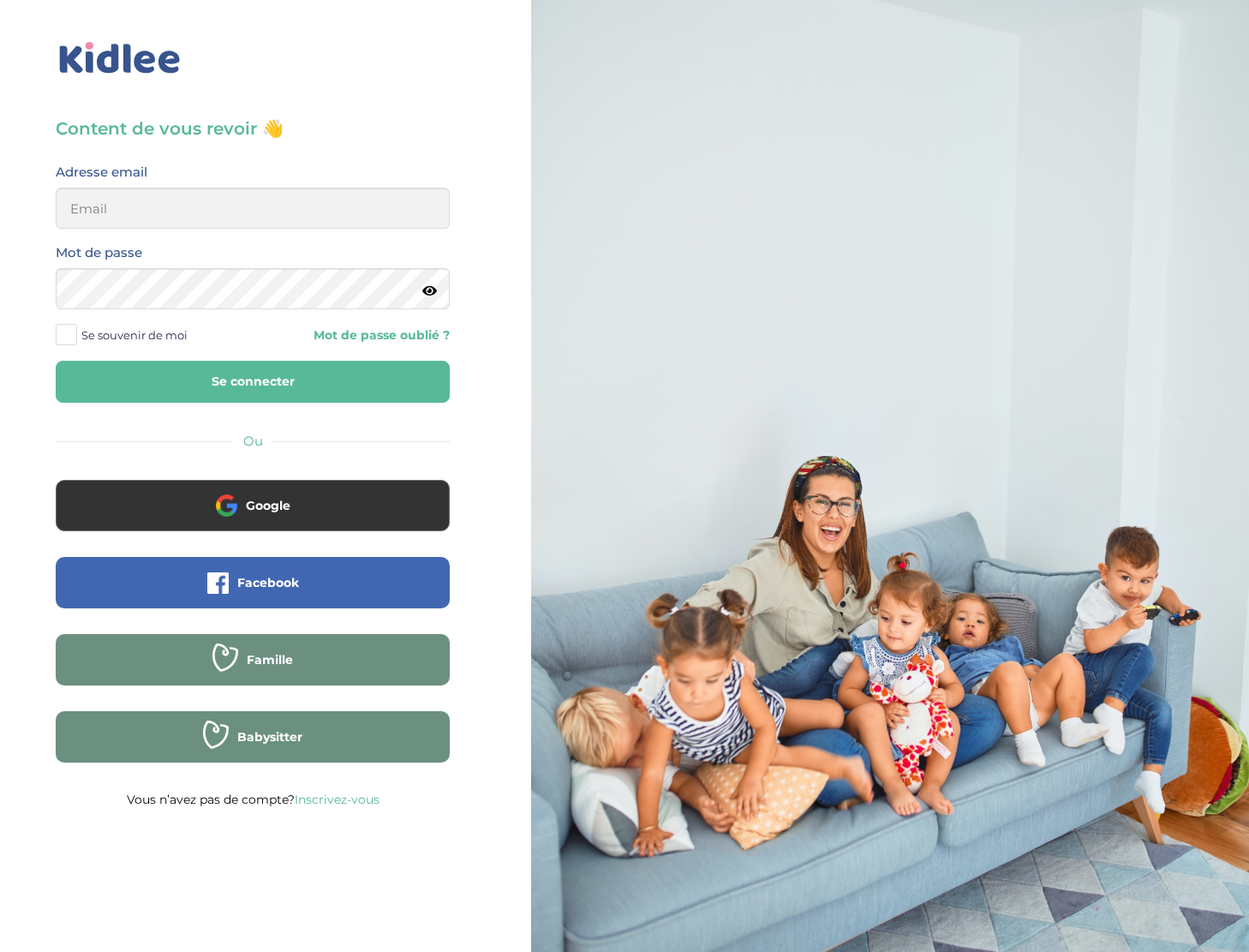
click at [321, 535] on div "Google" at bounding box center [253, 517] width 420 height 77
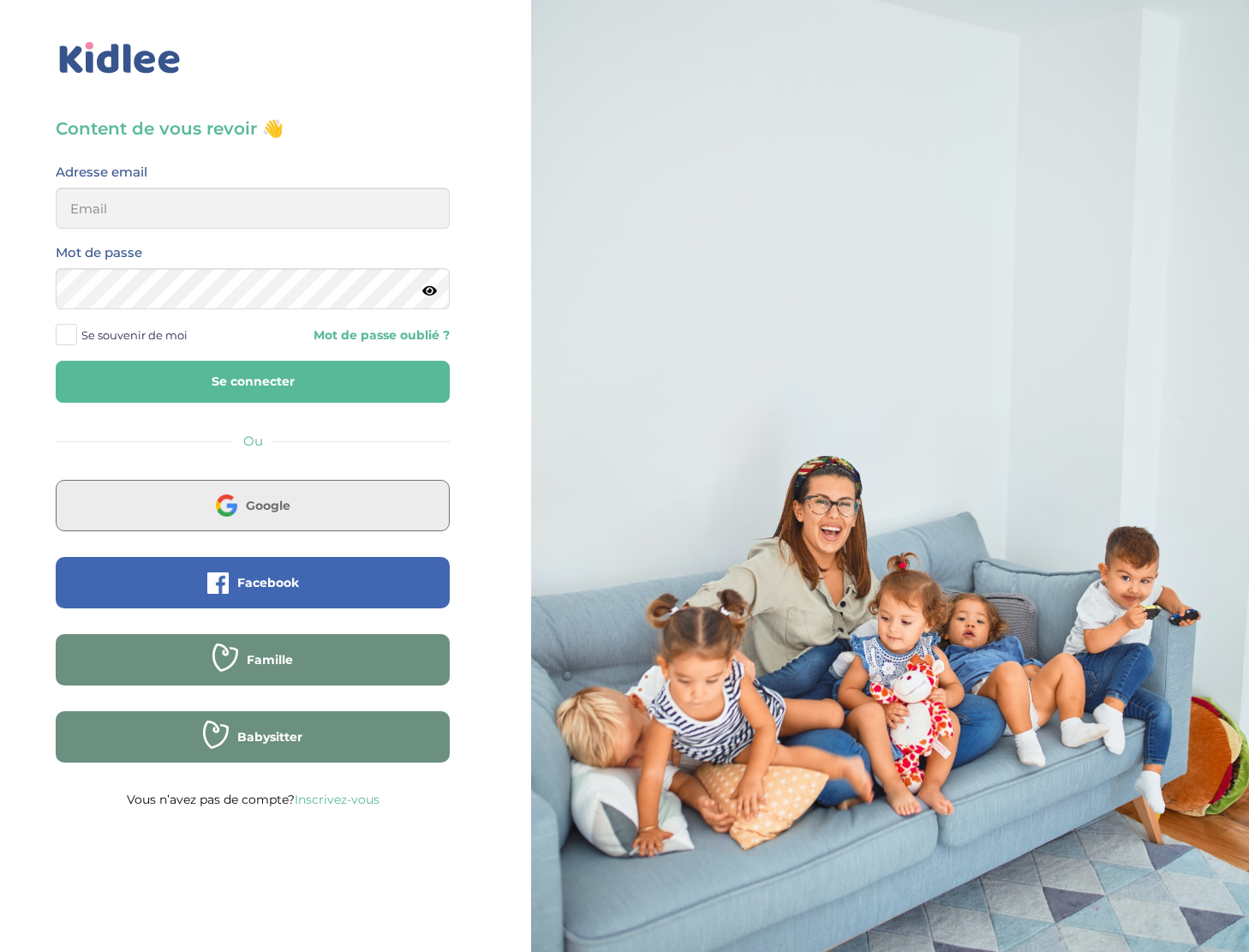
click at [398, 501] on button "Google" at bounding box center [253, 505] width 395 height 52
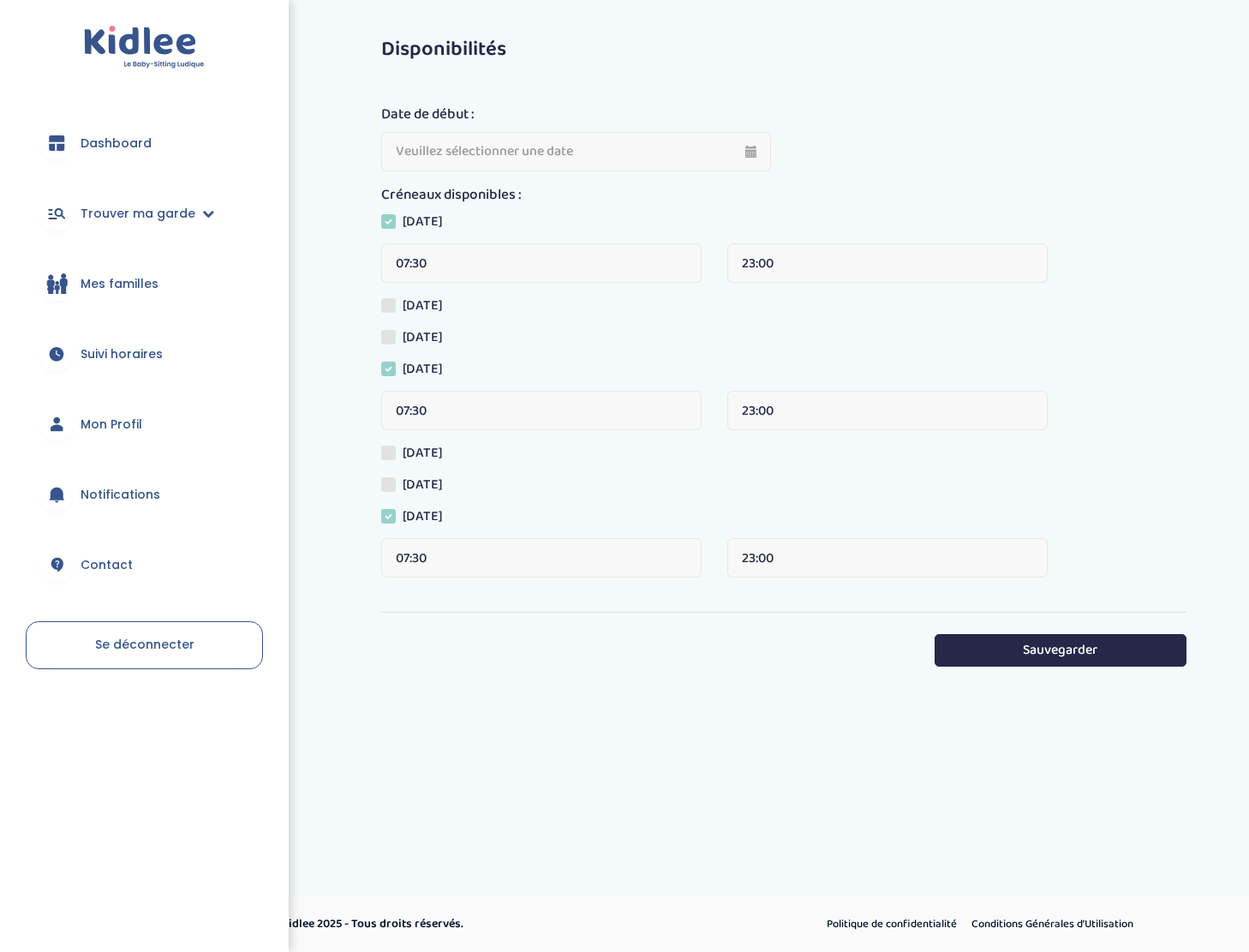
click at [144, 273] on link "Mes familles" at bounding box center [144, 283] width 237 height 62
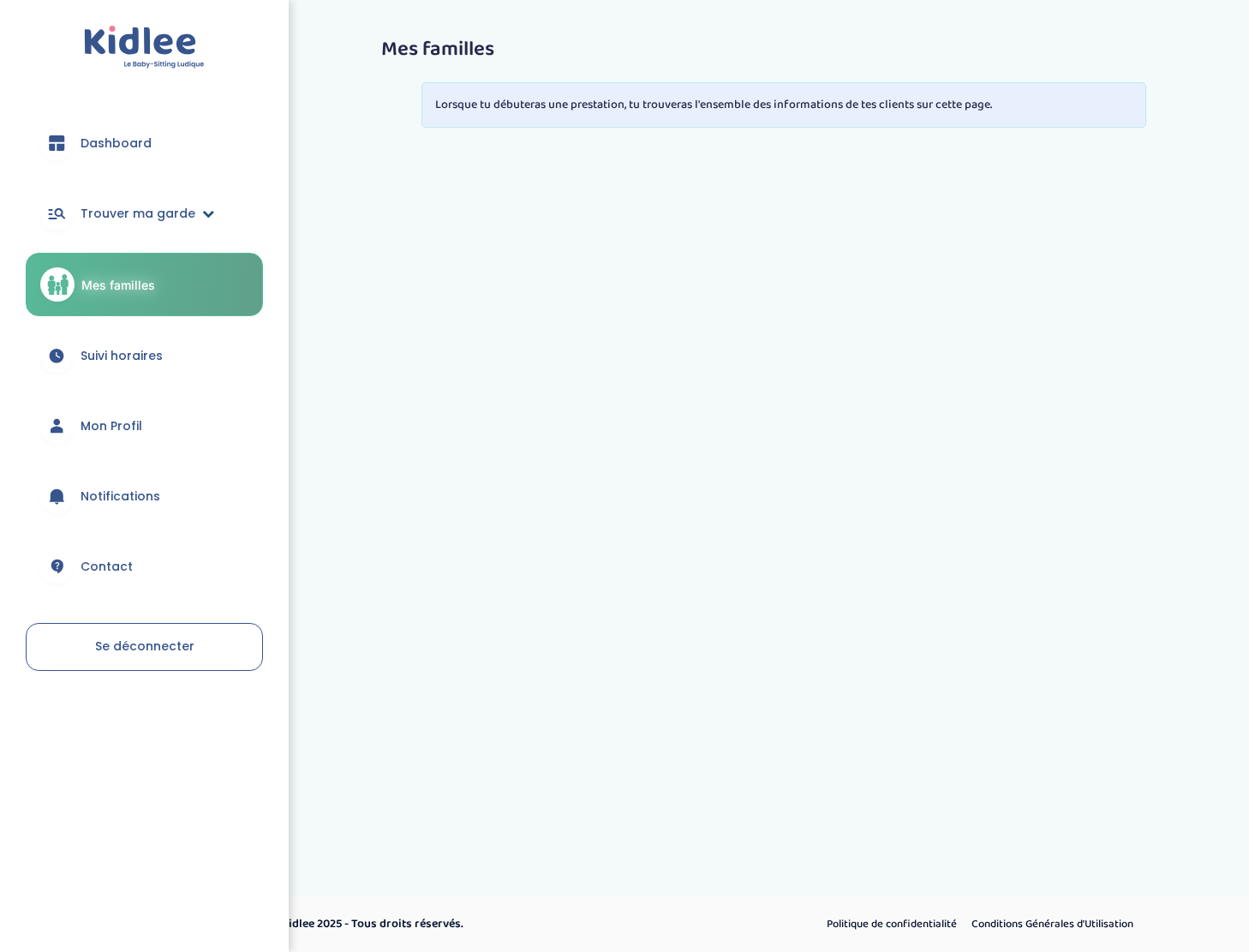
click at [125, 210] on span "Trouver ma garde" at bounding box center [138, 214] width 115 height 18
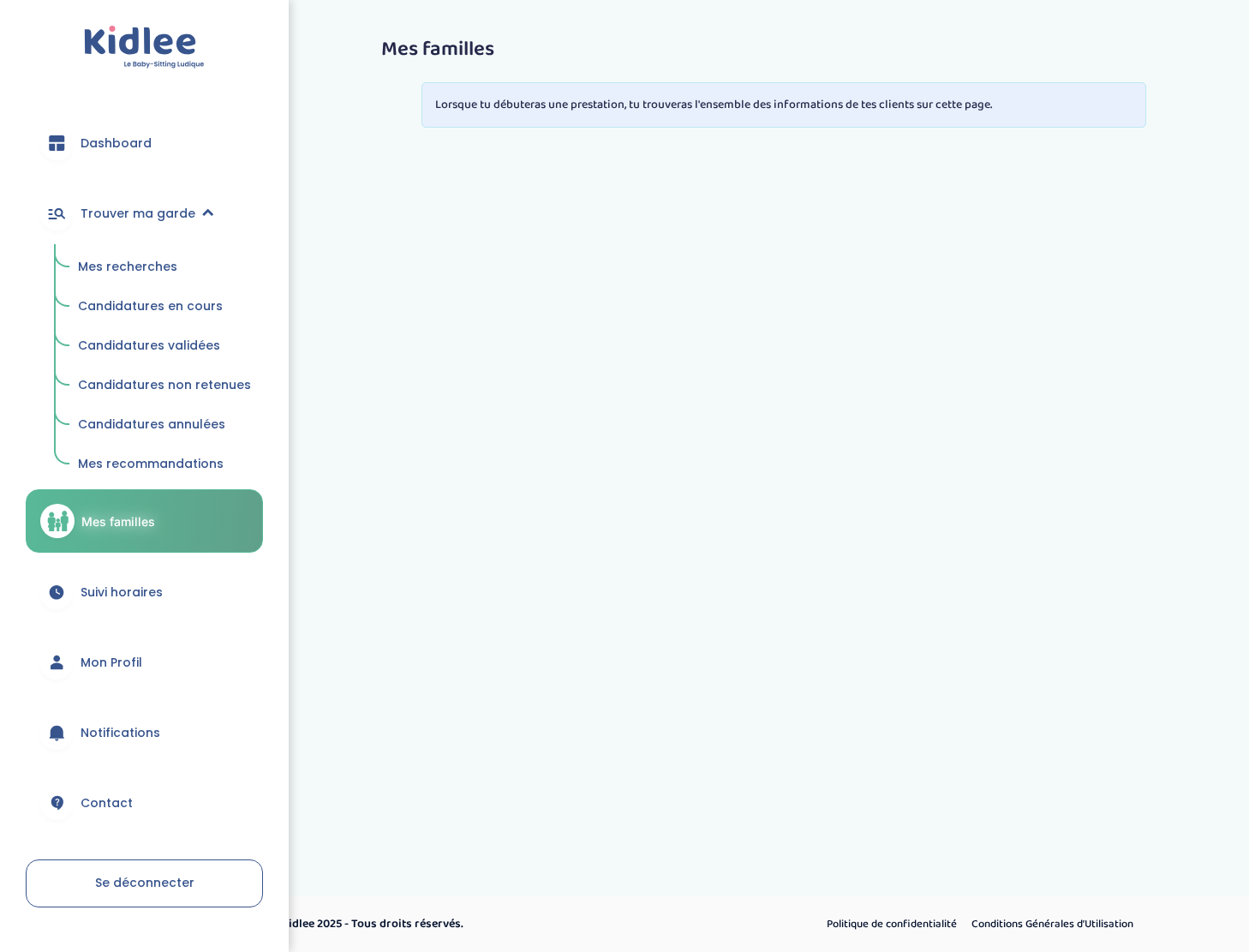
click at [136, 307] on span "Candidatures en cours" at bounding box center [150, 306] width 145 height 18
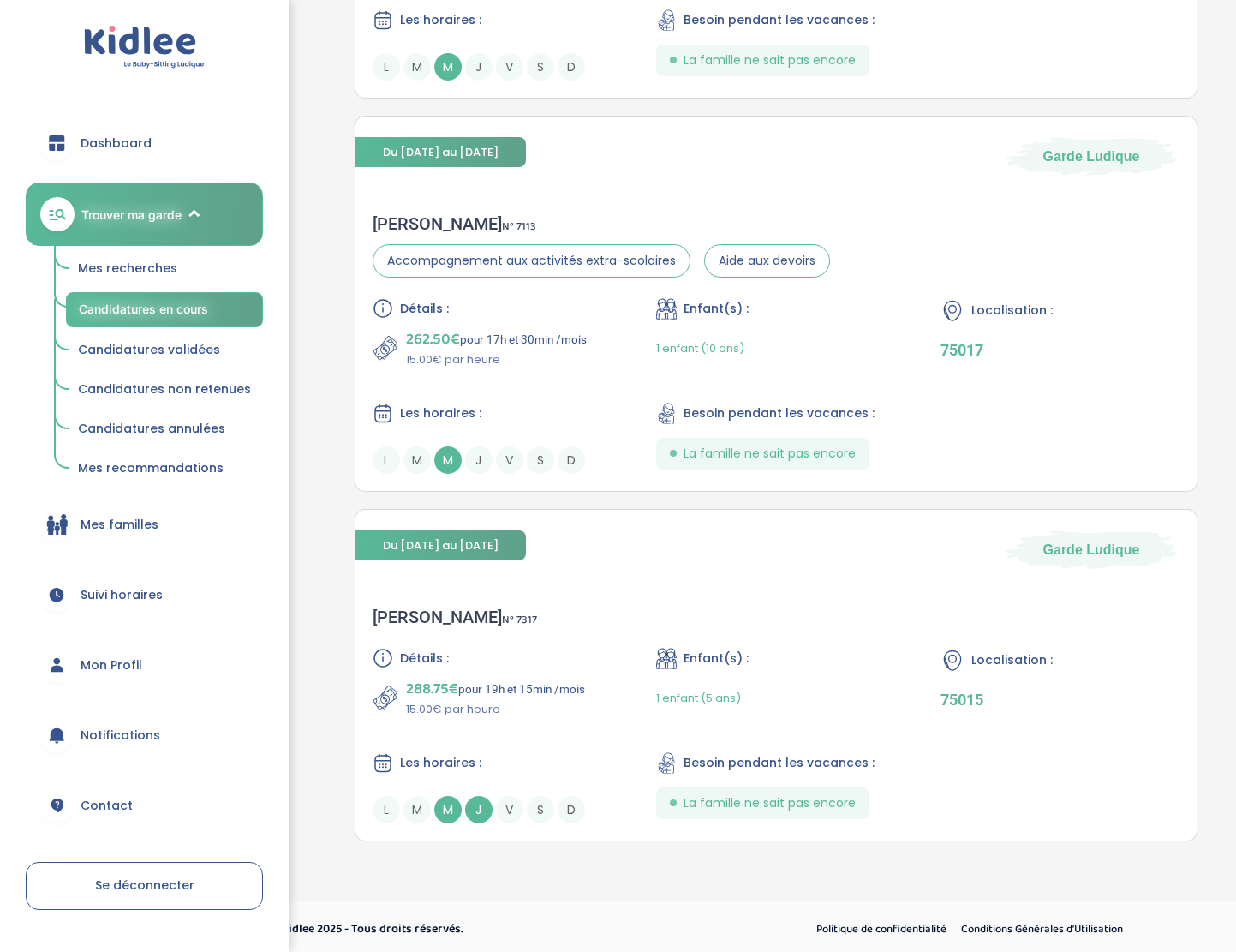
scroll to position [1810, 0]
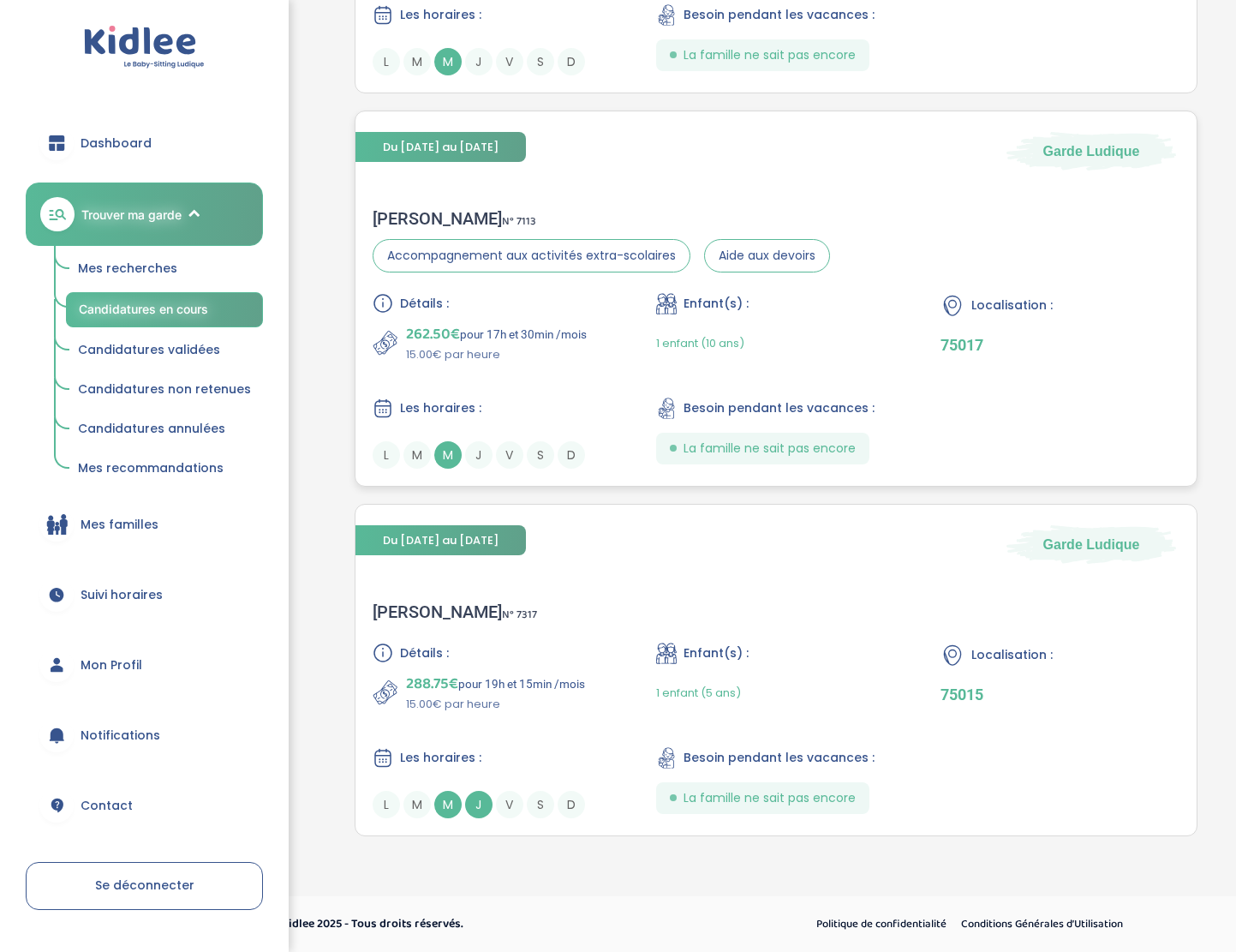
click at [407, 213] on div "Florence G . N° 7113" at bounding box center [601, 218] width 458 height 21
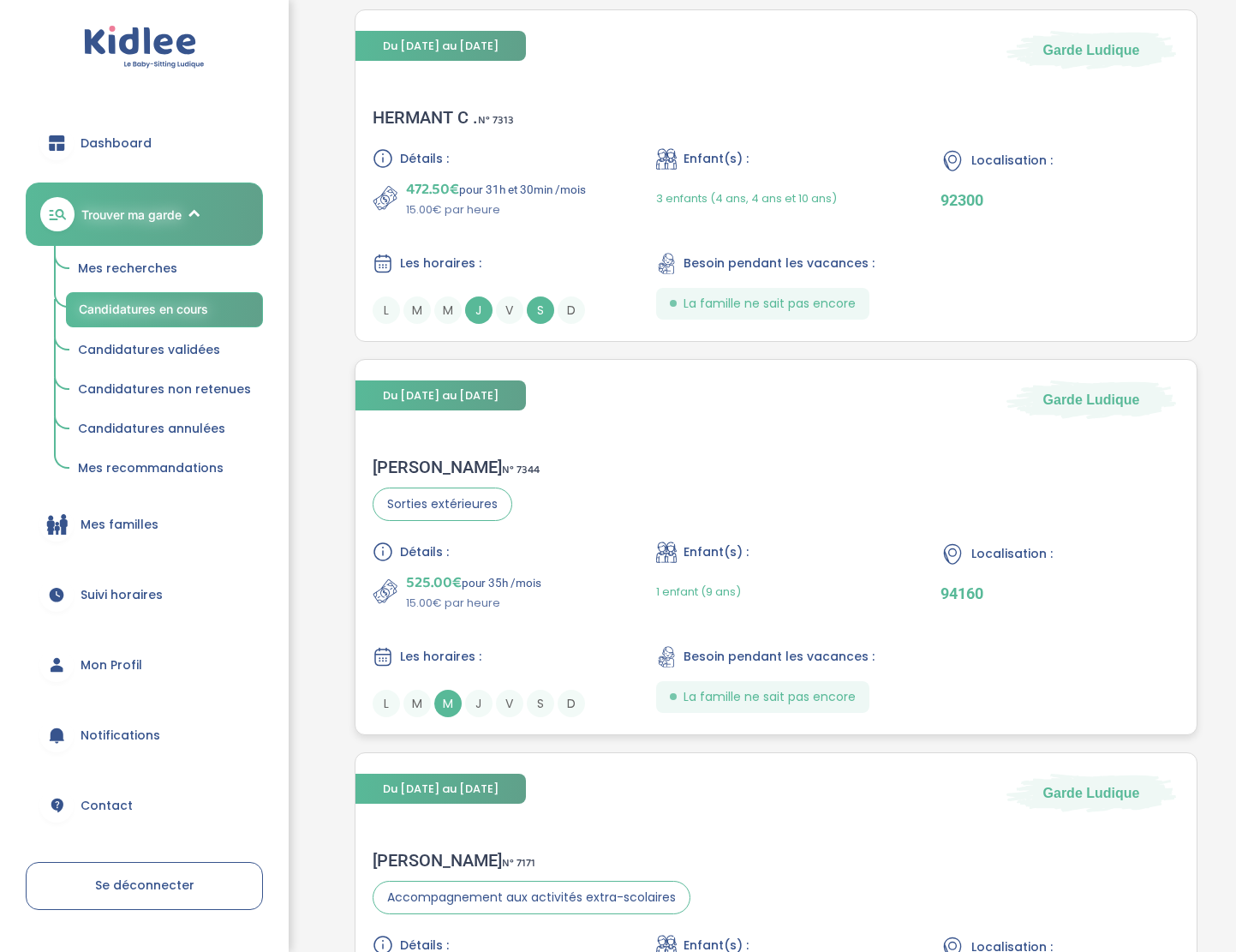
scroll to position [790, 0]
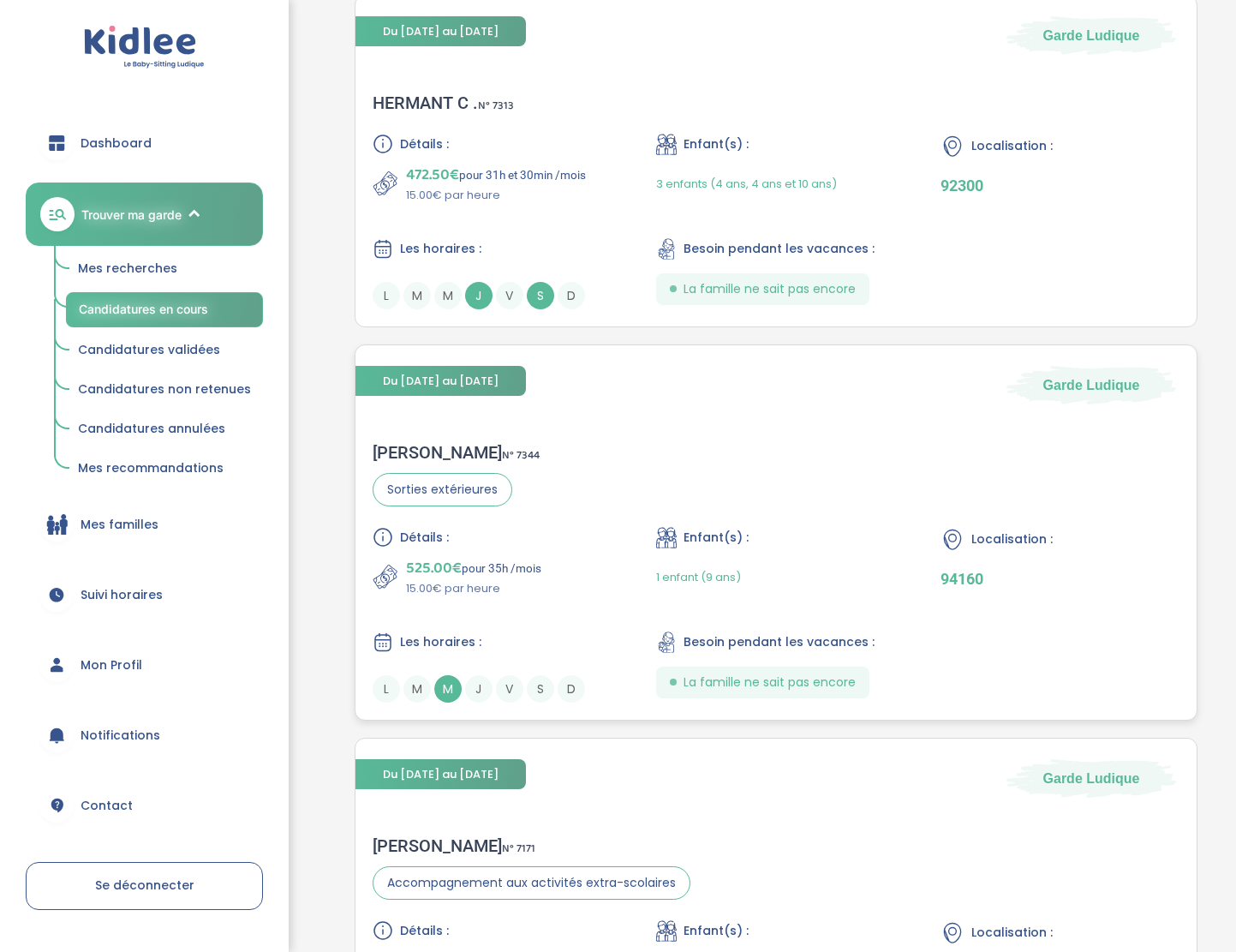
click at [955, 534] on icon at bounding box center [952, 540] width 17 height 20
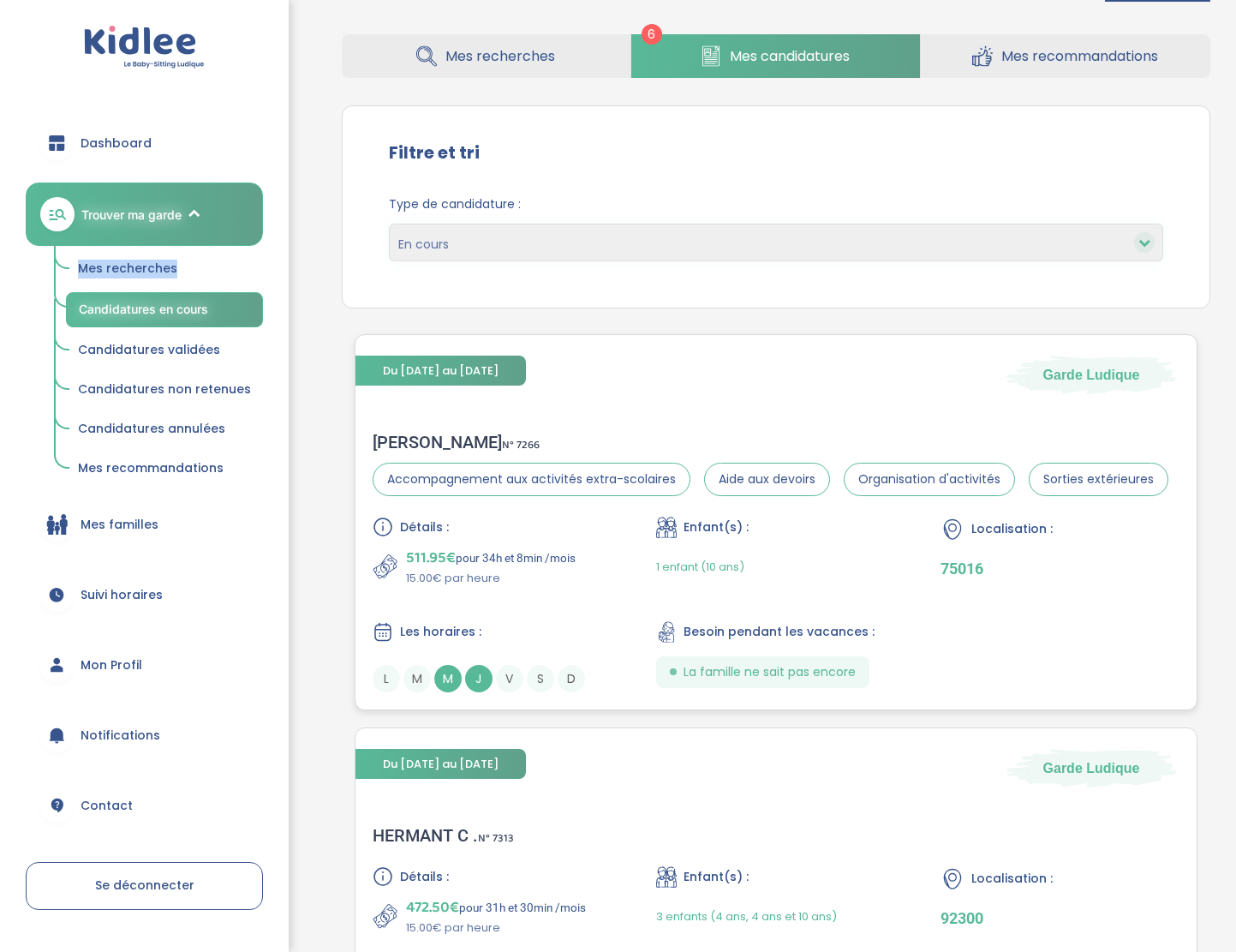
scroll to position [0, 0]
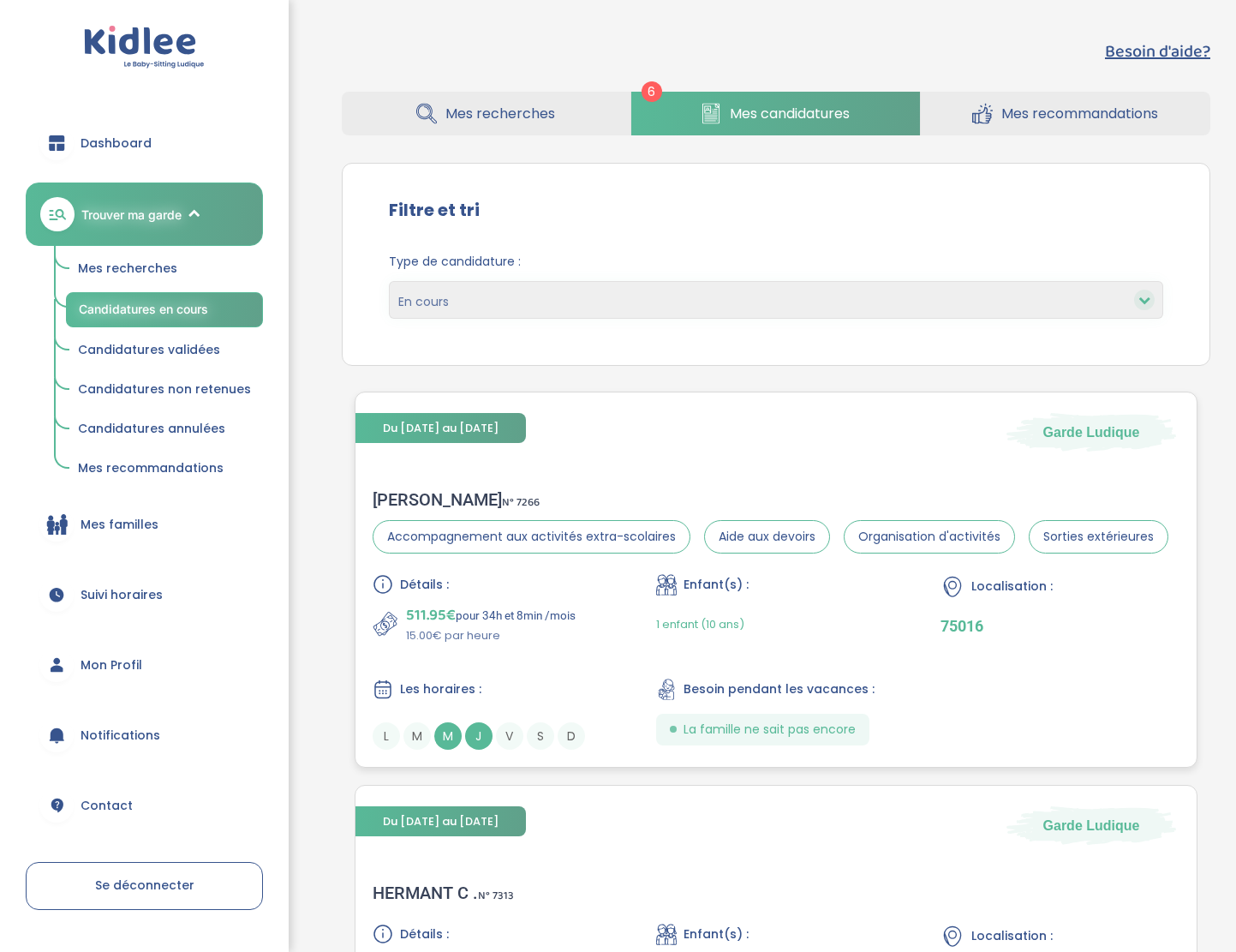
click at [437, 496] on div "Stéphanie C . N° 7266" at bounding box center [770, 499] width 796 height 21
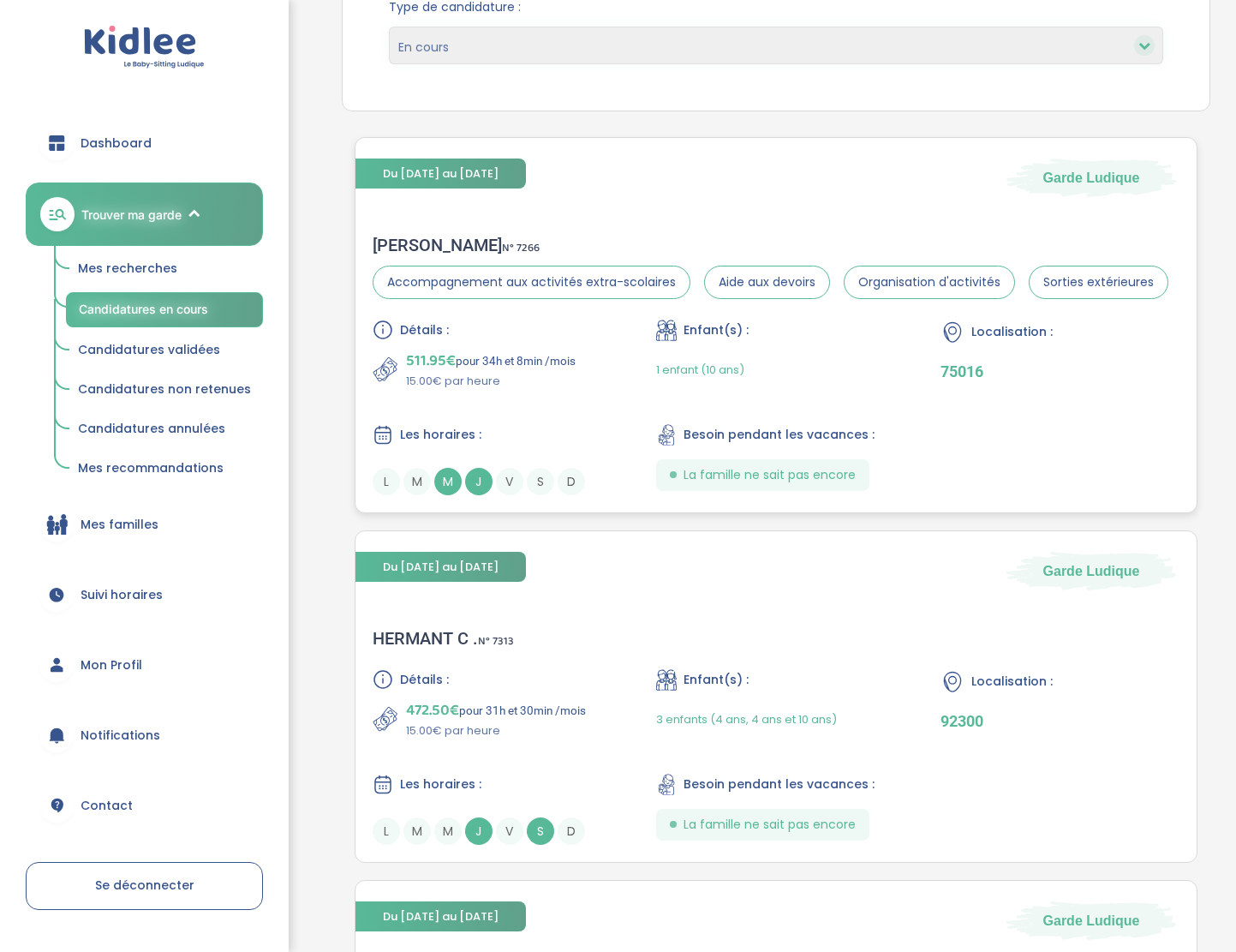
scroll to position [256, 0]
click at [449, 629] on div "HERMANT C . N° 7313" at bounding box center [443, 637] width 142 height 21
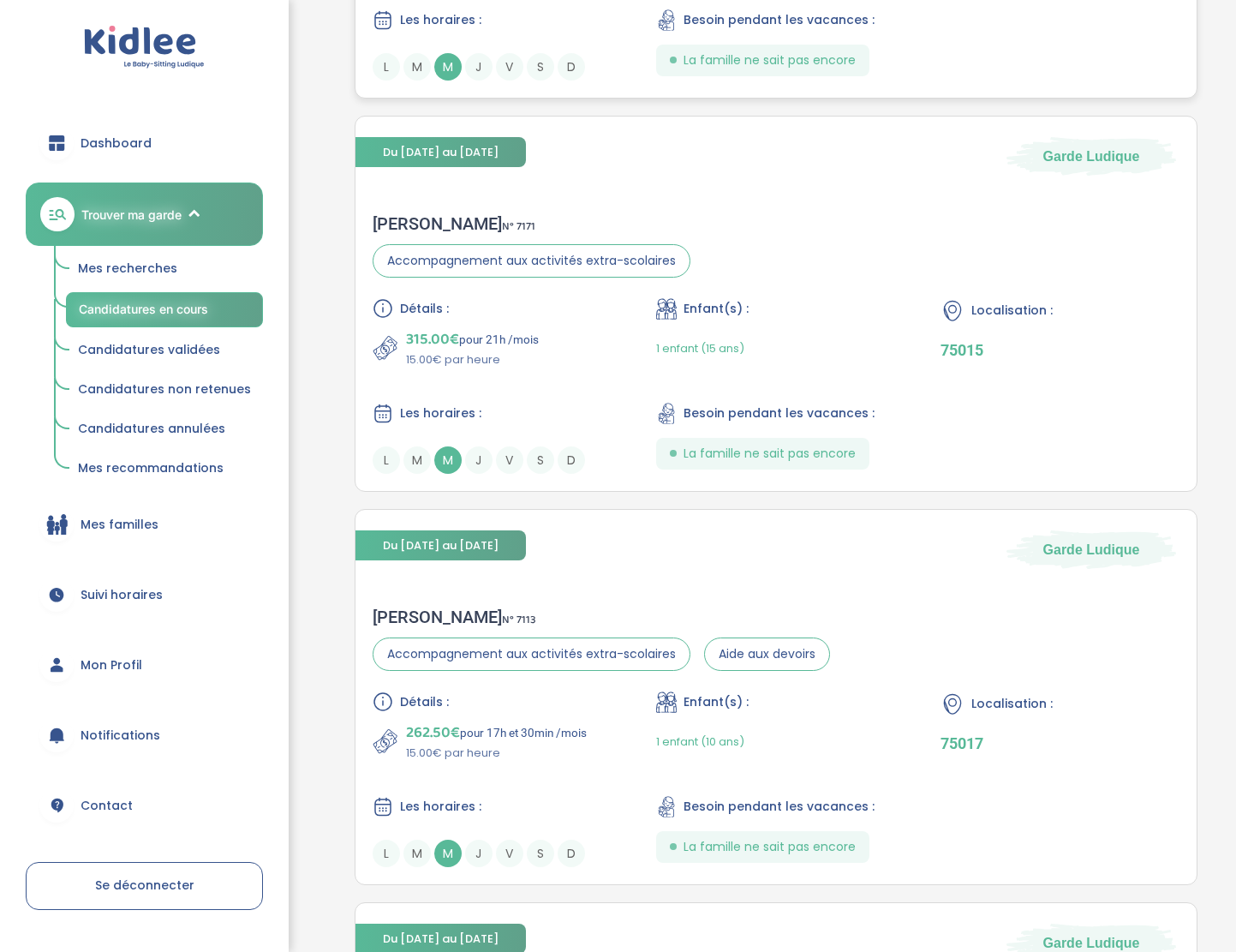
scroll to position [1810, 0]
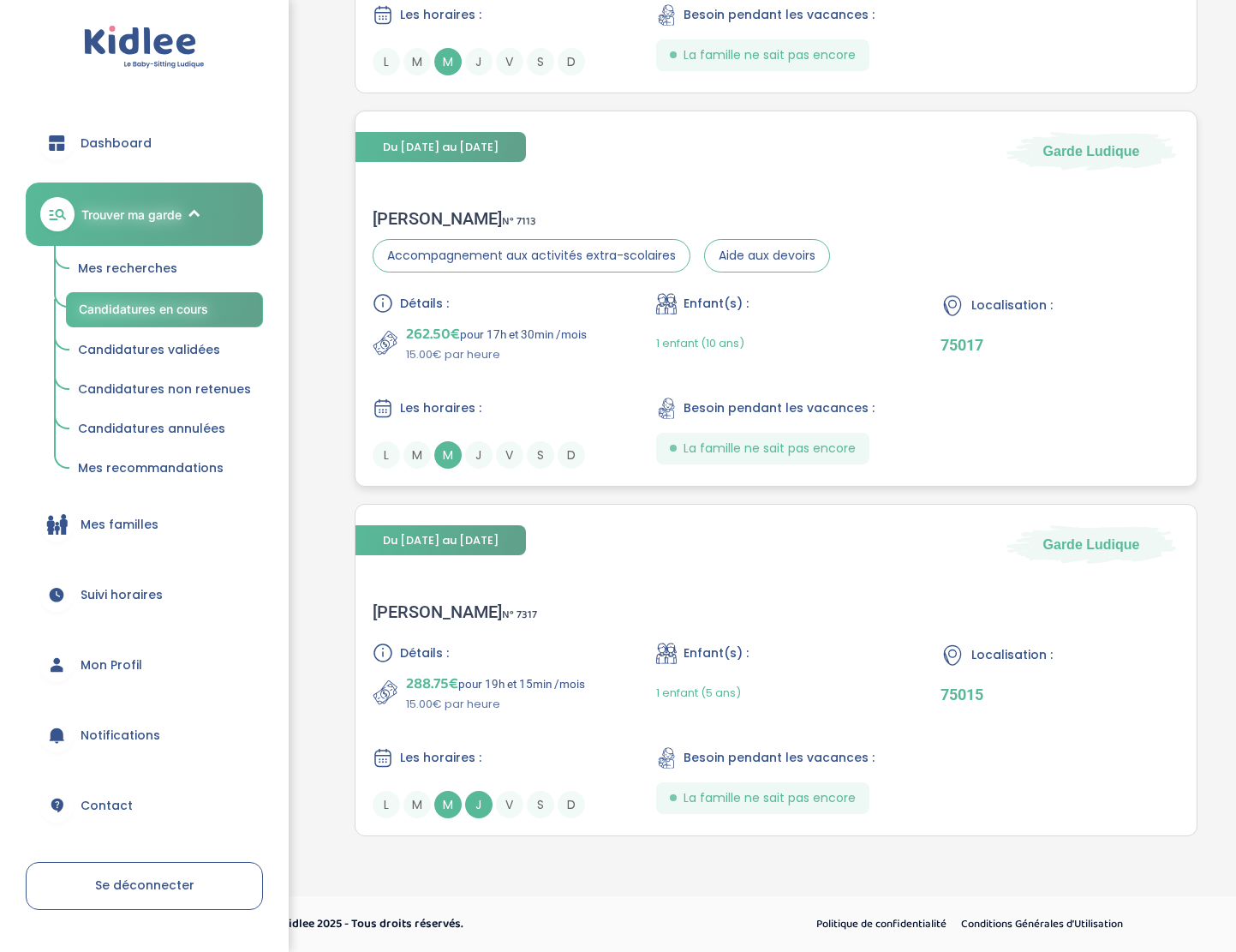
click at [428, 213] on div "Florence G . N° 7113" at bounding box center [601, 218] width 458 height 21
click at [414, 621] on div "Dalia M . N° 7317 Détails : 288.75€ pour 19h et 15min /mois 15.00€ par heure En…" at bounding box center [776, 709] width 842 height 251
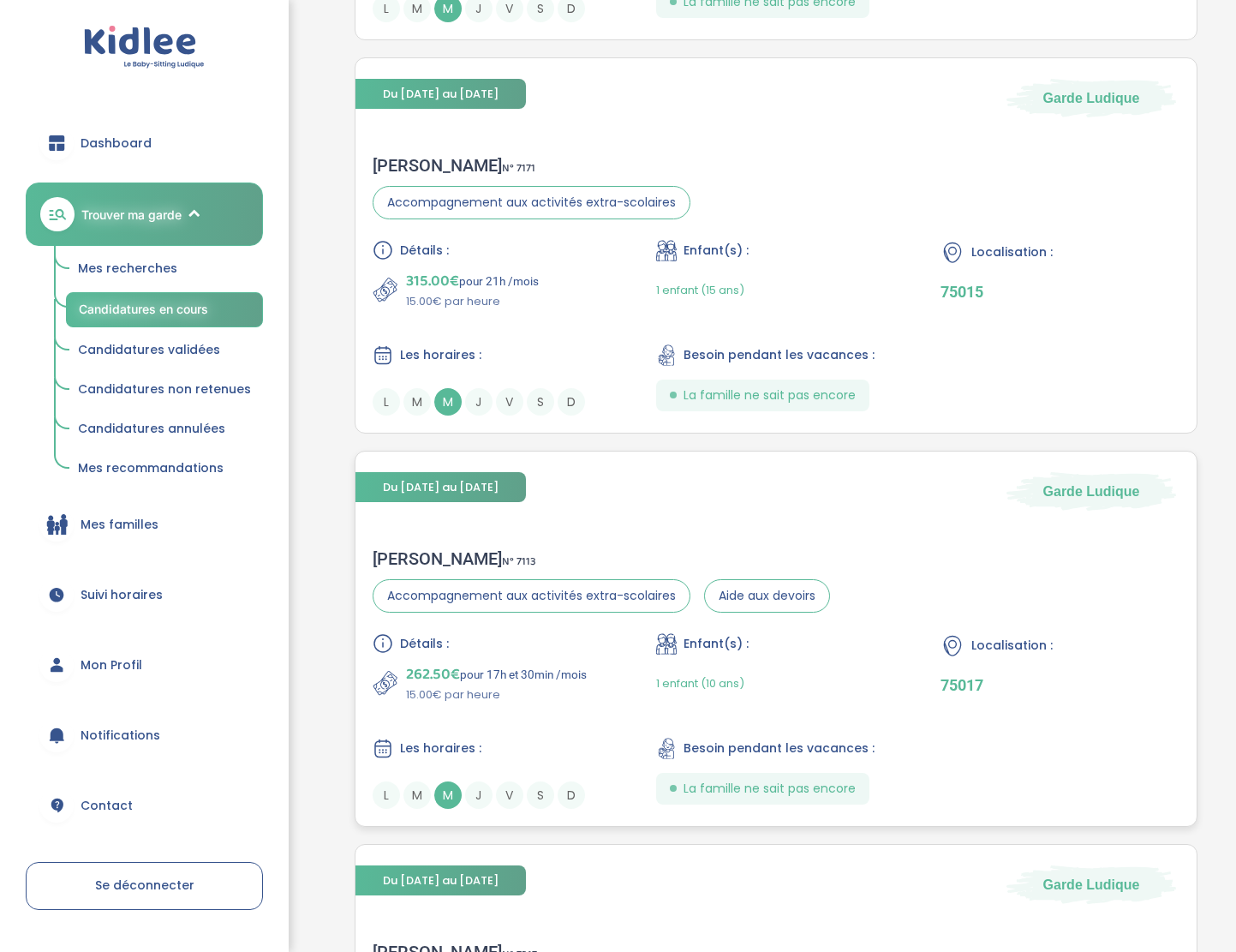
scroll to position [1471, 0]
click at [421, 157] on div "Marion C . N° 7171" at bounding box center [532, 164] width 318 height 21
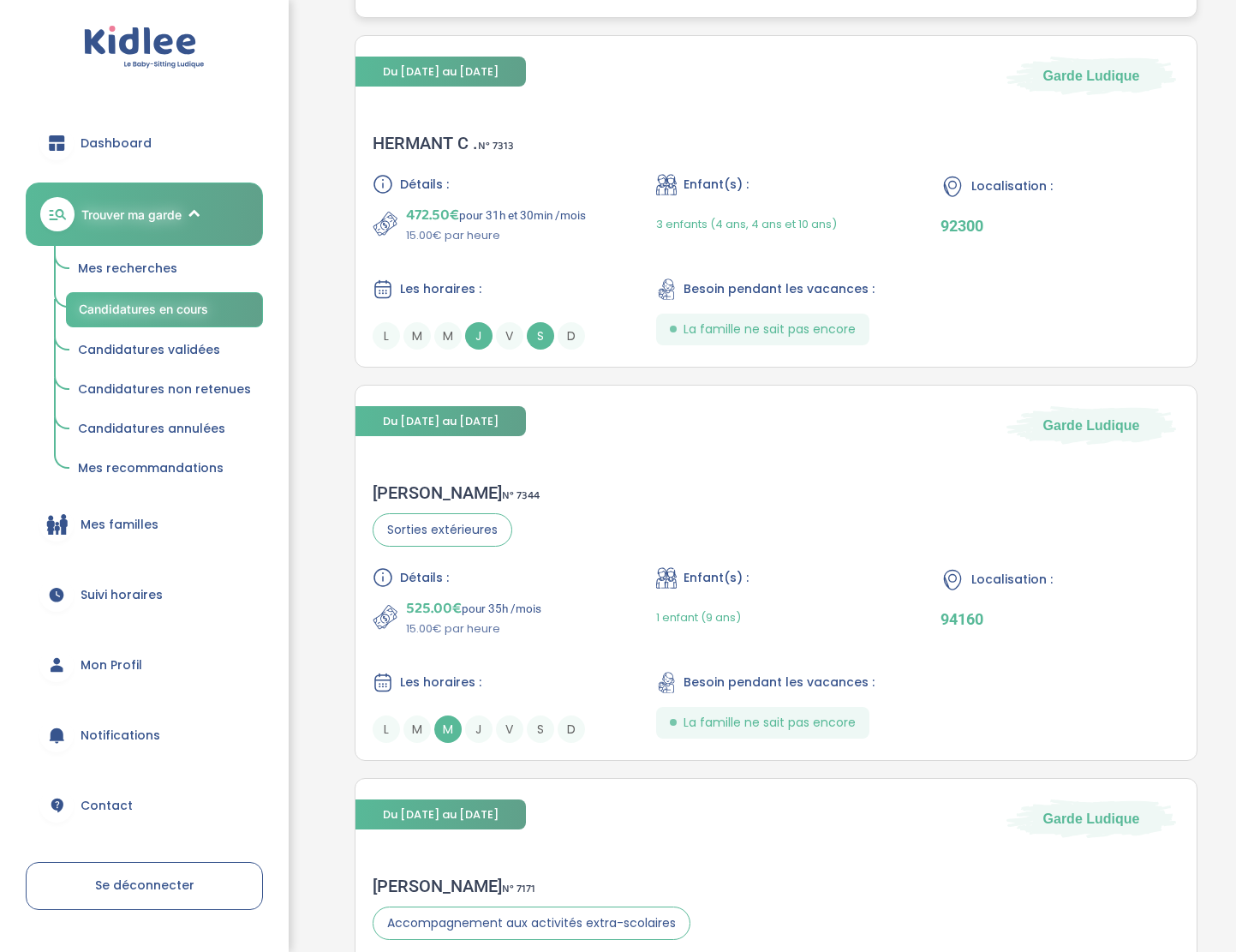
scroll to position [790, 0]
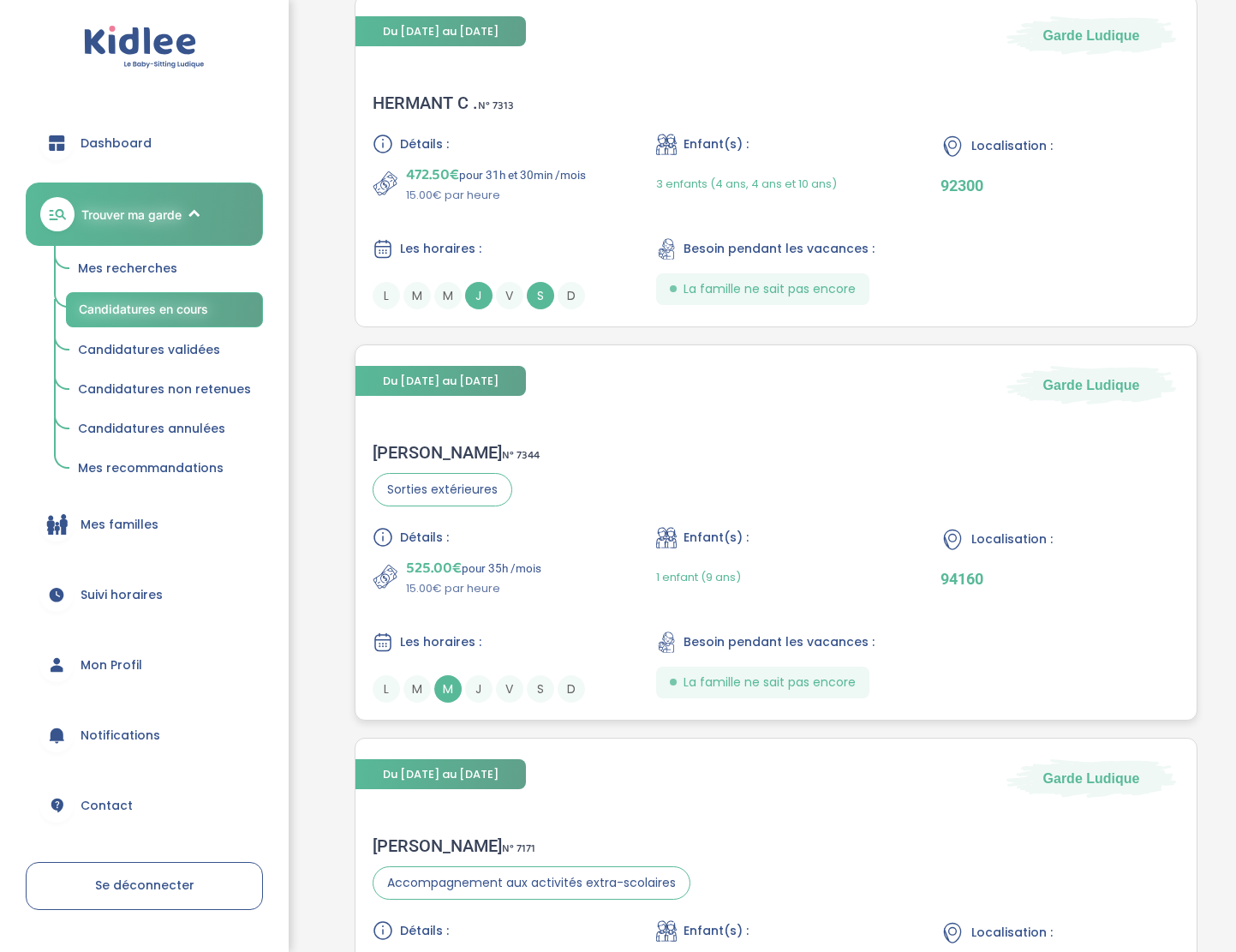
click at [404, 446] on div "Laurent D . N° 7344" at bounding box center [456, 452] width 167 height 21
click at [433, 447] on div "Laurent D . N° 7344" at bounding box center [456, 452] width 167 height 21
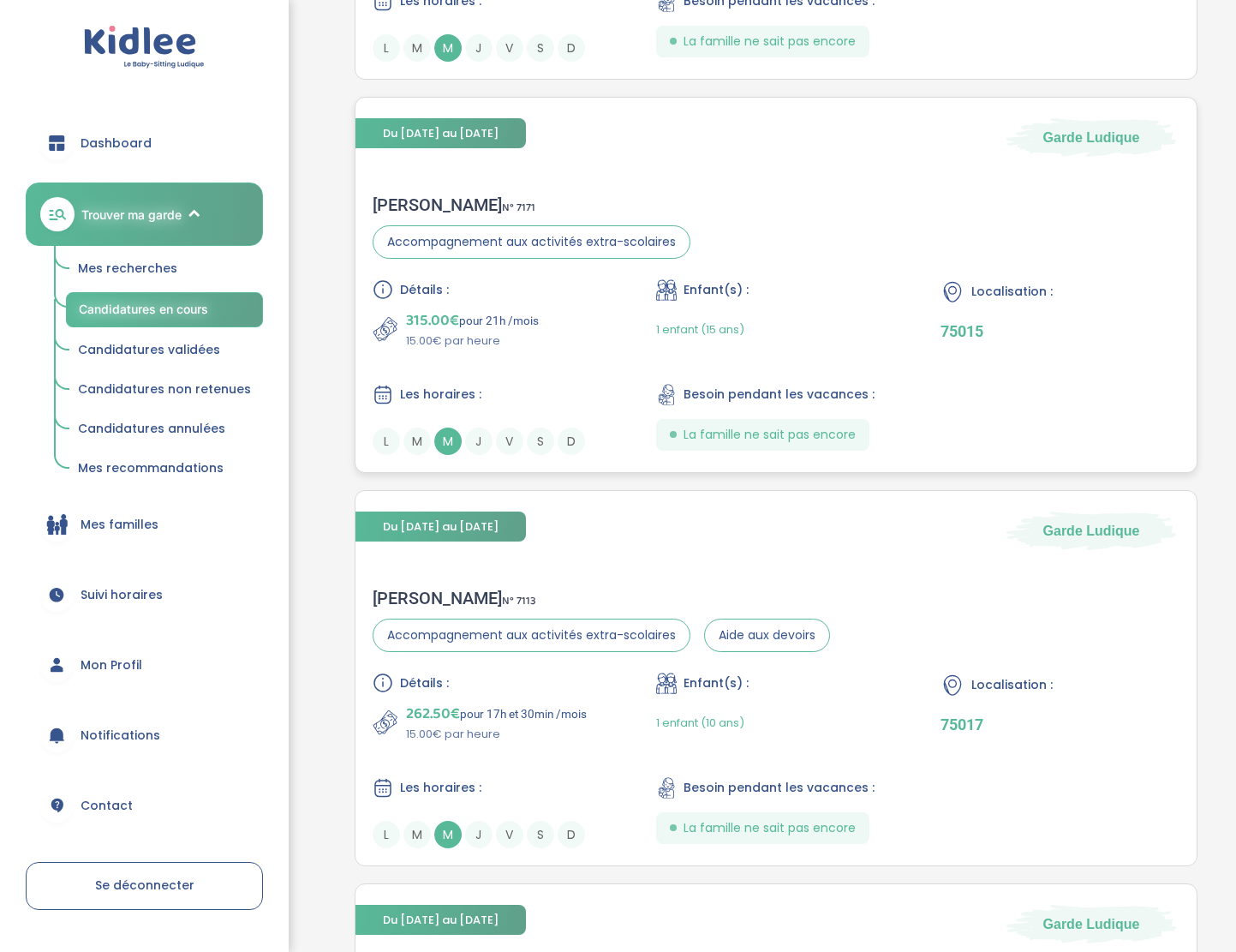
scroll to position [1810, 0]
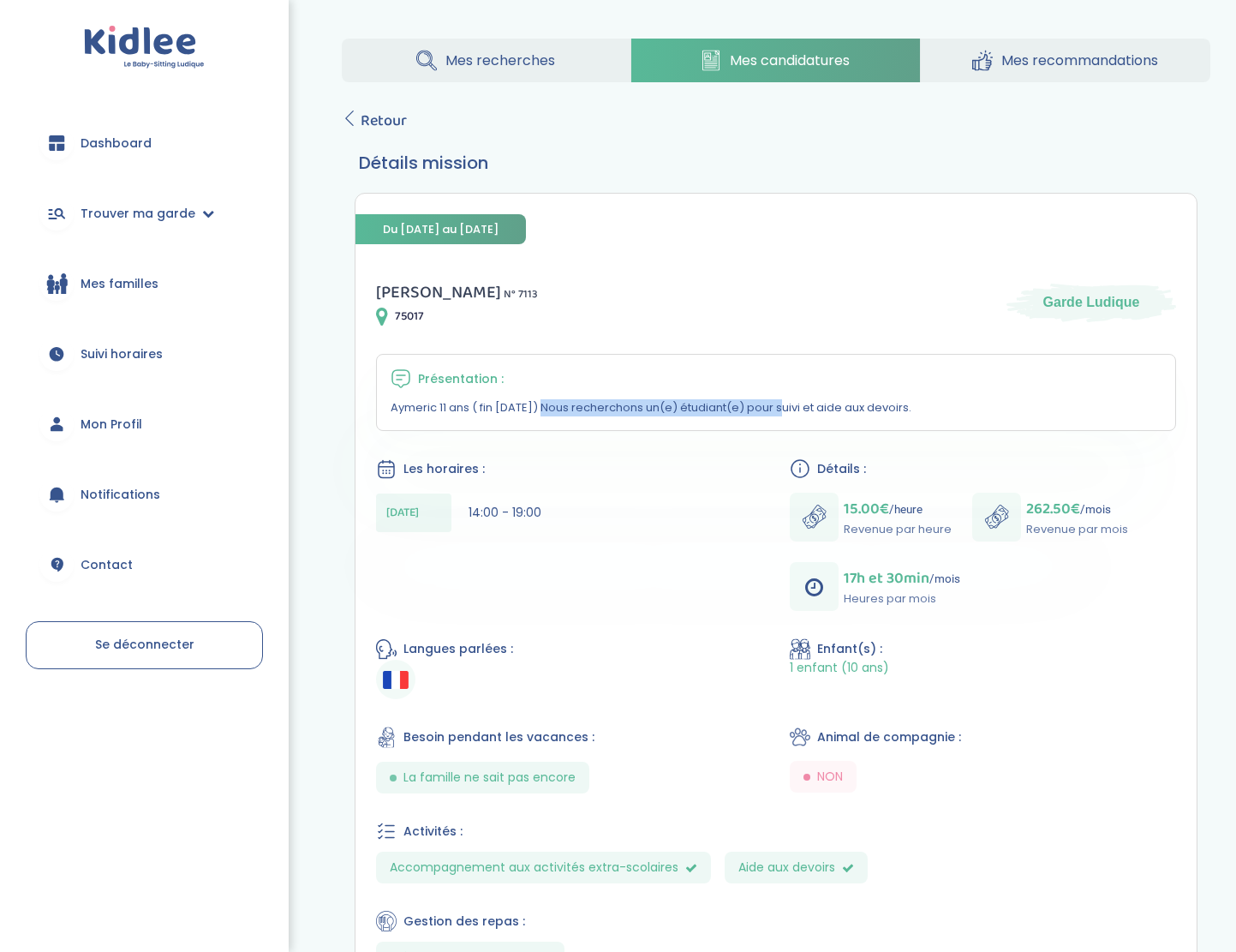
drag, startPoint x: 630, startPoint y: 409, endPoint x: 767, endPoint y: 395, distance: 137.7
click at [763, 395] on div "Présentation : Aymeric 11 ans ( fin [DATE]) Nous recherchons un(e) étudiant(e) …" at bounding box center [776, 392] width 801 height 77
click at [803, 395] on div "Présentation : Aymeric 11 ans ( fin [DATE]) Nous recherchons un(e) étudiant(e) …" at bounding box center [776, 392] width 801 height 77
drag, startPoint x: 491, startPoint y: 396, endPoint x: 547, endPoint y: 400, distance: 56.1
click at [547, 400] on div "Présentation : Aymeric 11 ans ( fin octobre 2025) Nous recherchons un(e) étudia…" at bounding box center [776, 392] width 801 height 77
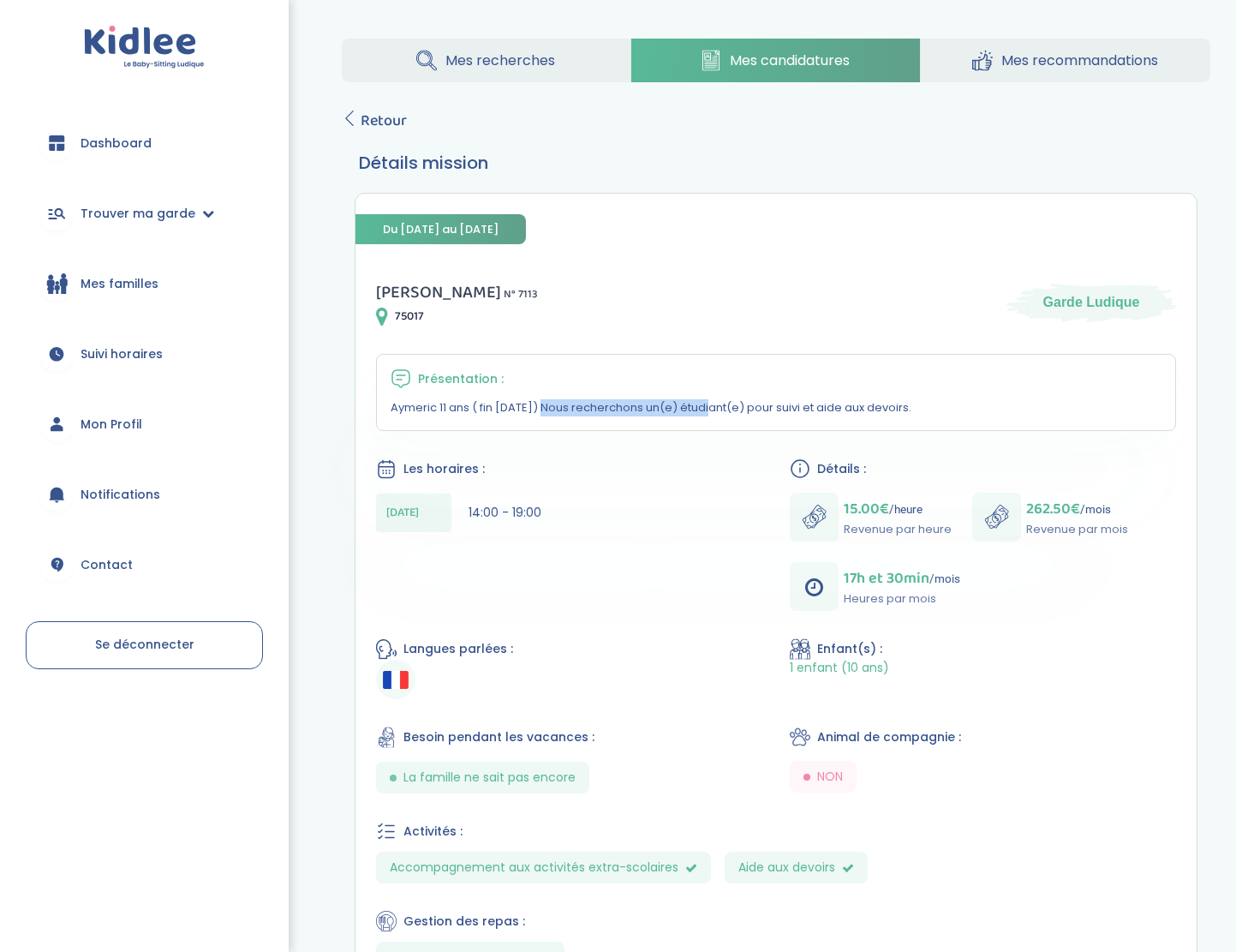
click at [547, 400] on p "Aymeric 11 ans ( fin octobre 2025) Nous recherchons un(e) étudiant(e) pour suiv…" at bounding box center [776, 408] width 771 height 18
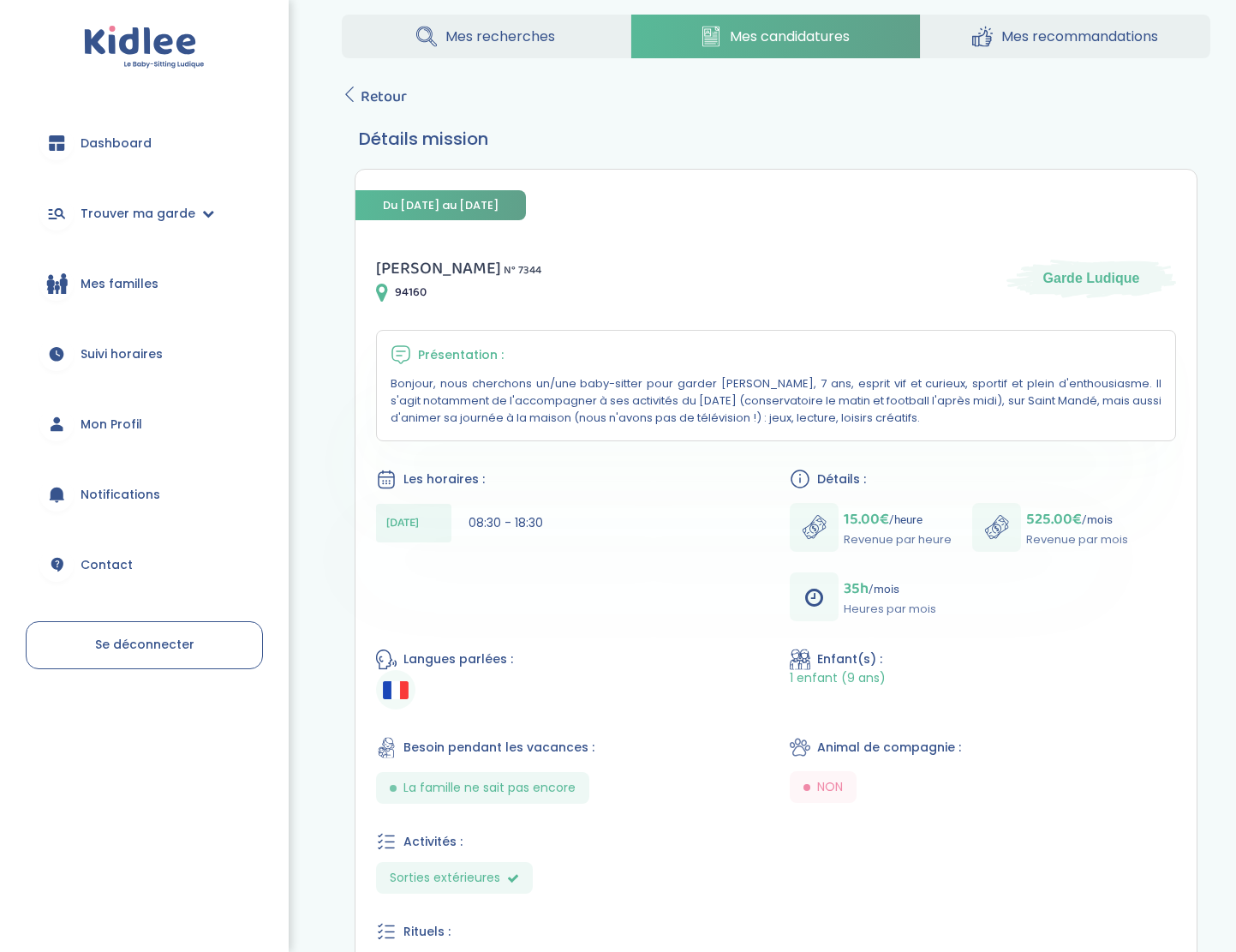
scroll to position [24, 0]
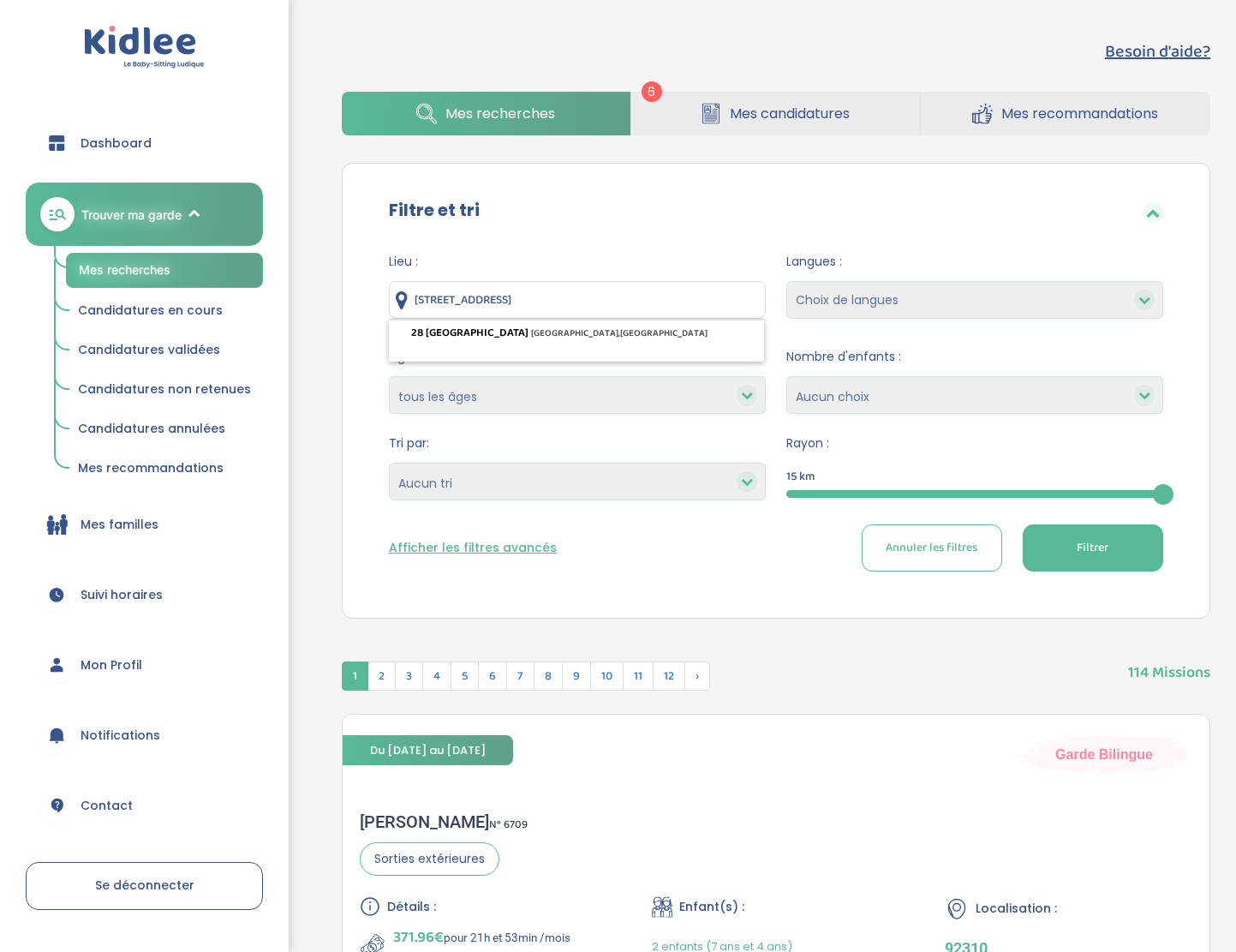
drag, startPoint x: 695, startPoint y: 308, endPoint x: 365, endPoint y: 269, distance: 332.3
click at [365, 269] on div "Lieu : 28 Rue du Chalet, Asnières-sur-Seine, France Langues : Choix de langues …" at bounding box center [776, 419] width 826 height 357
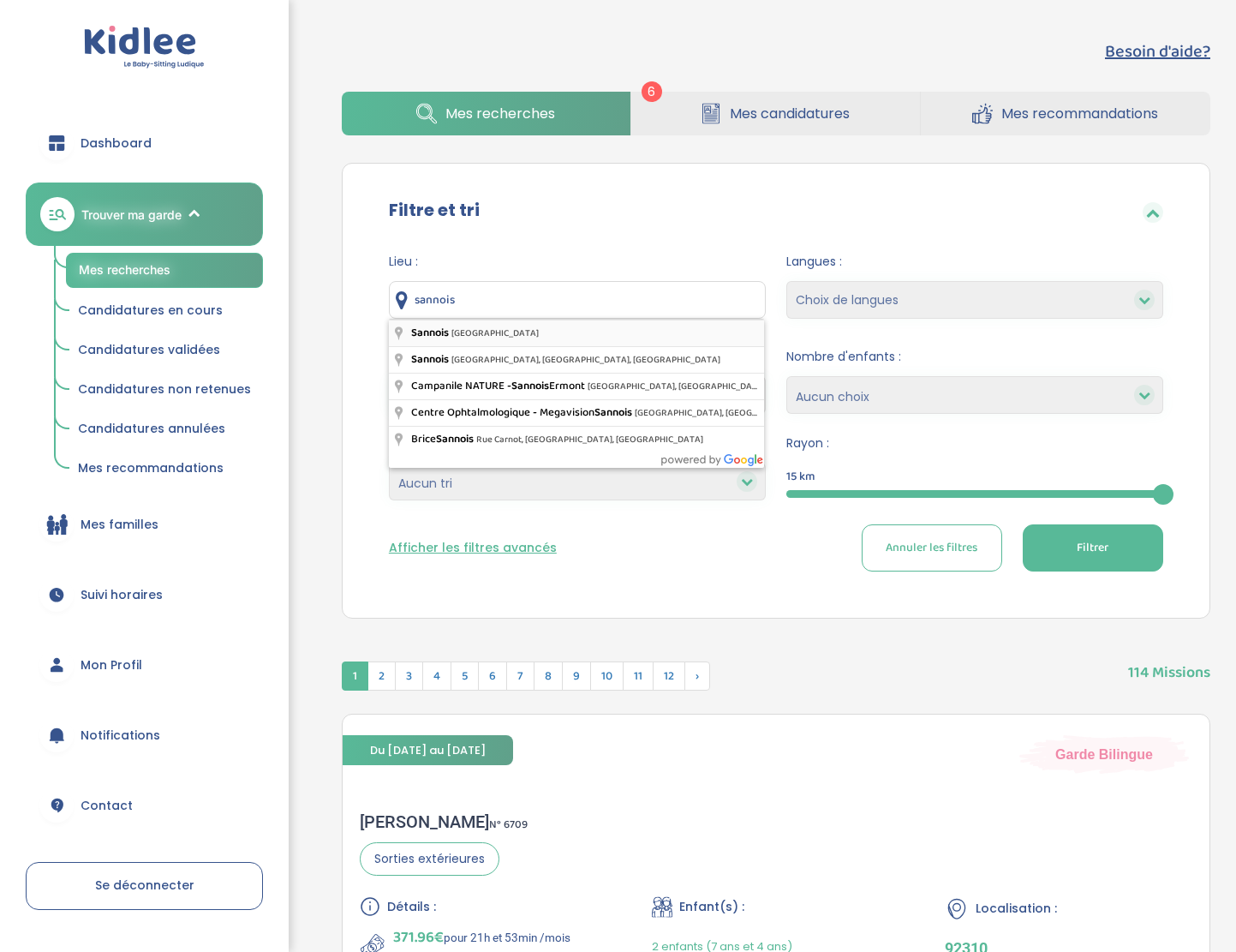
type input "Sannois, France"
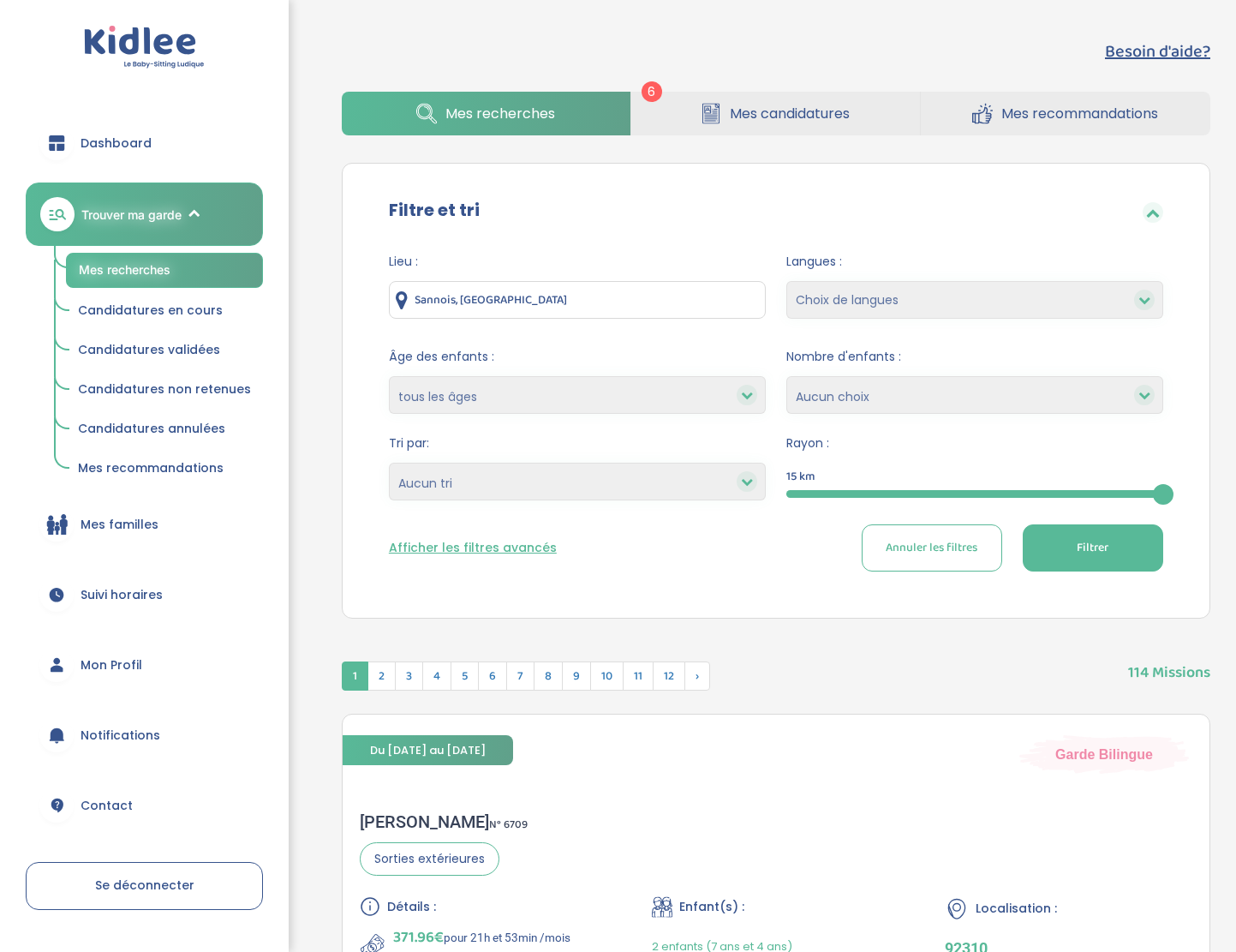
click at [504, 542] on button "Afficher les filtres avancés" at bounding box center [473, 548] width 168 height 18
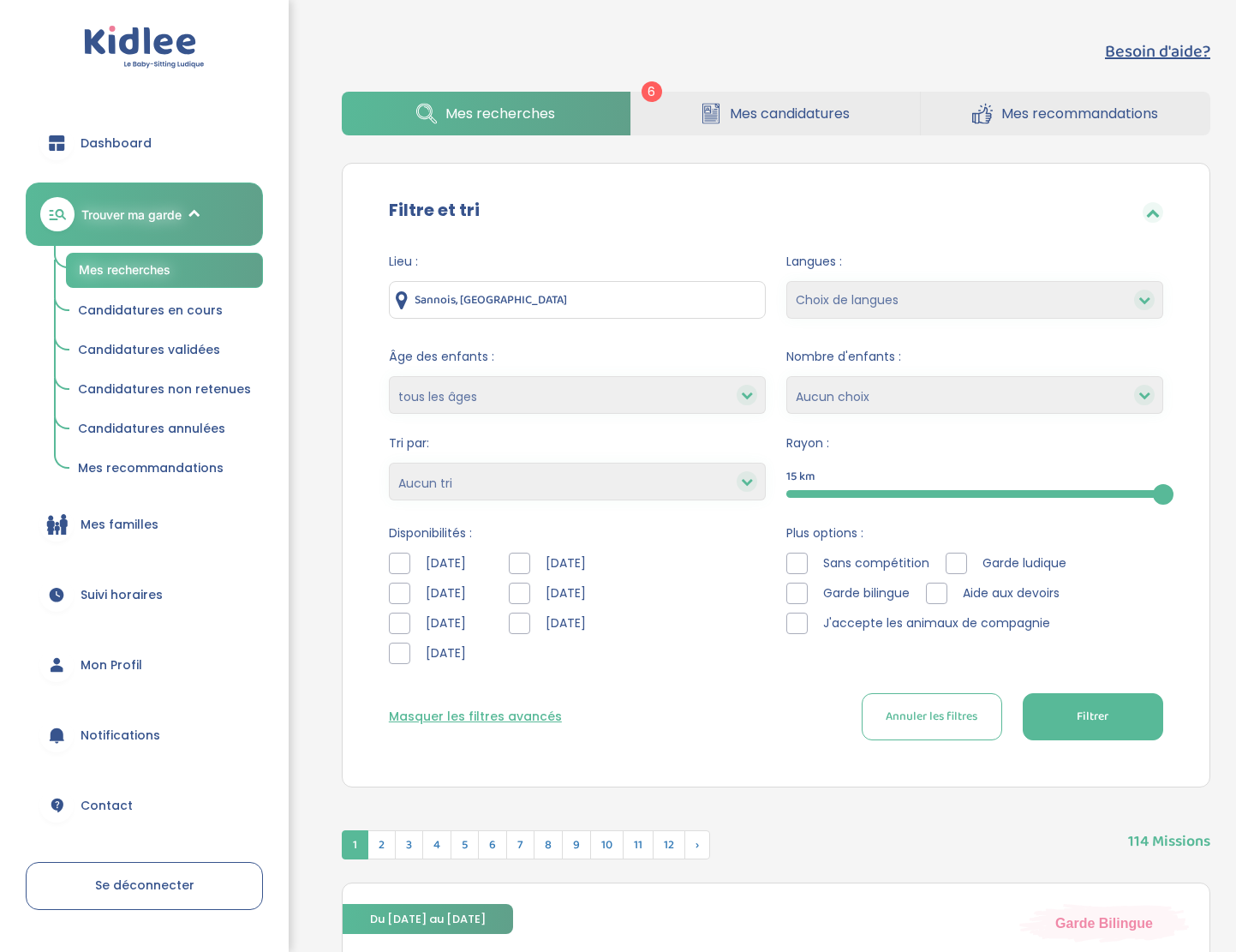
click at [402, 618] on div at bounding box center [399, 623] width 21 height 21
drag, startPoint x: 1165, startPoint y: 491, endPoint x: 990, endPoint y: 493, distance: 175.0
click at [990, 493] on div at bounding box center [989, 494] width 21 height 21
click at [1100, 713] on span "Filtrer" at bounding box center [1092, 717] width 31 height 18
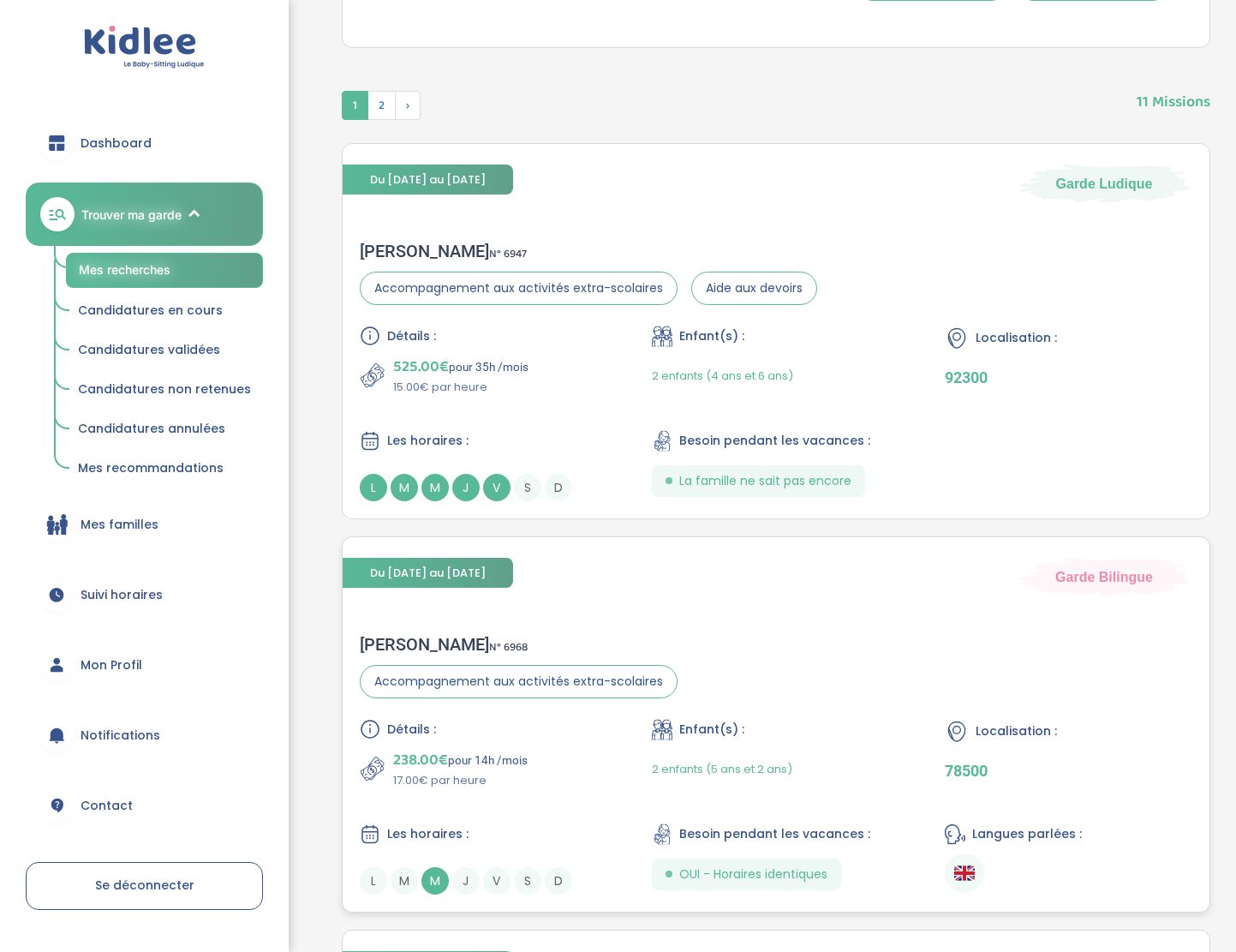
scroll to position [281, 0]
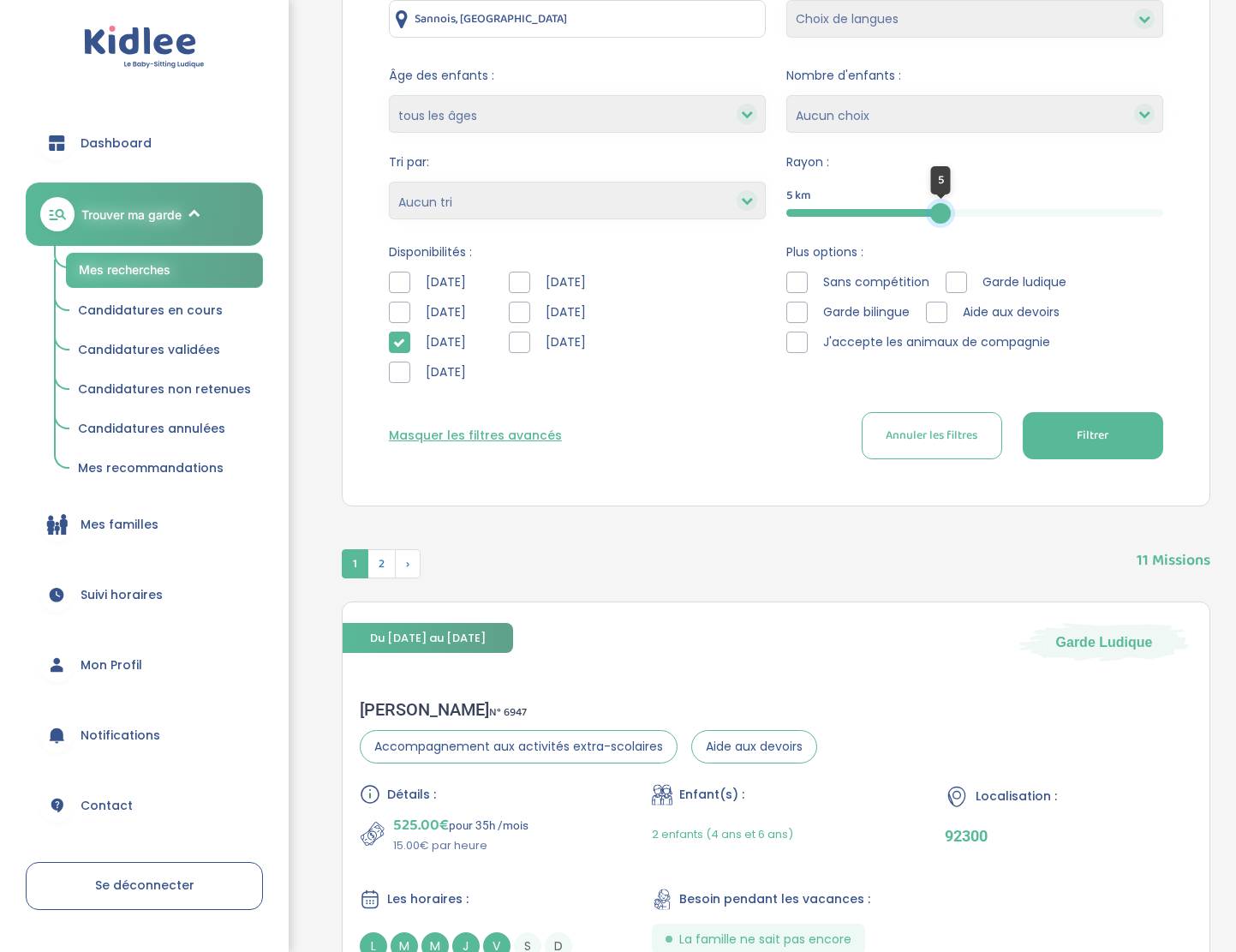
drag, startPoint x: 1035, startPoint y: 213, endPoint x: 941, endPoint y: 208, distance: 94.1
click at [941, 208] on div at bounding box center [940, 213] width 21 height 21
click at [1122, 429] on button "Filtrer" at bounding box center [1093, 435] width 141 height 47
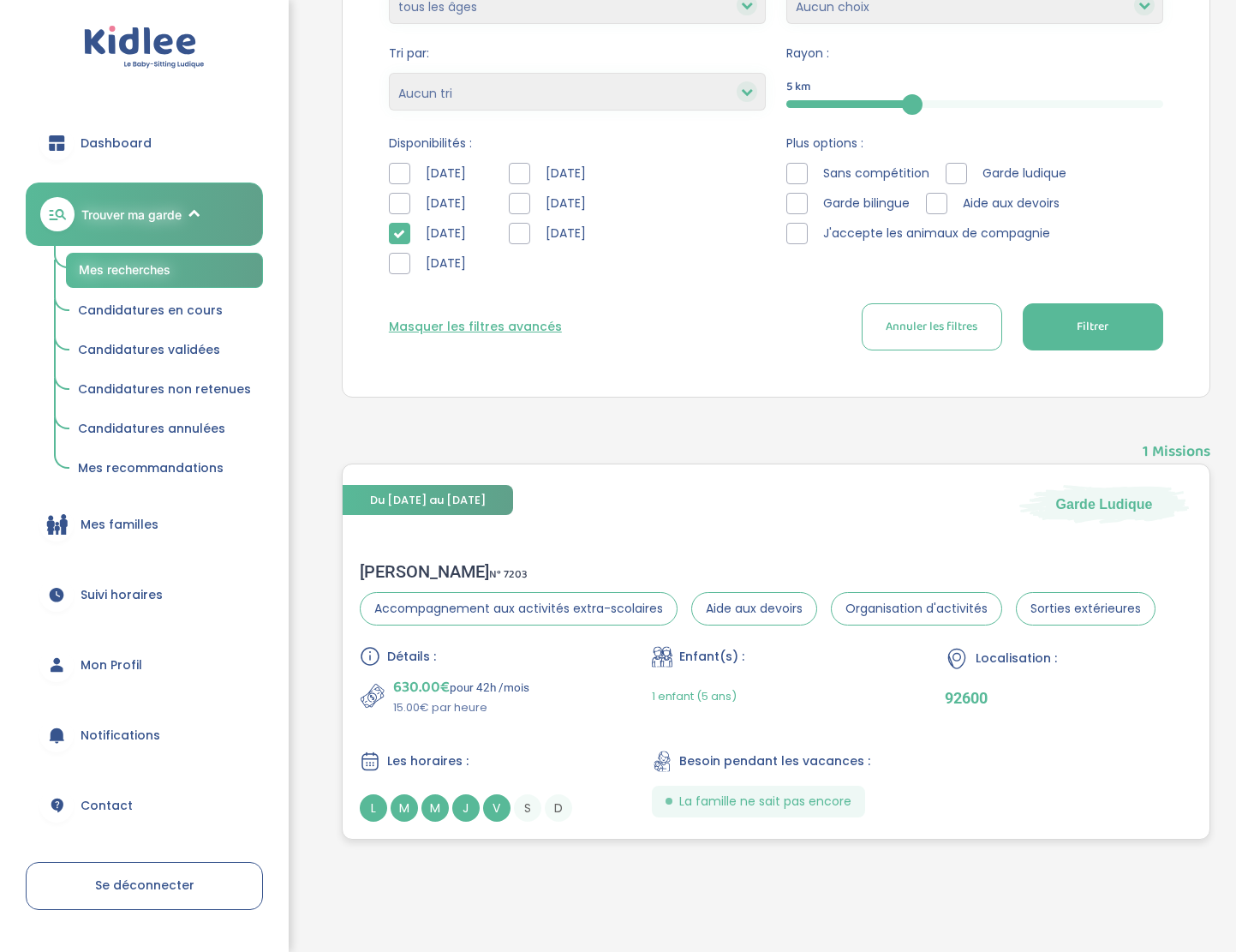
scroll to position [446, 0]
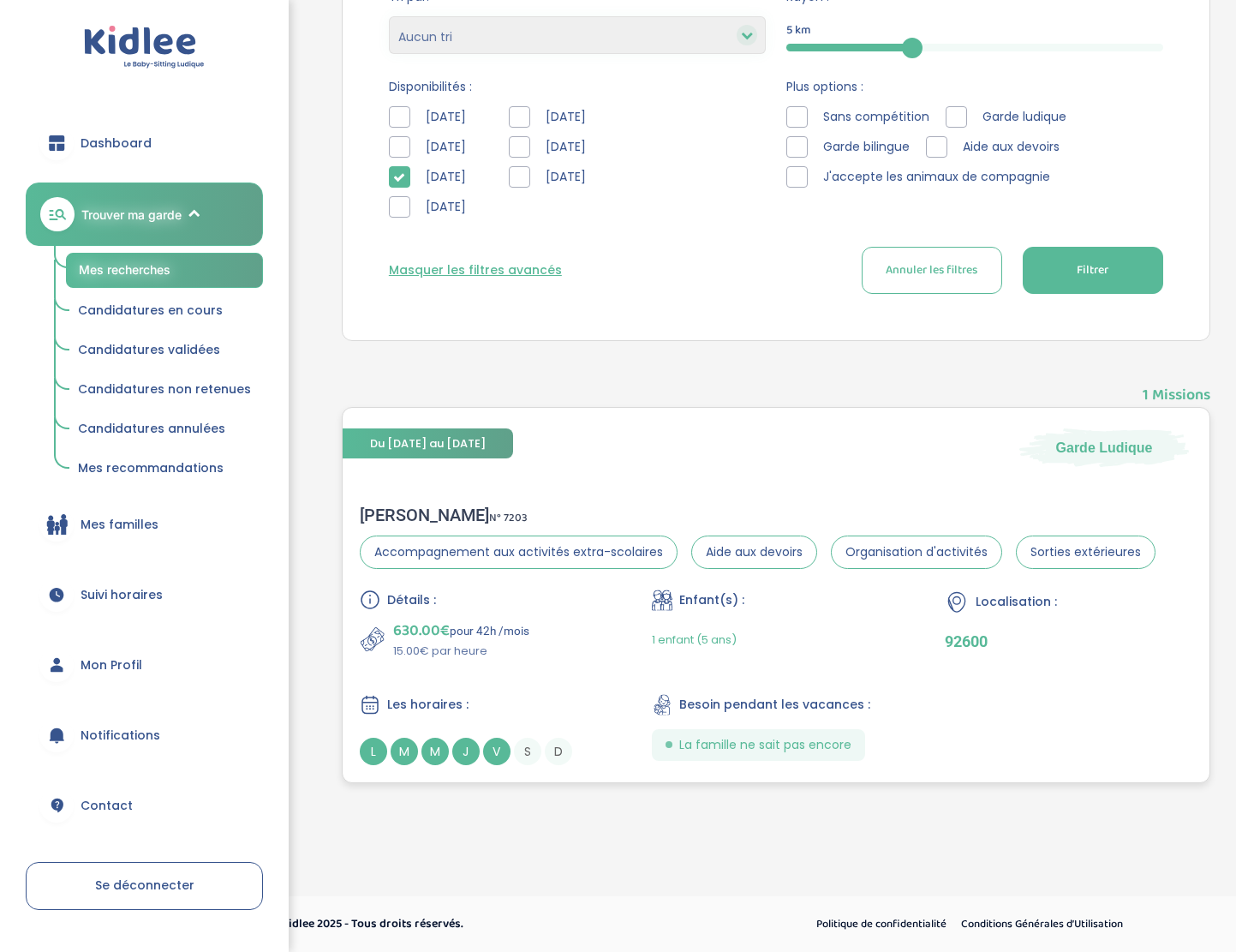
click at [398, 514] on div "Andrea B . N° 7203" at bounding box center [758, 515] width 796 height 21
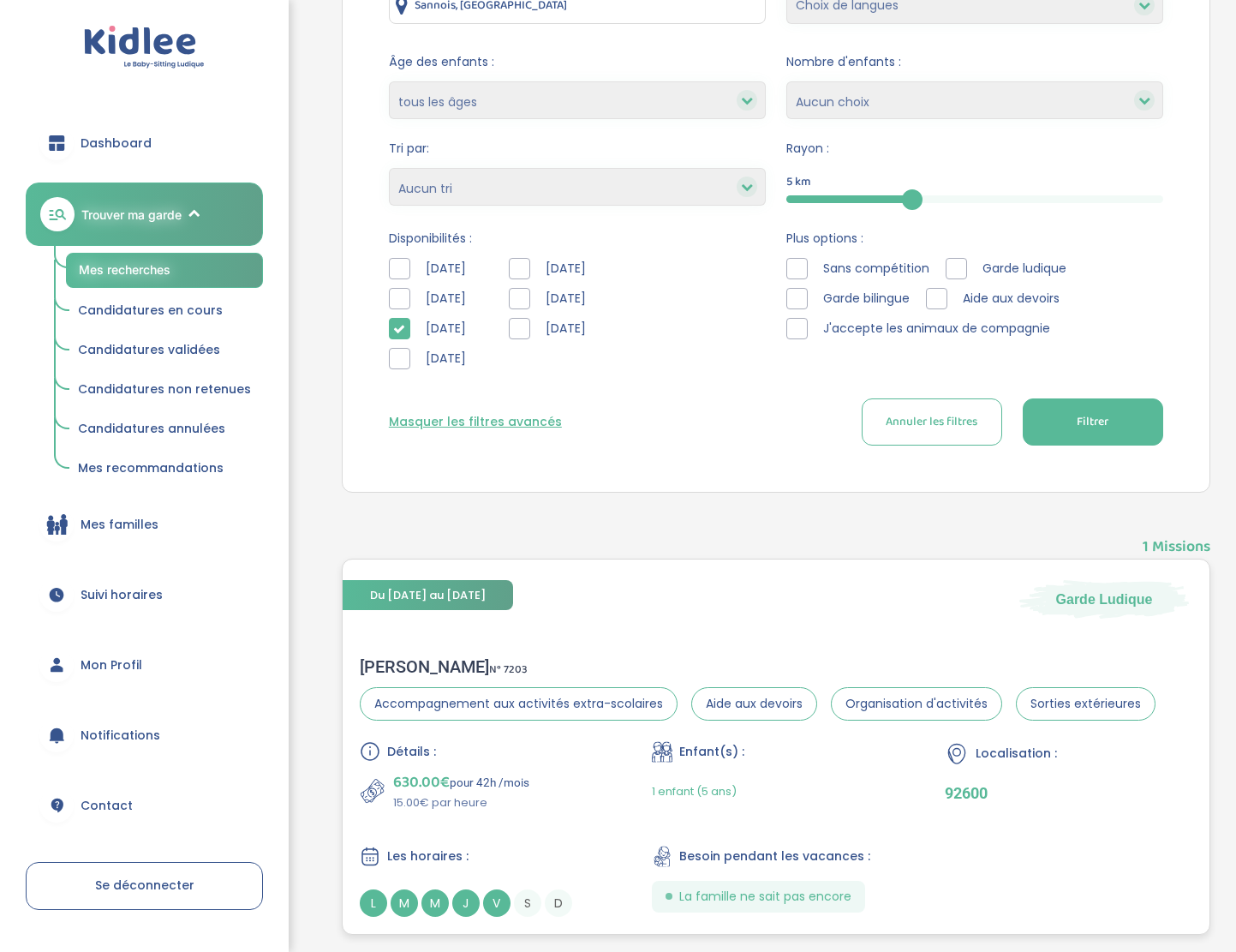
scroll to position [0, 0]
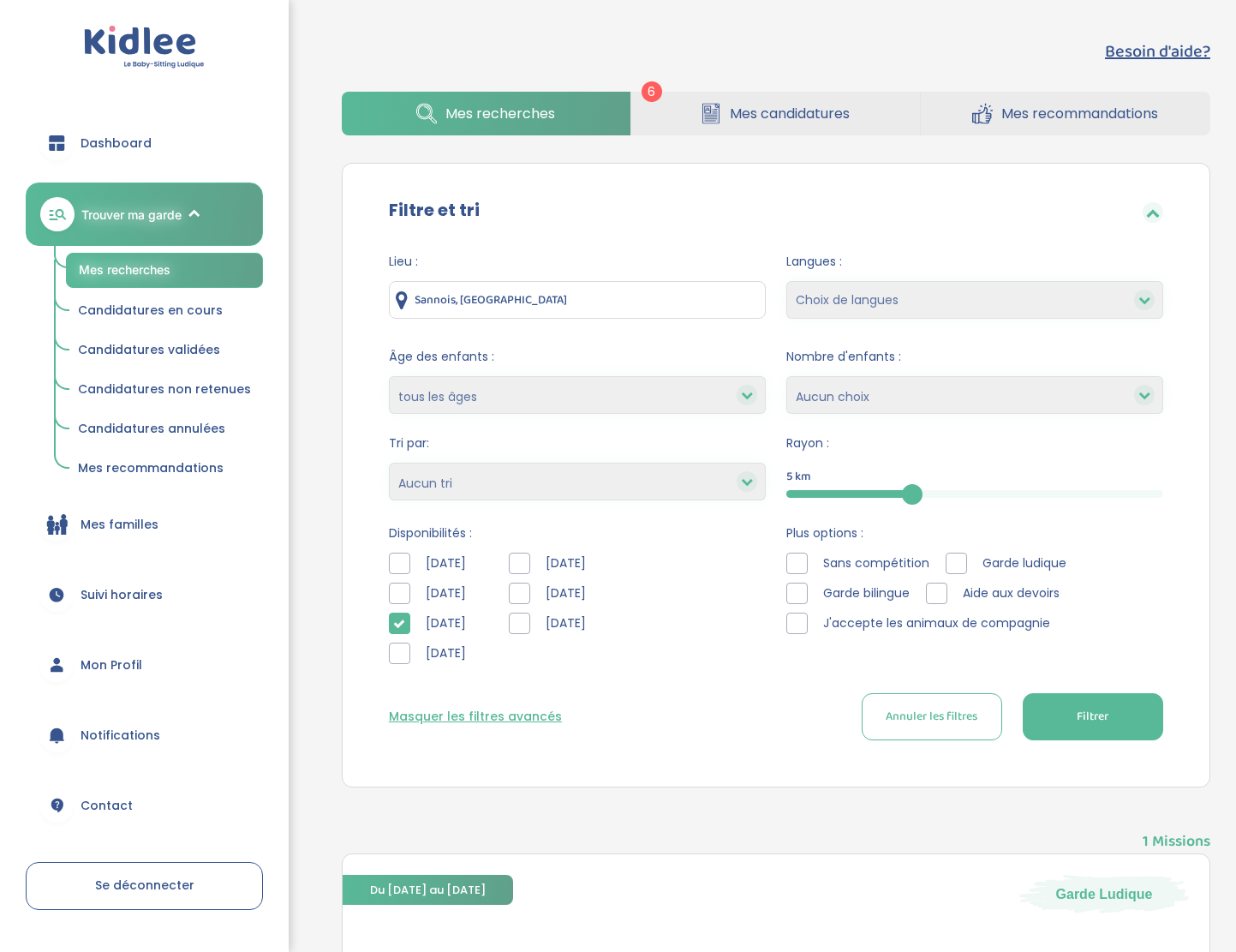
click at [519, 294] on input "Sannois, France" at bounding box center [577, 300] width 377 height 38
drag, startPoint x: 519, startPoint y: 304, endPoint x: 305, endPoint y: 293, distance: 214.3
click at [305, 294] on div "Besoin d'aide? 6 Mes recherches Mes candidatures Mes recommandations Besoin d'a…" at bounding box center [776, 662] width 946 height 1274
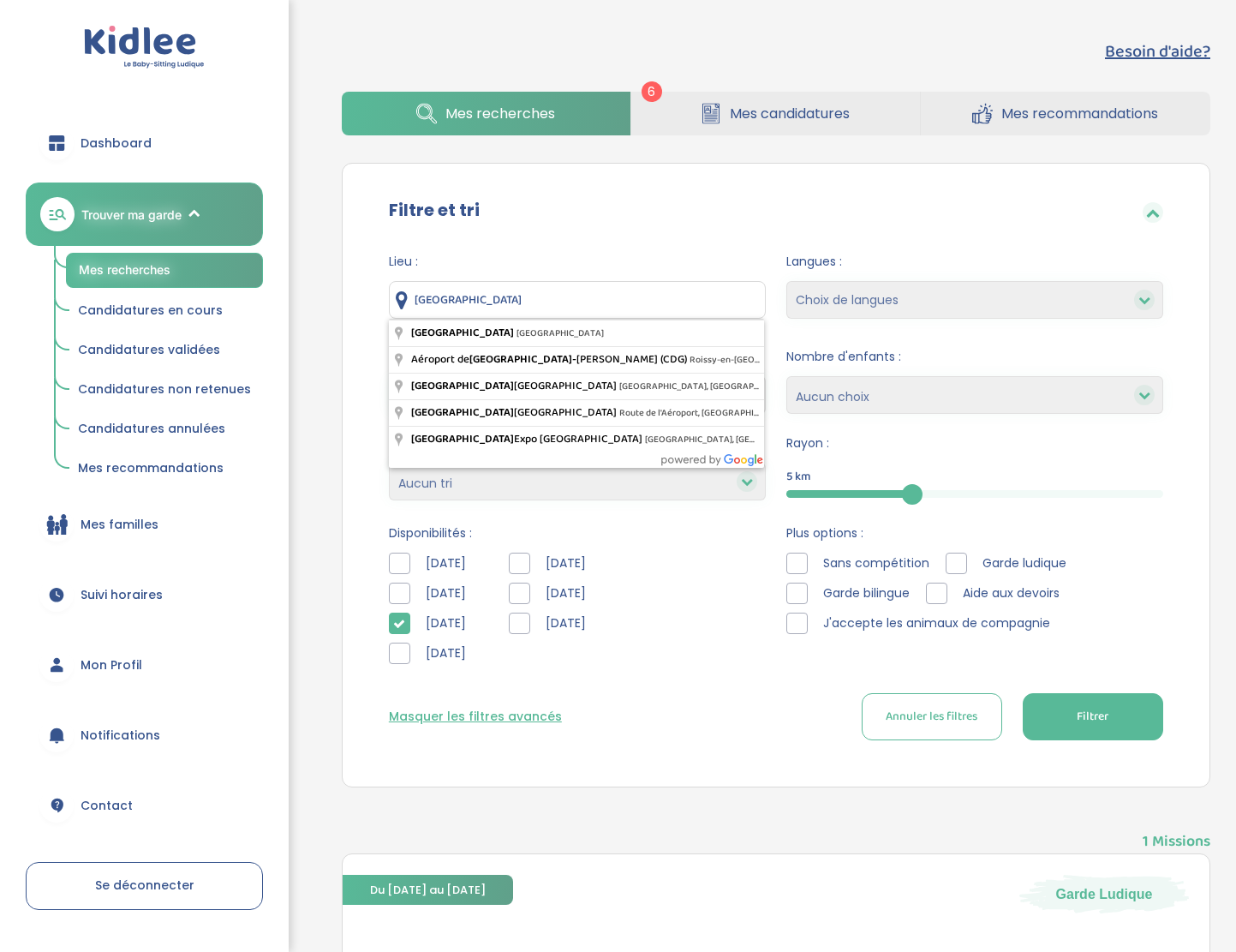
type input "Paris, France"
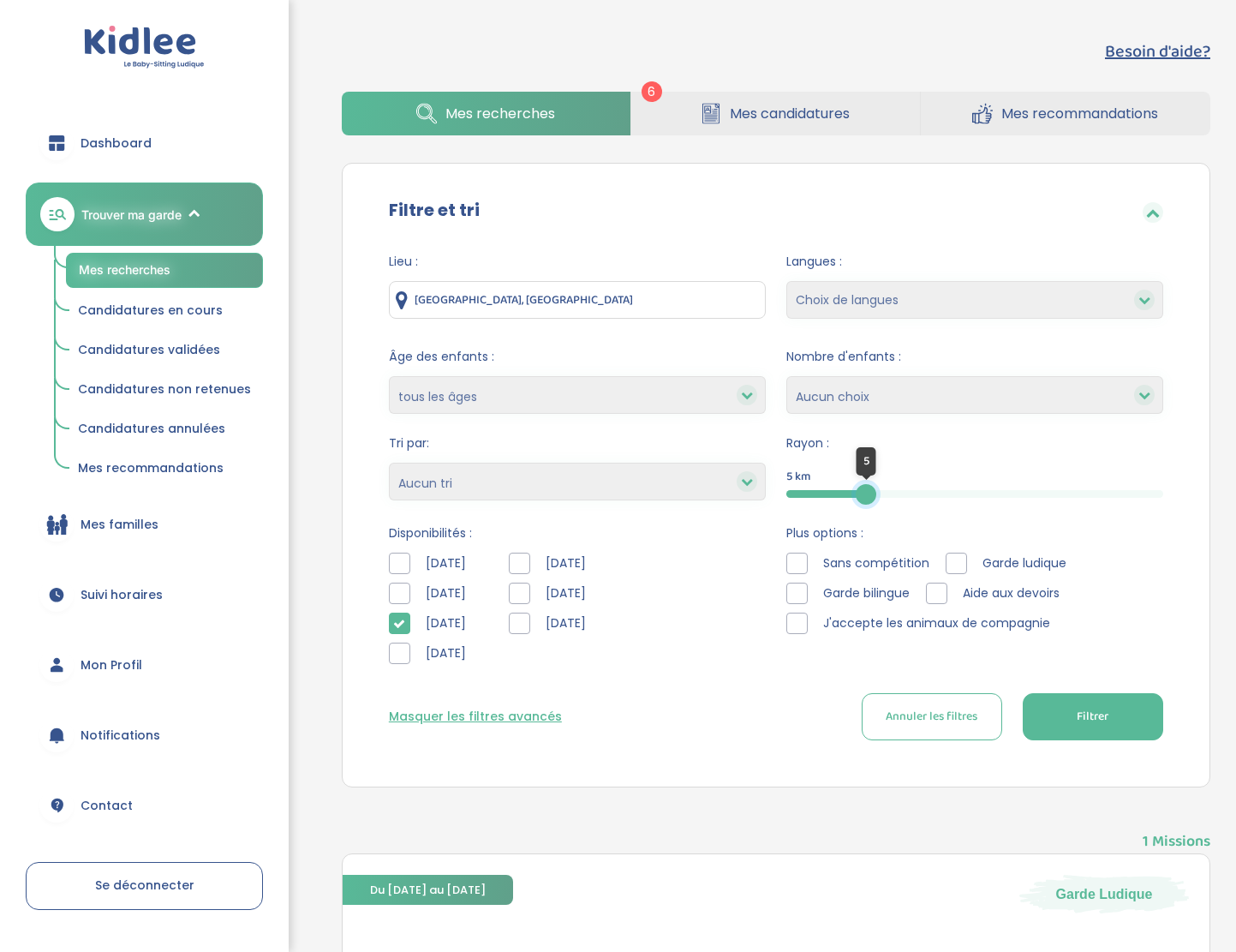
drag, startPoint x: 912, startPoint y: 493, endPoint x: 866, endPoint y: 493, distance: 46.0
click at [866, 493] on div at bounding box center [866, 494] width 21 height 21
click at [1113, 717] on button "Filtrer" at bounding box center [1093, 717] width 141 height 47
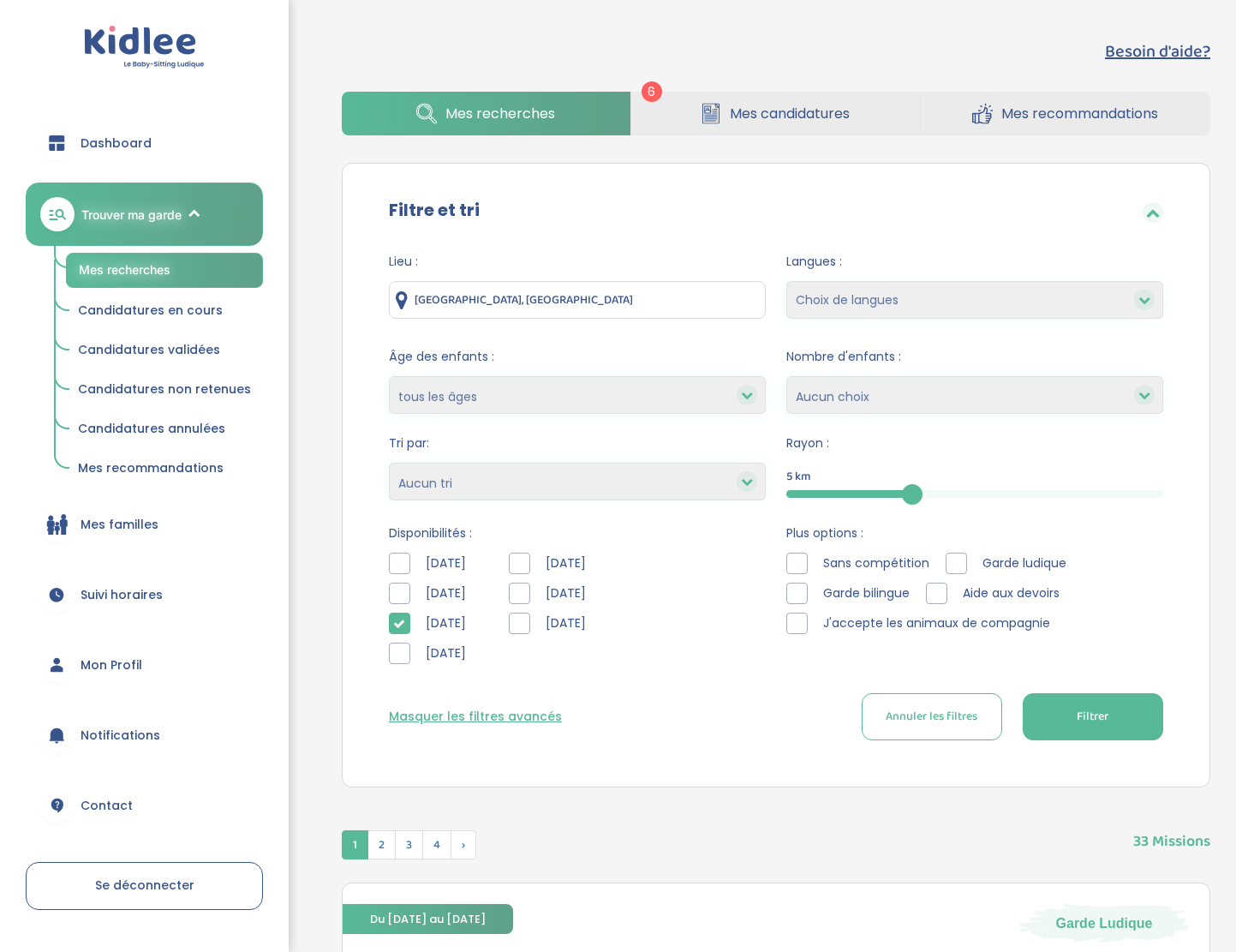
click at [474, 717] on button "Masquer les filtres avancés" at bounding box center [474, 717] width 173 height 18
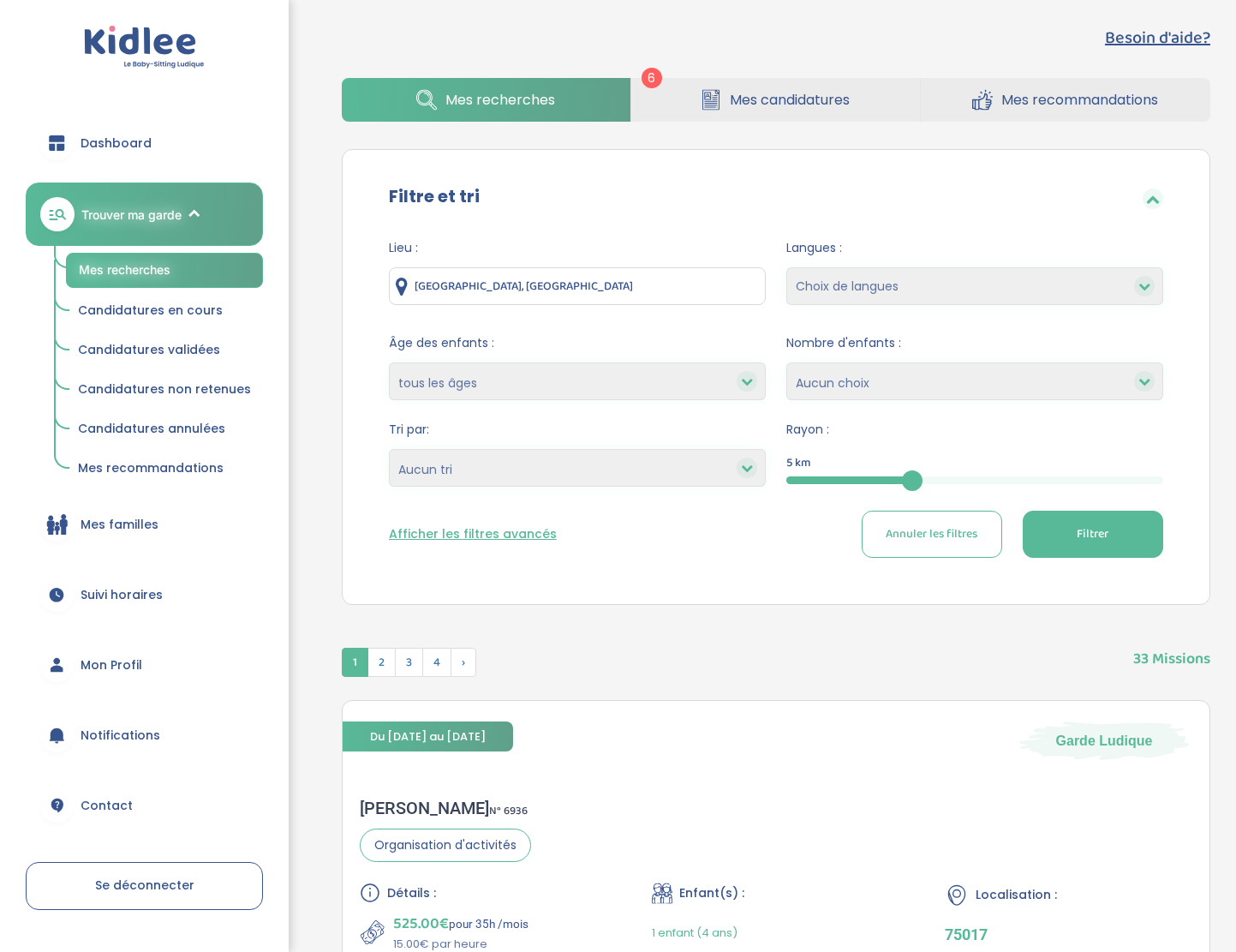
scroll to position [16, 0]
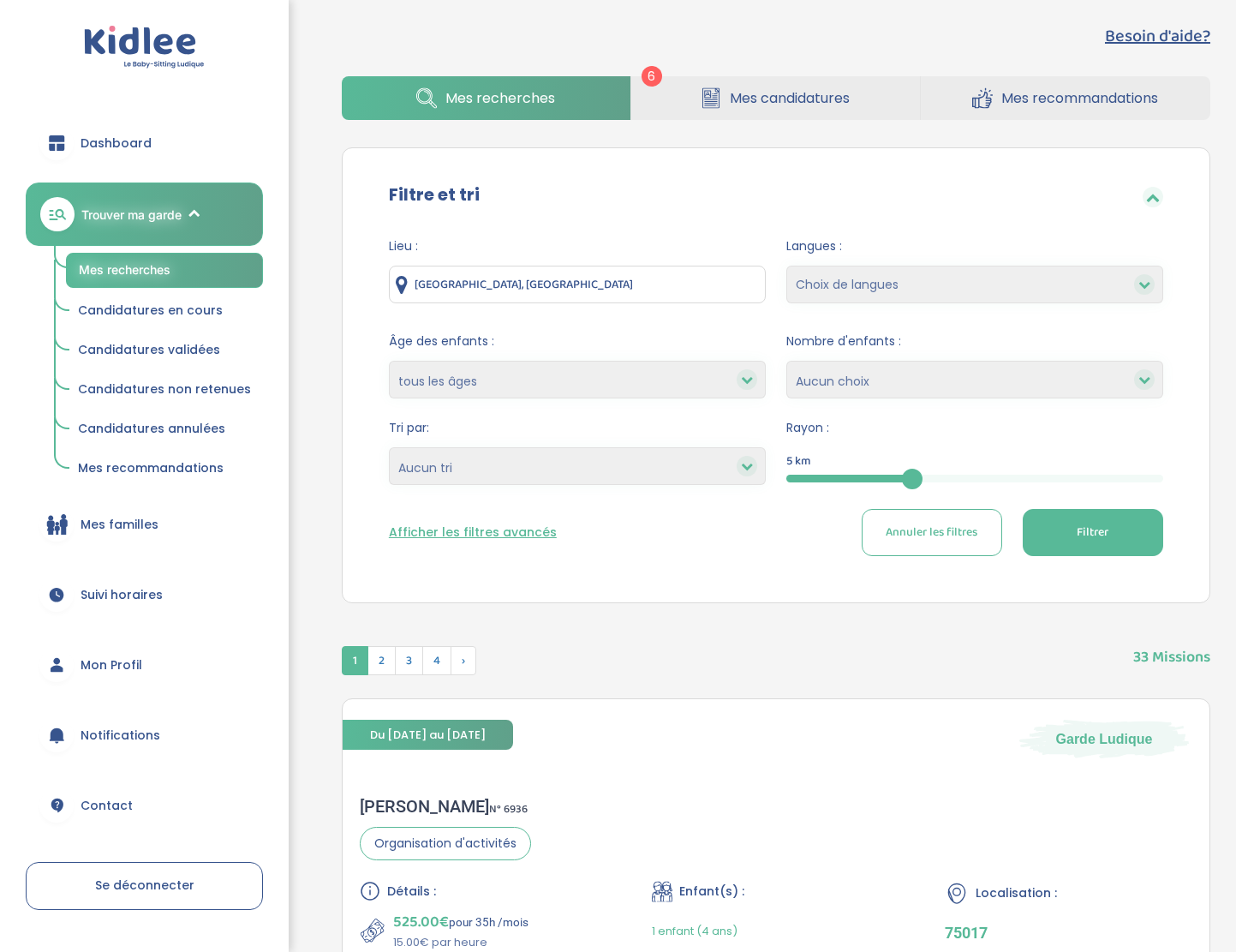
click at [509, 528] on button "Afficher les filtres avancés" at bounding box center [473, 532] width 168 height 18
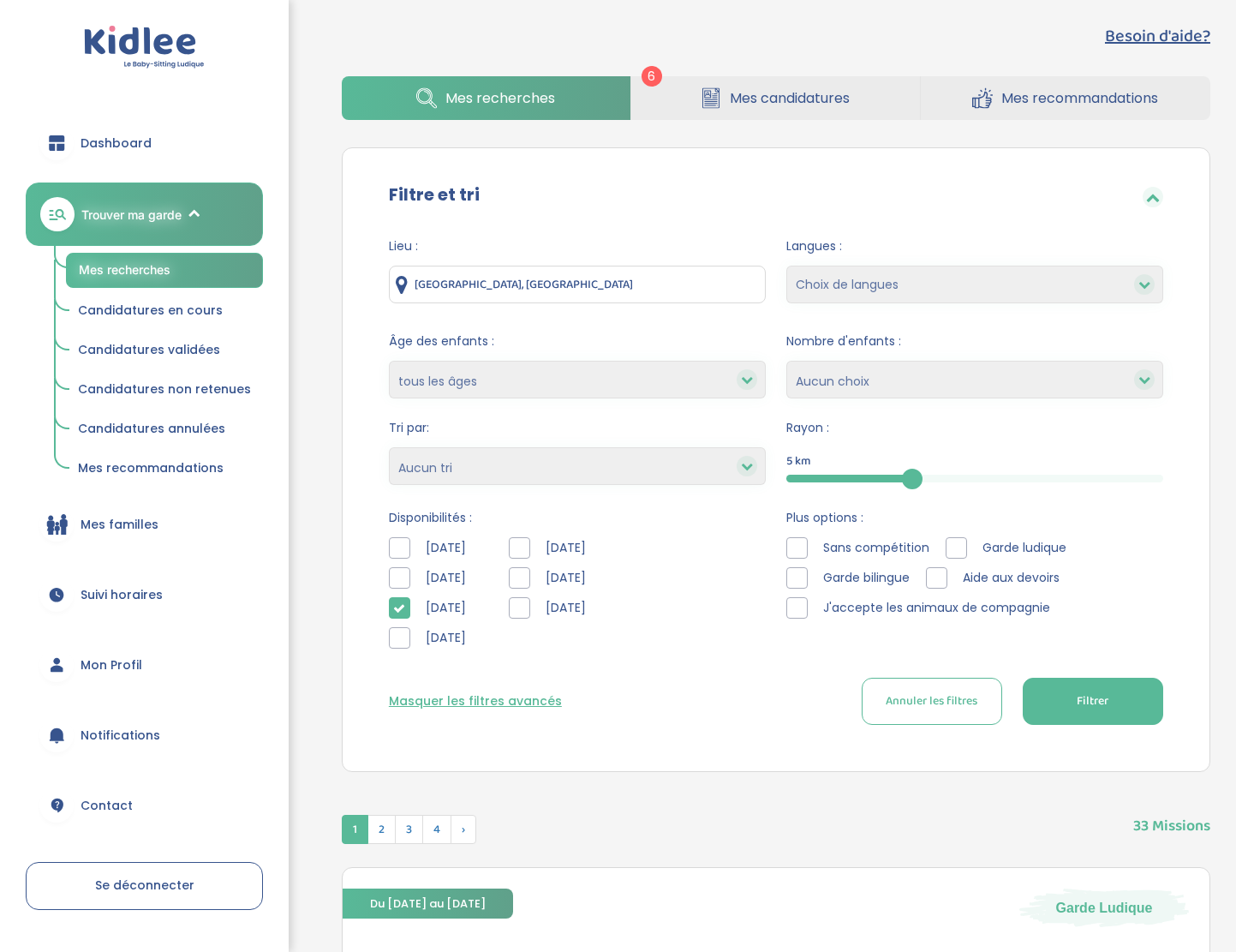
click at [542, 458] on select "Heures par semaine (croissant) Heures par semaine (décroissant) Date de démarra…" at bounding box center [577, 466] width 377 height 38
select select "salary_desc"
click at [1092, 692] on span "Filtrer" at bounding box center [1092, 701] width 31 height 18
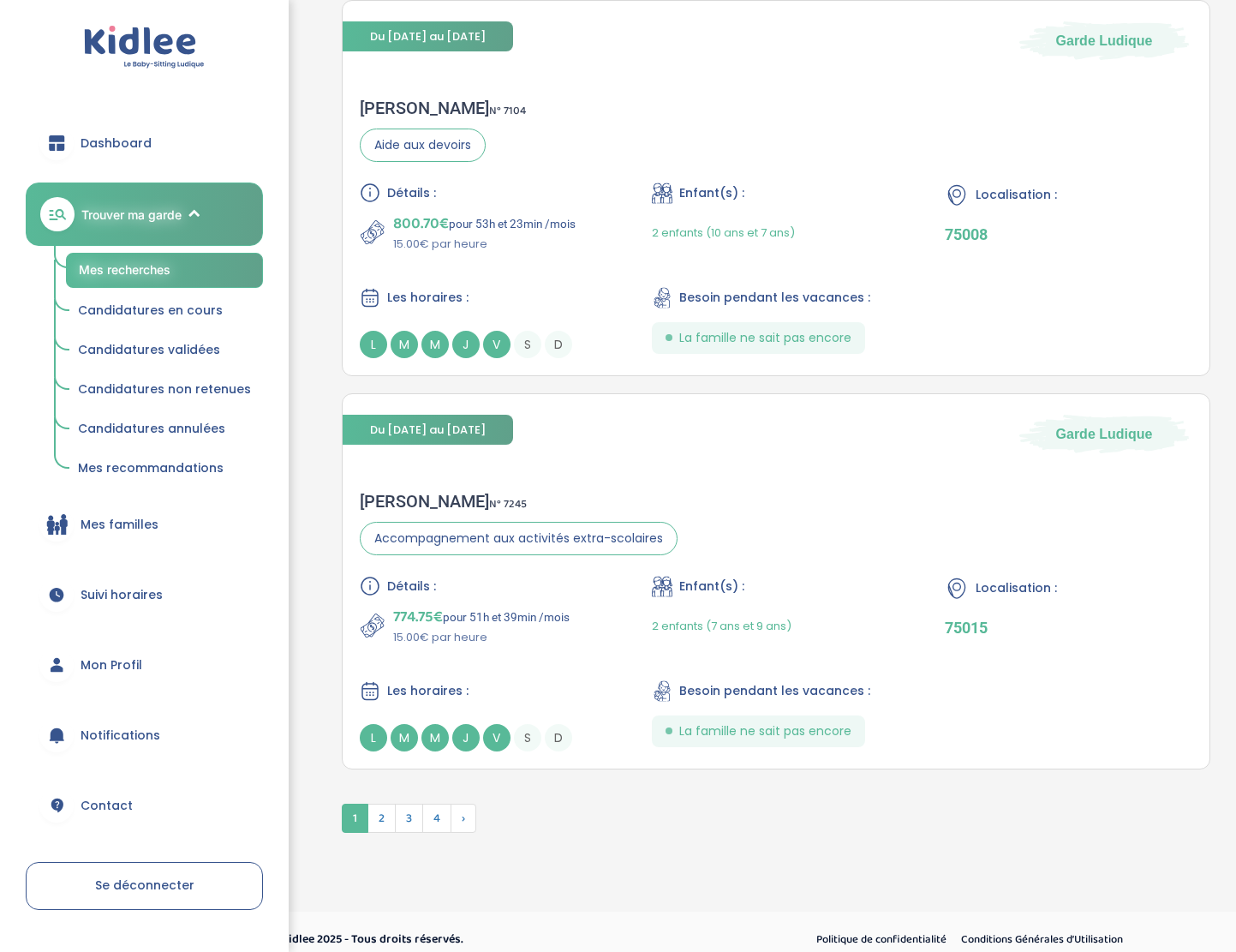
scroll to position [4044, 0]
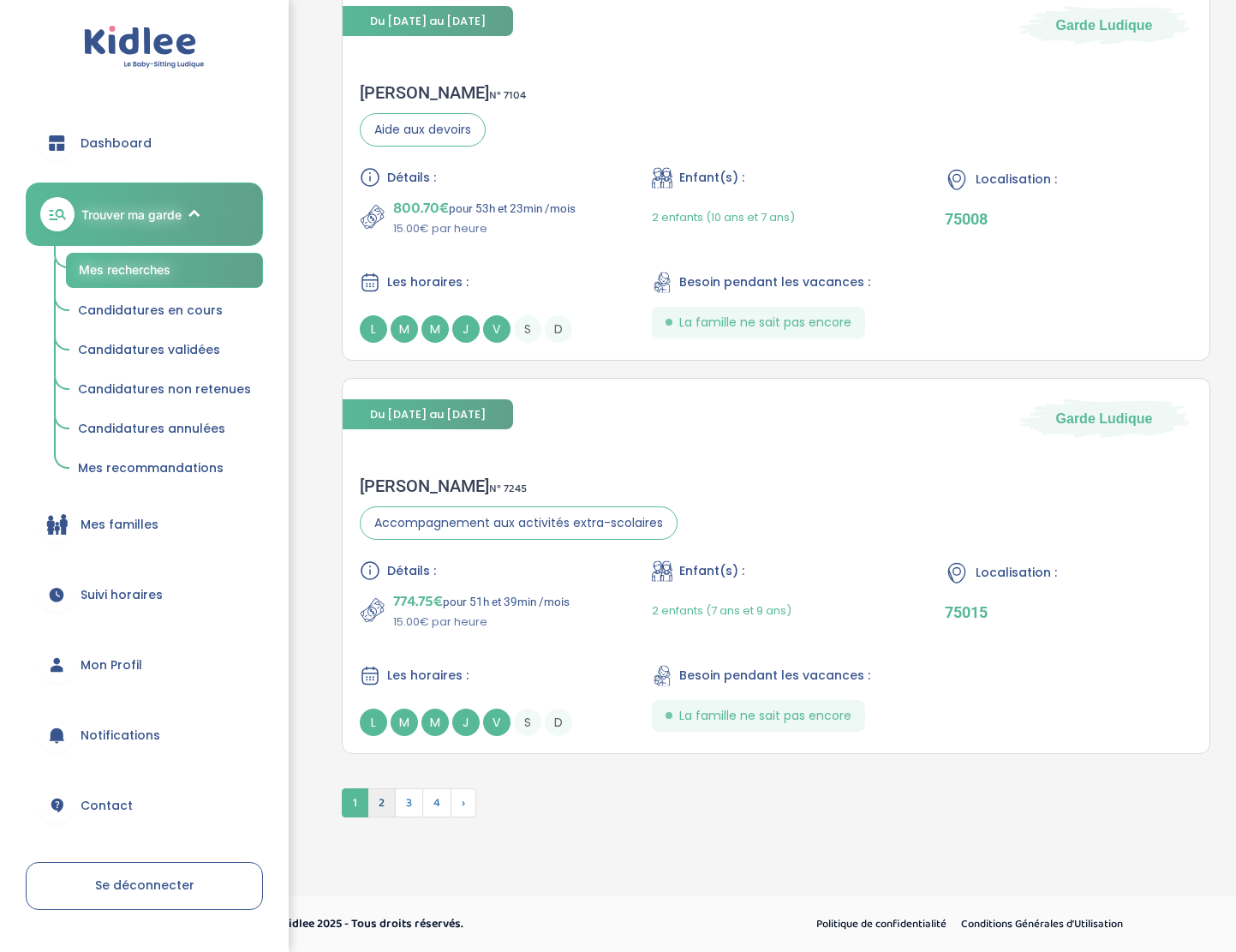
click at [383, 801] on span "2" at bounding box center [381, 803] width 28 height 29
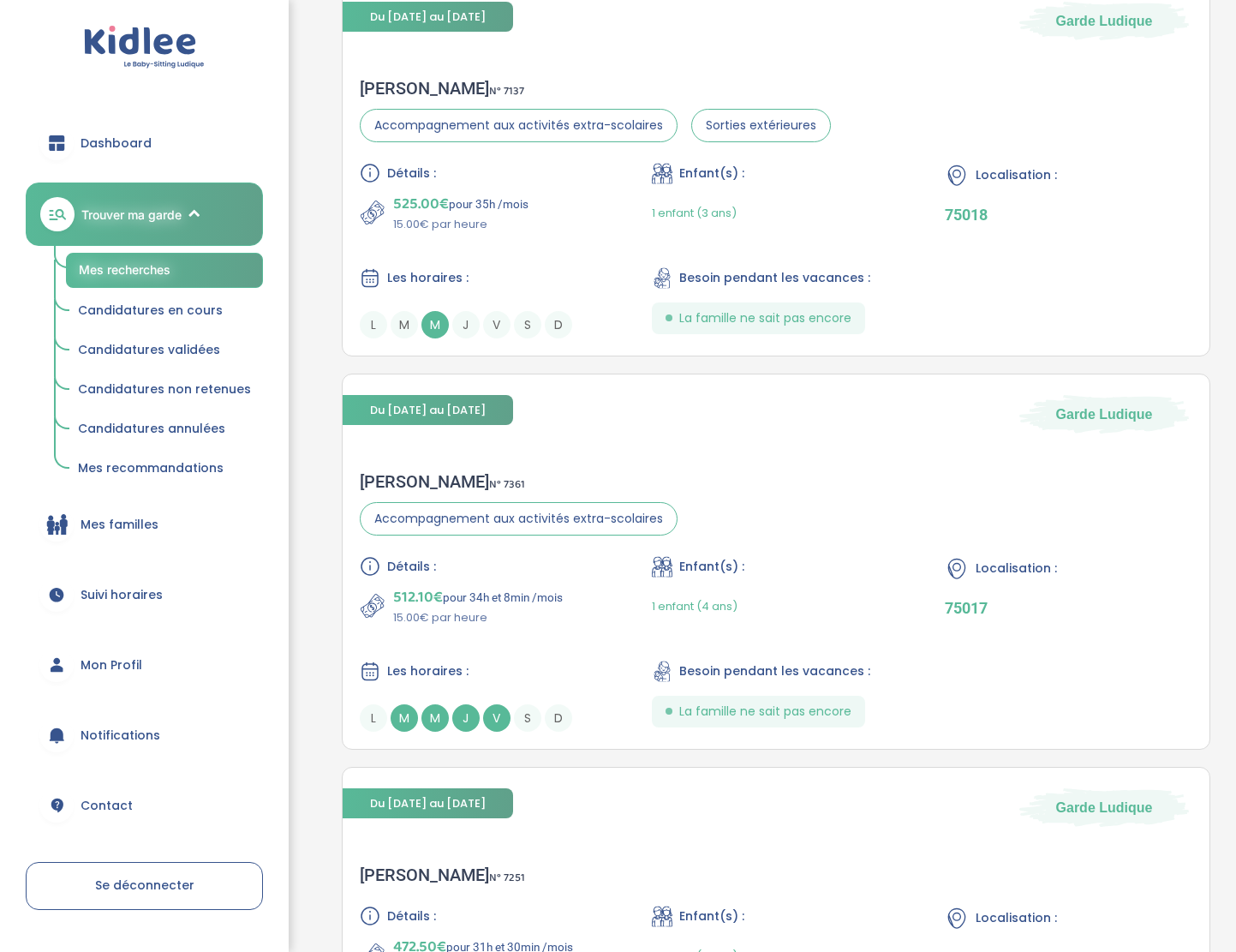
scroll to position [3543, 0]
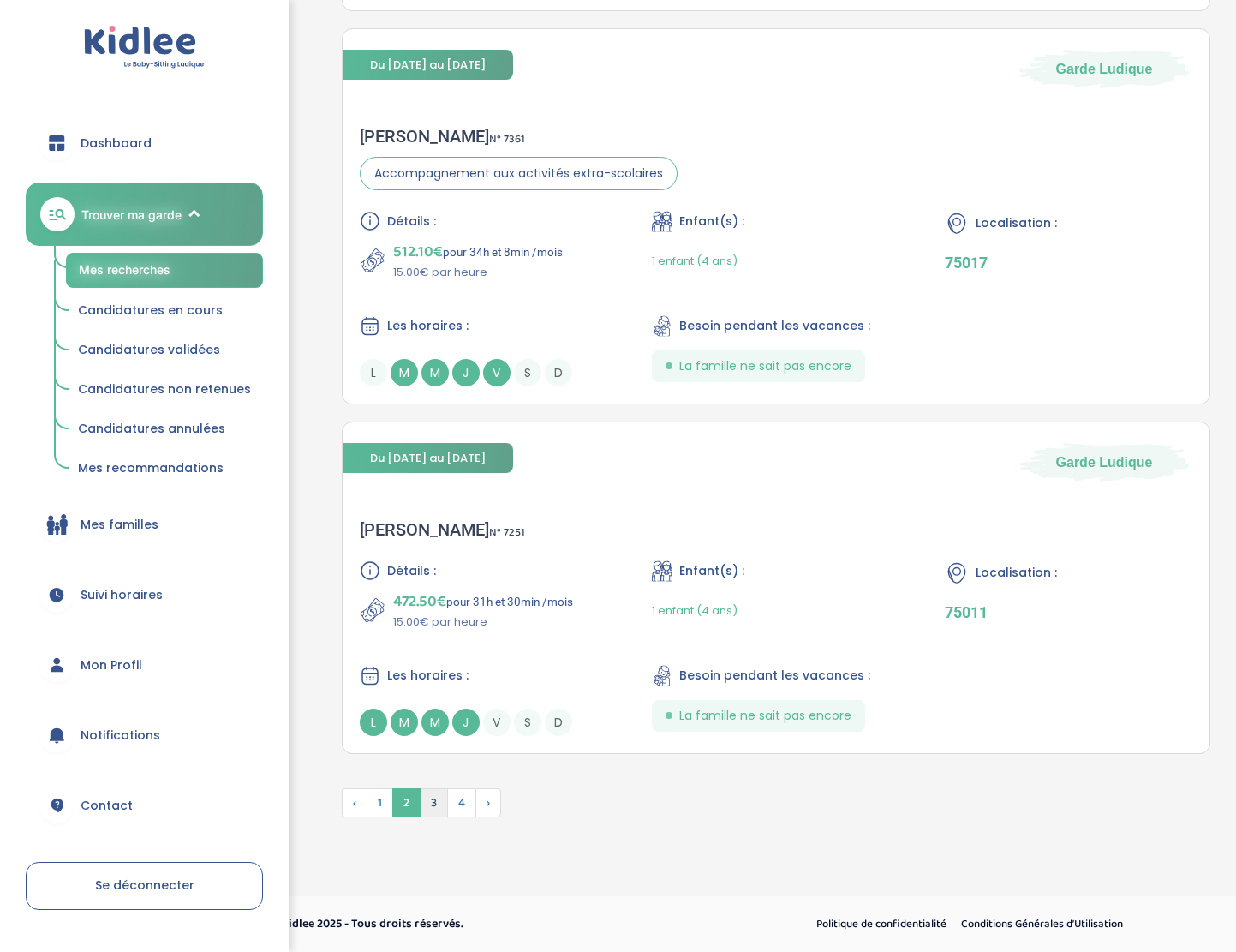
click at [437, 793] on span "3" at bounding box center [433, 803] width 28 height 29
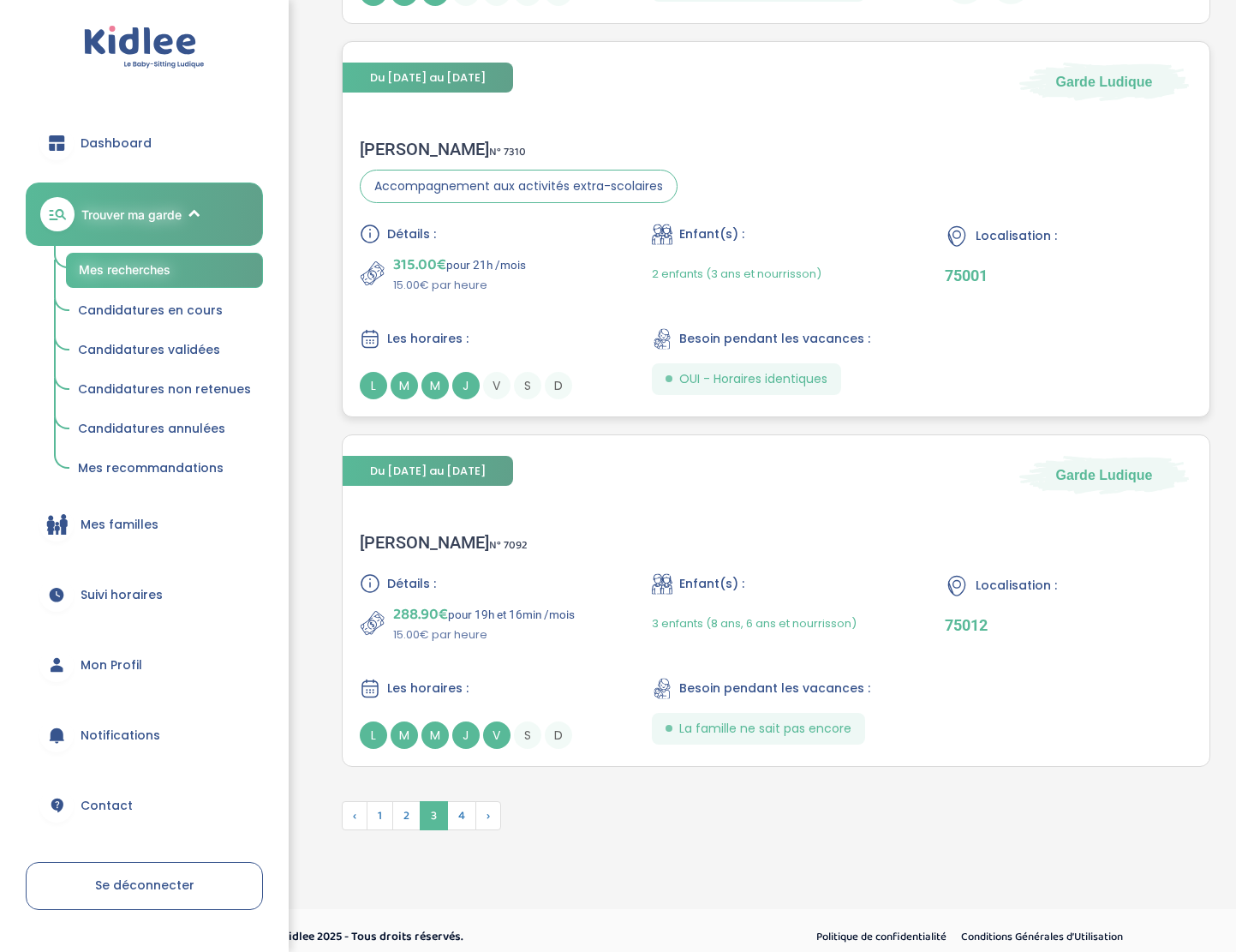
scroll to position [3956, 0]
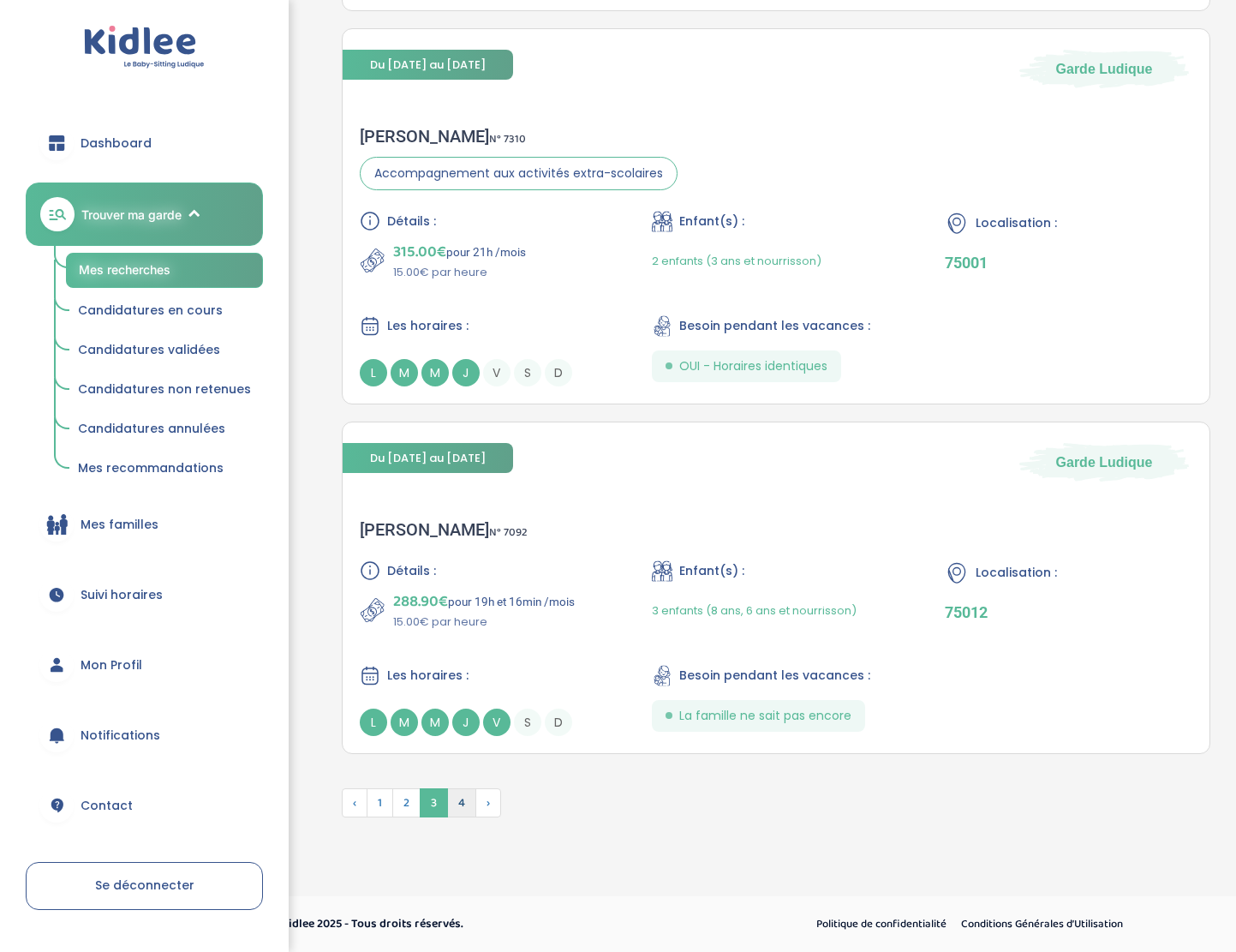
click at [469, 795] on span "4" at bounding box center [462, 803] width 29 height 29
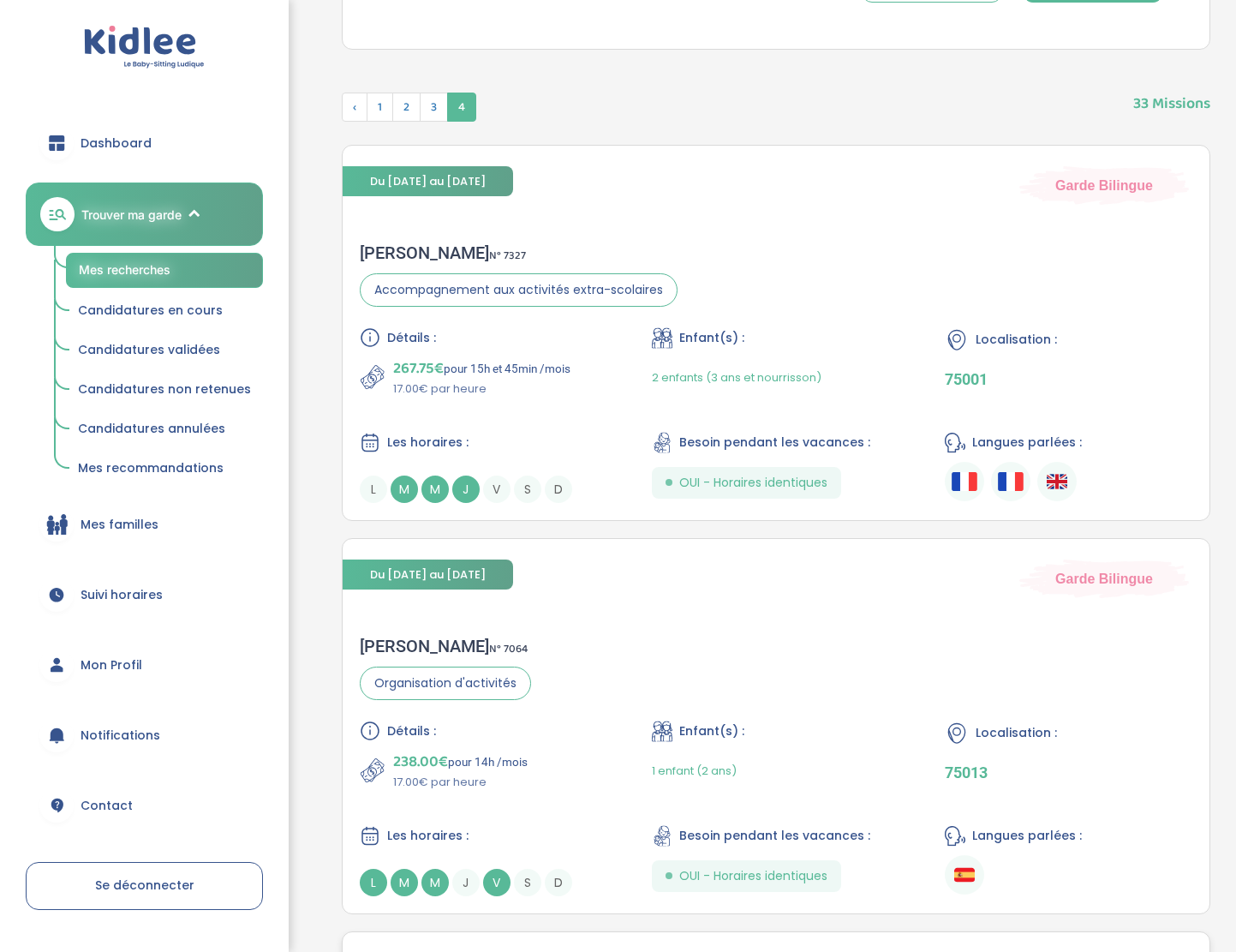
scroll to position [181, 0]
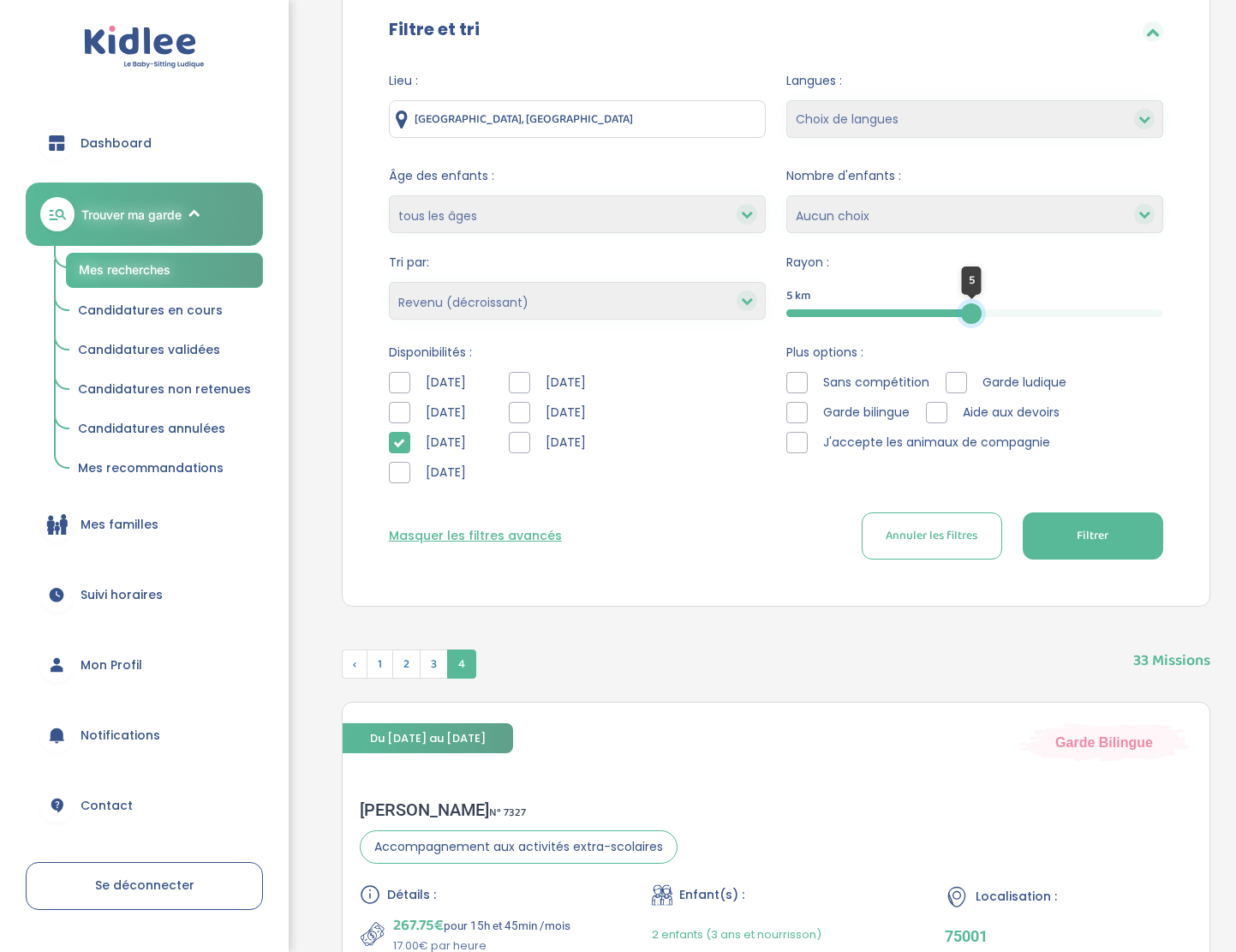
drag, startPoint x: 913, startPoint y: 319, endPoint x: 978, endPoint y: 309, distance: 65.8
click at [978, 309] on div at bounding box center [971, 313] width 21 height 21
click at [1065, 533] on button "Filtrer" at bounding box center [1093, 536] width 141 height 47
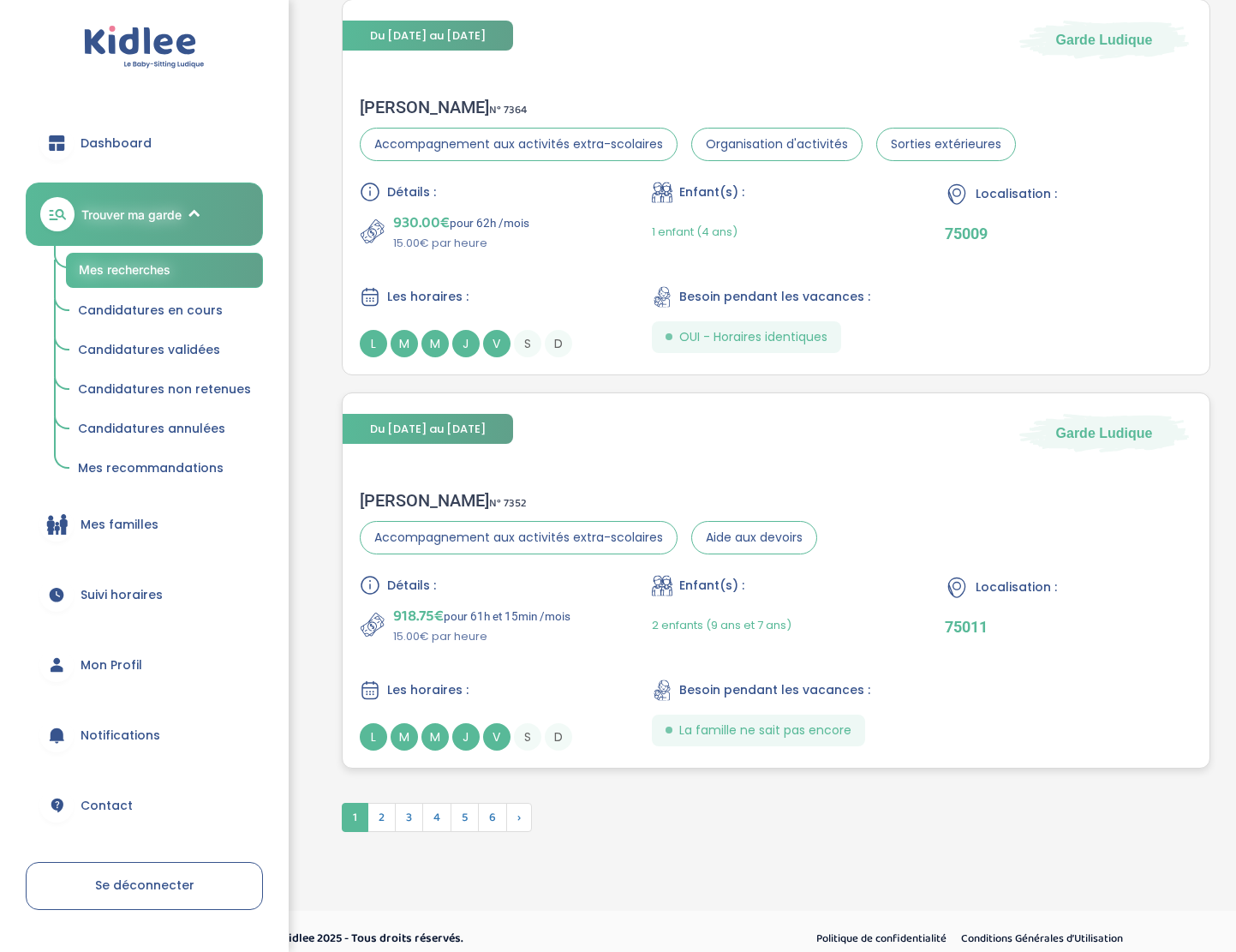
scroll to position [4044, 0]
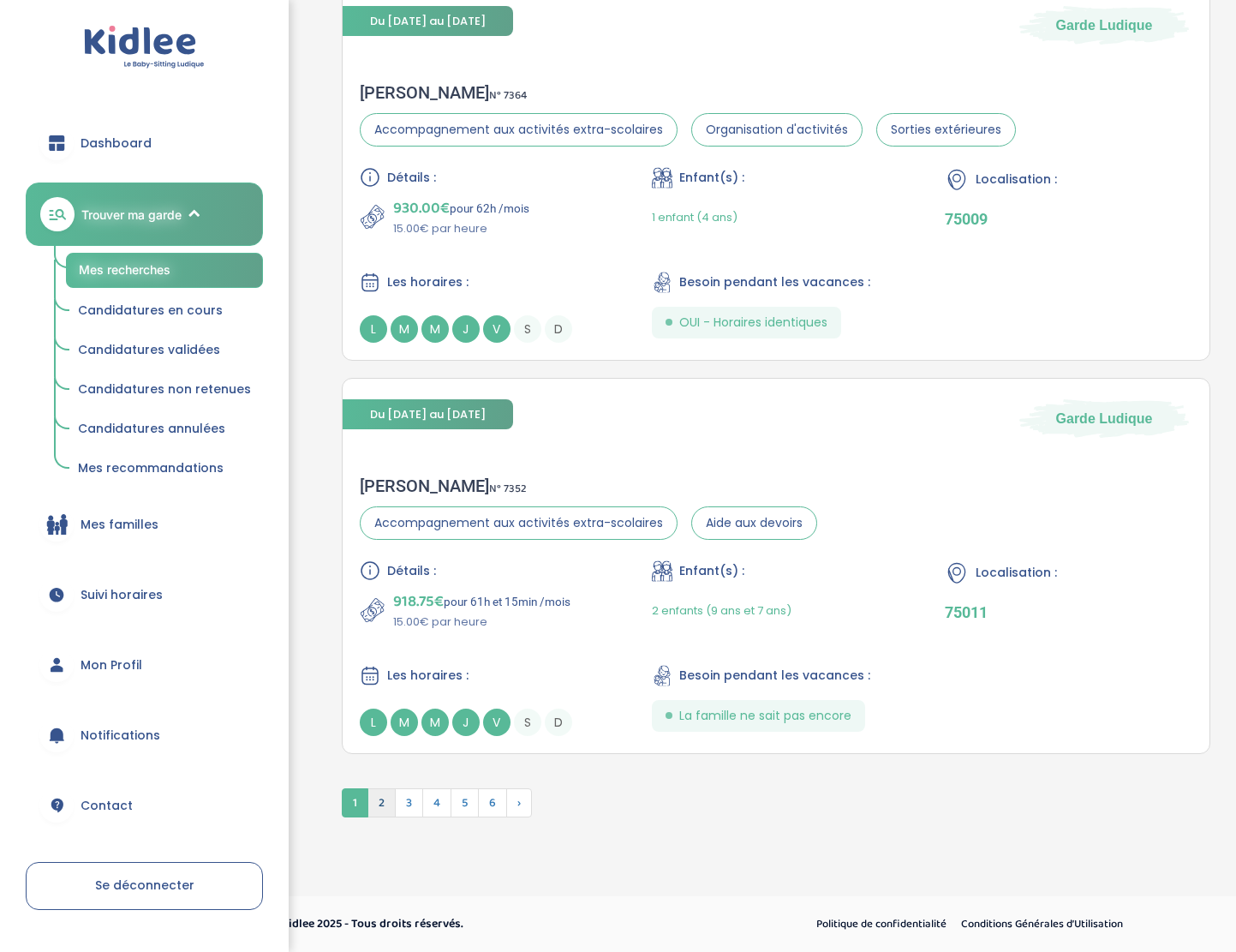
click at [378, 801] on span "2" at bounding box center [381, 803] width 28 height 29
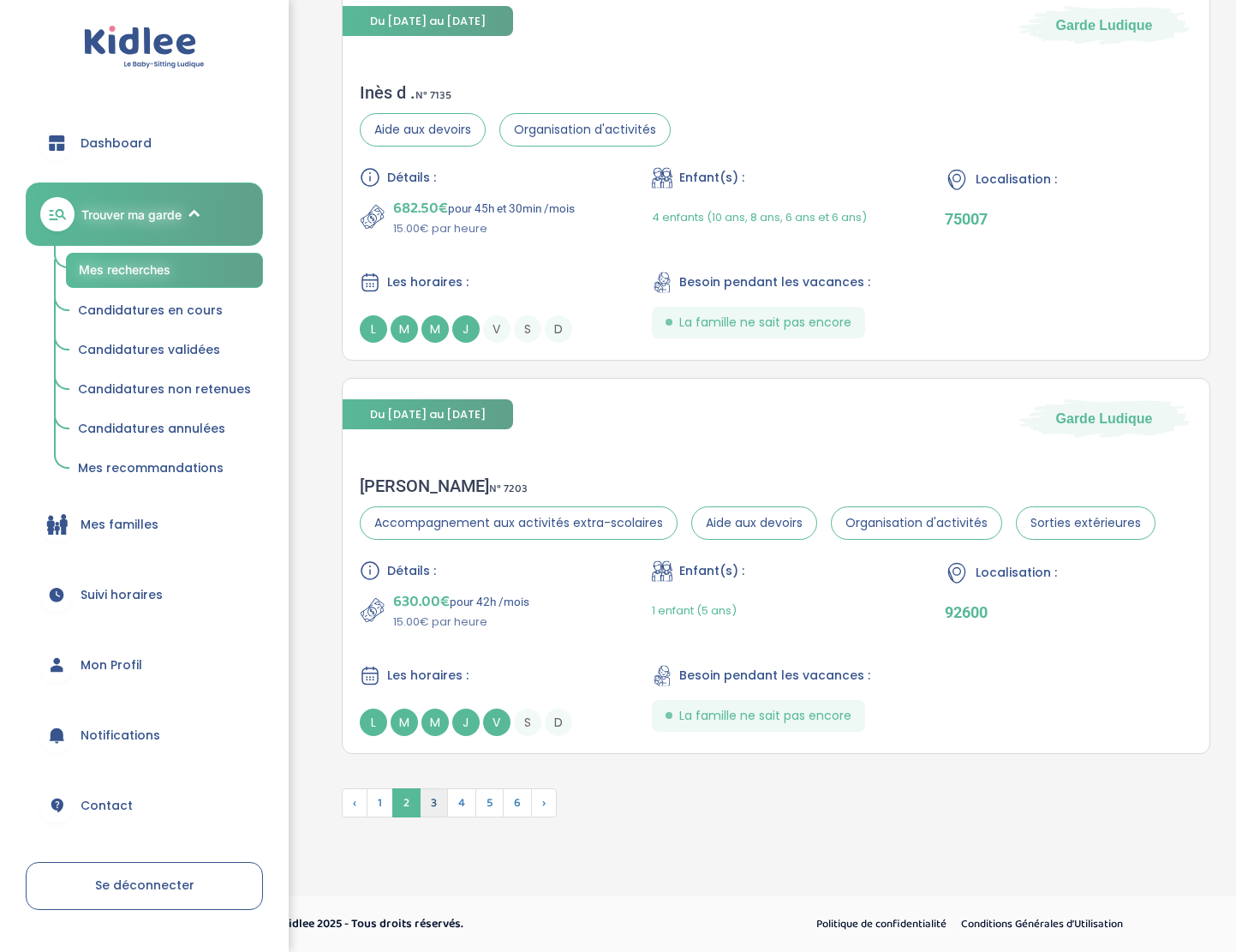
click at [439, 809] on span "3" at bounding box center [433, 803] width 28 height 29
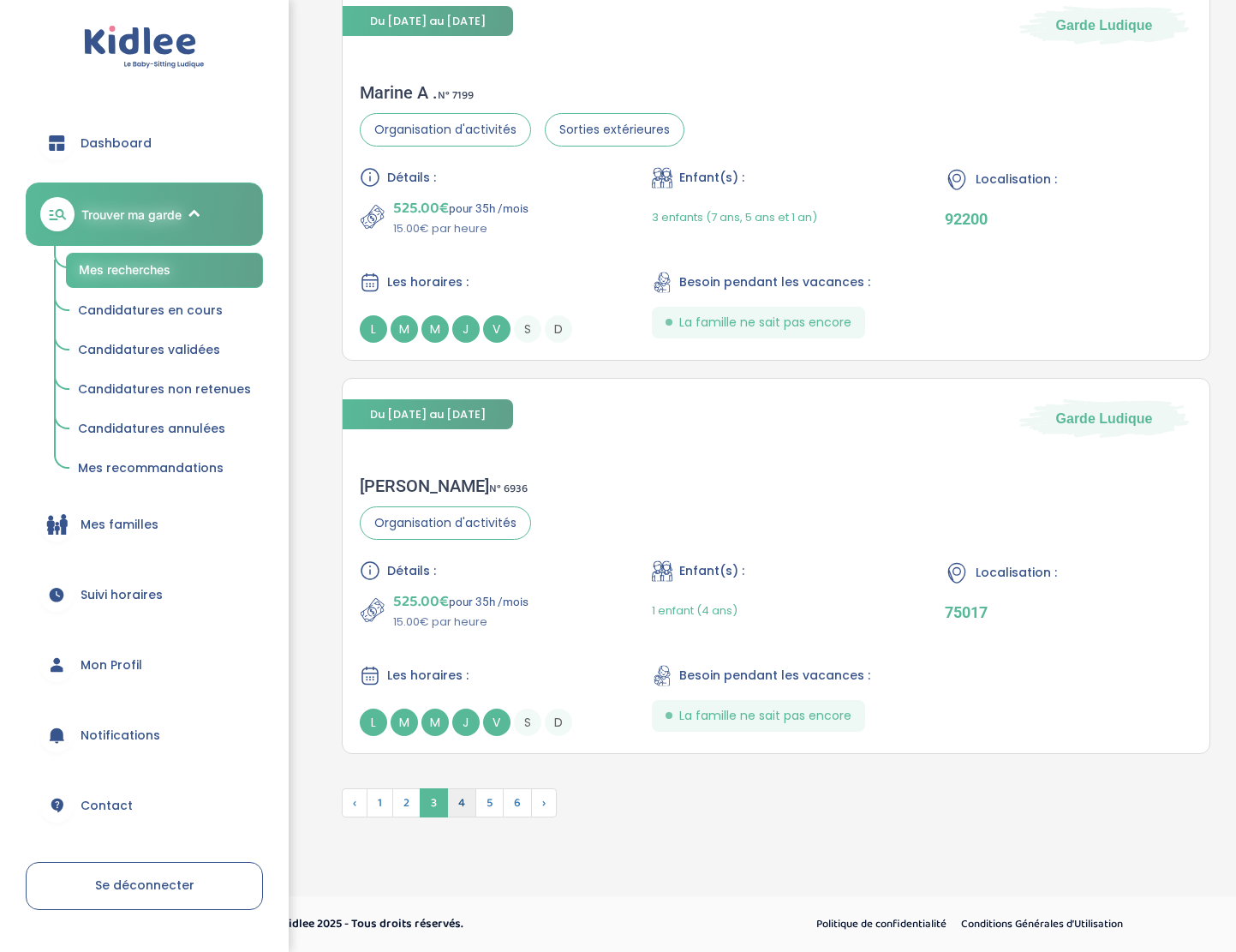
click at [464, 801] on span "4" at bounding box center [462, 803] width 29 height 29
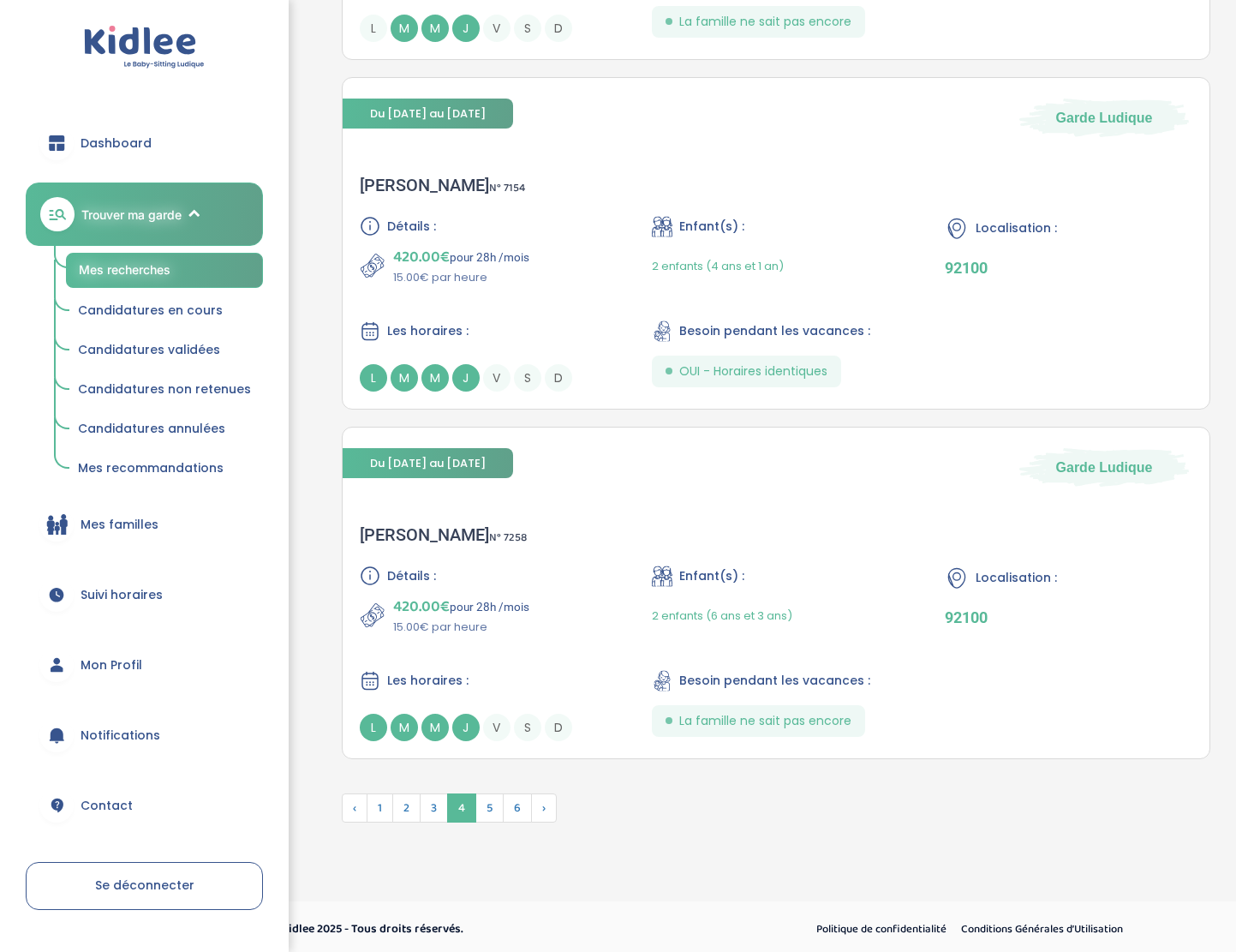
scroll to position [3826, 0]
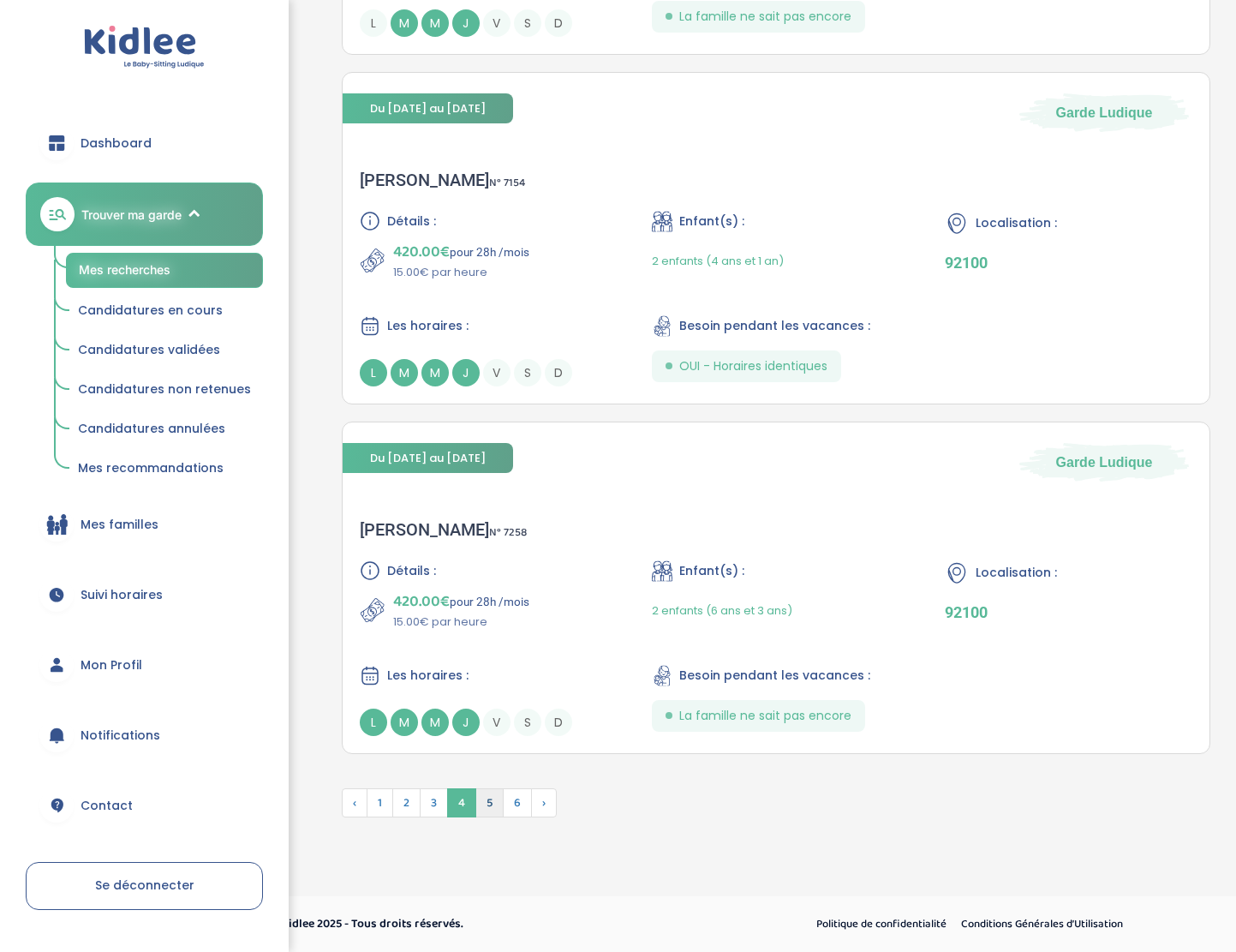
click at [496, 792] on span "5" at bounding box center [489, 803] width 28 height 29
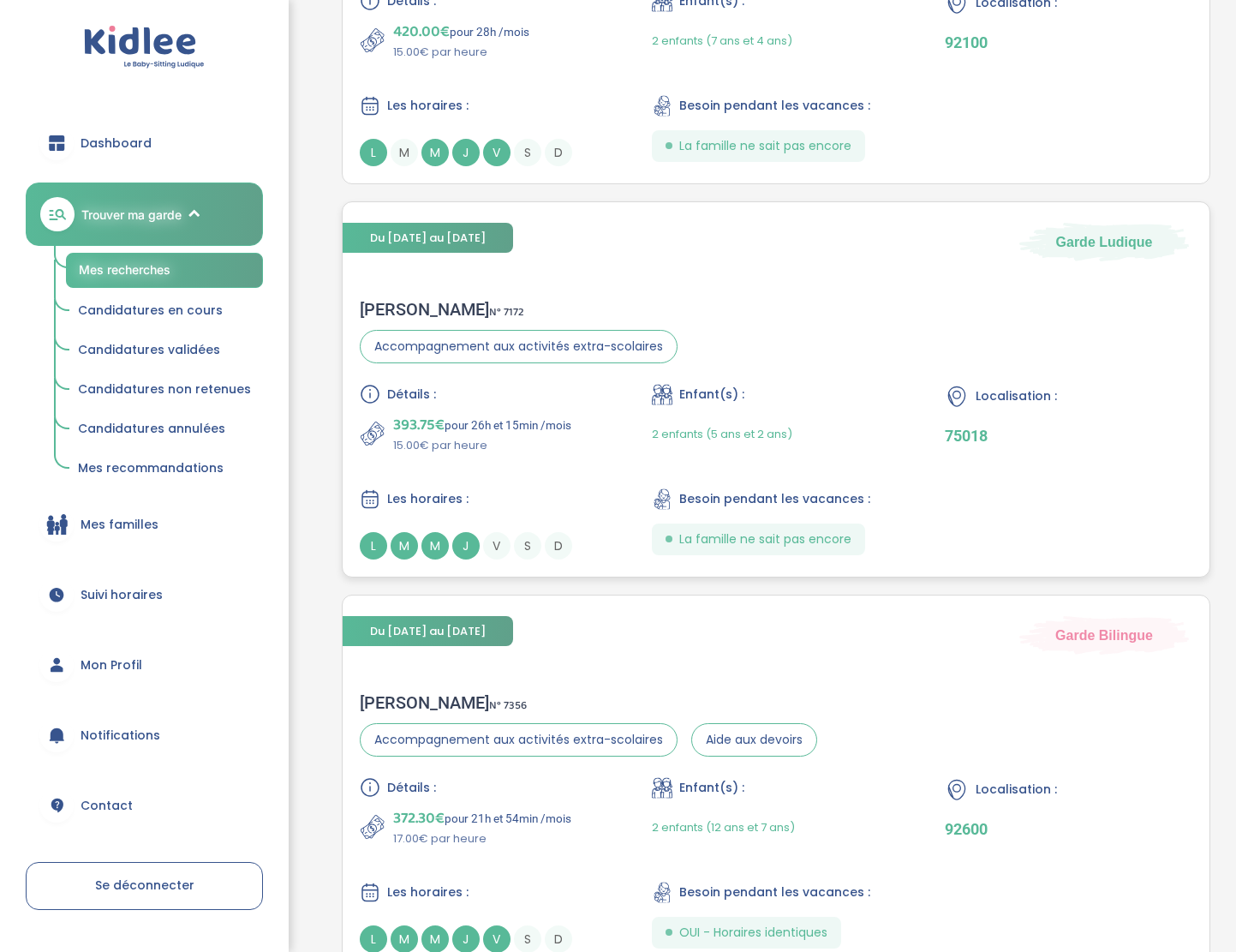
scroll to position [1422, 0]
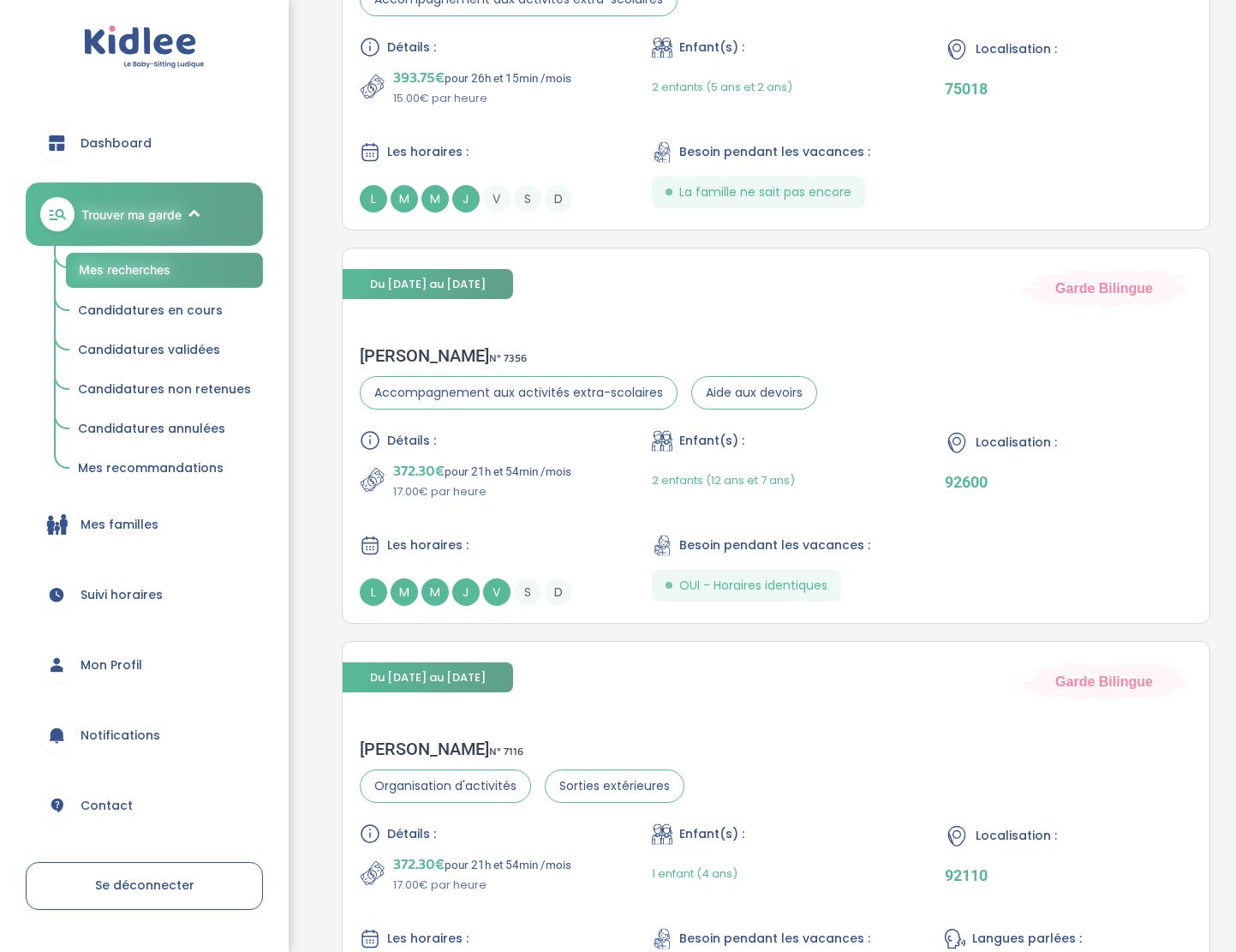
click at [1165, 627] on div "Du 02-09-2025 au 03-07-2026 Garde Bilingue Sonia K . N° 7356 Accompagnement aux…" at bounding box center [776, 444] width 894 height 393
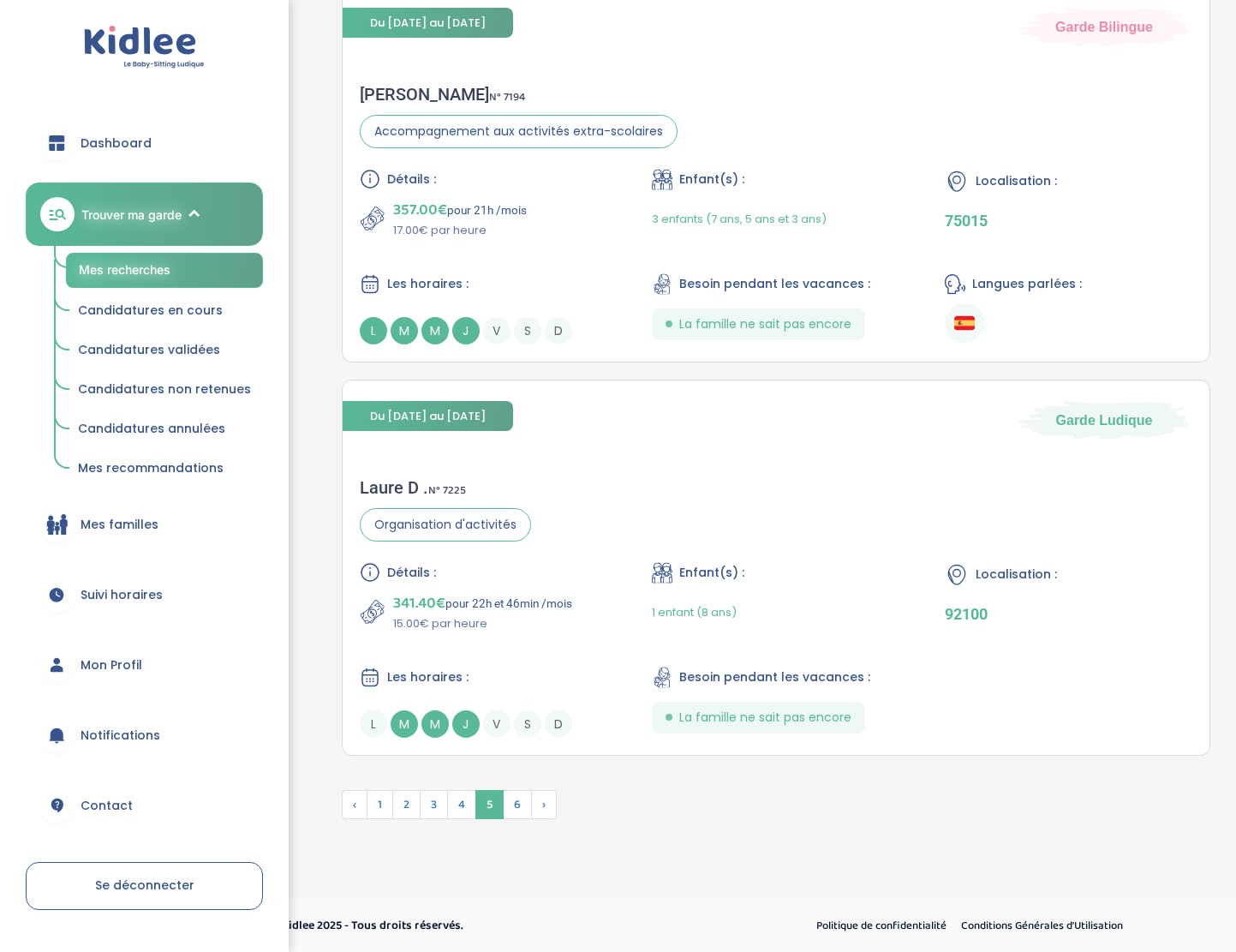
scroll to position [4000, 0]
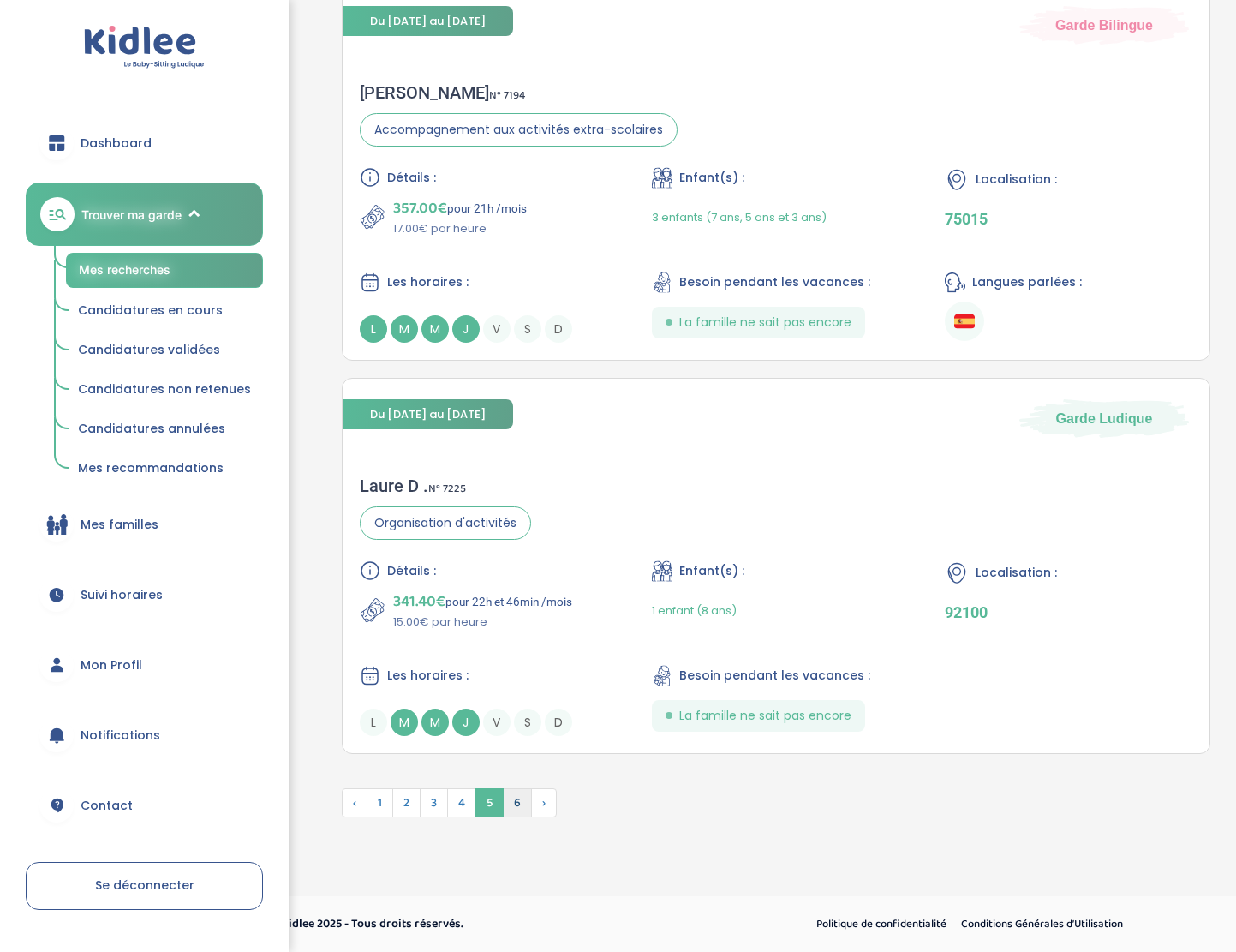
click at [516, 801] on span "6" at bounding box center [517, 803] width 29 height 29
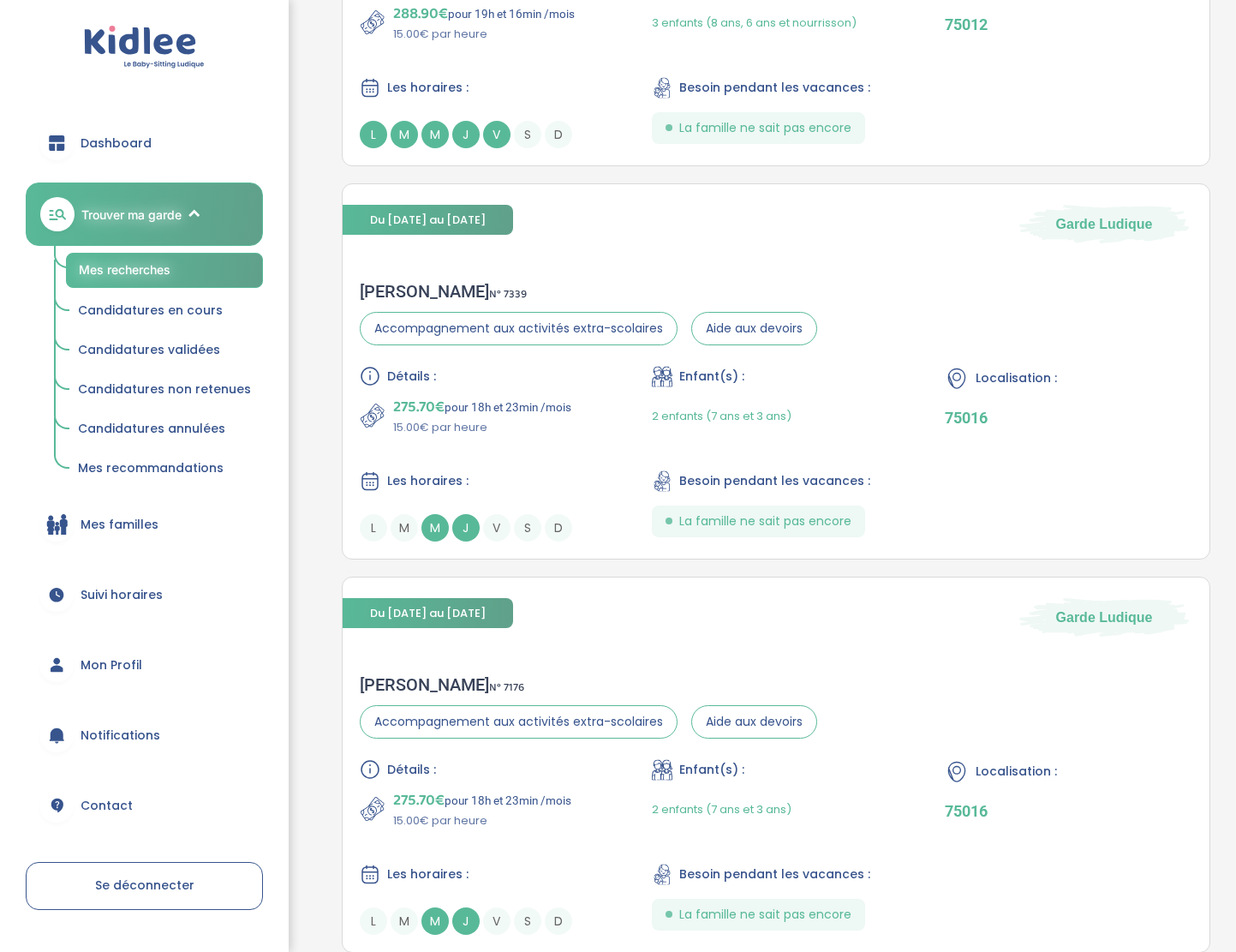
scroll to position [2591, 0]
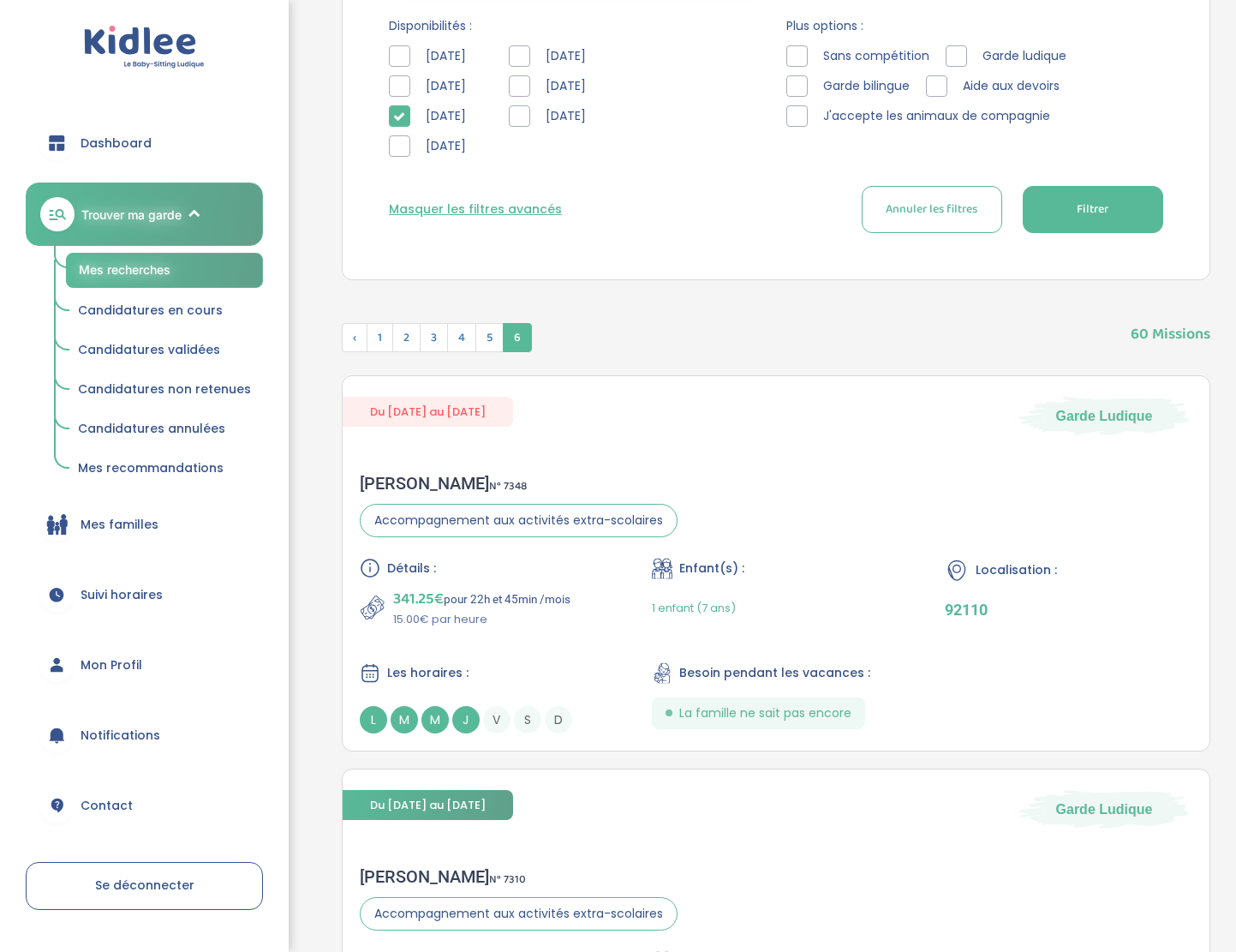
scroll to position [0, 0]
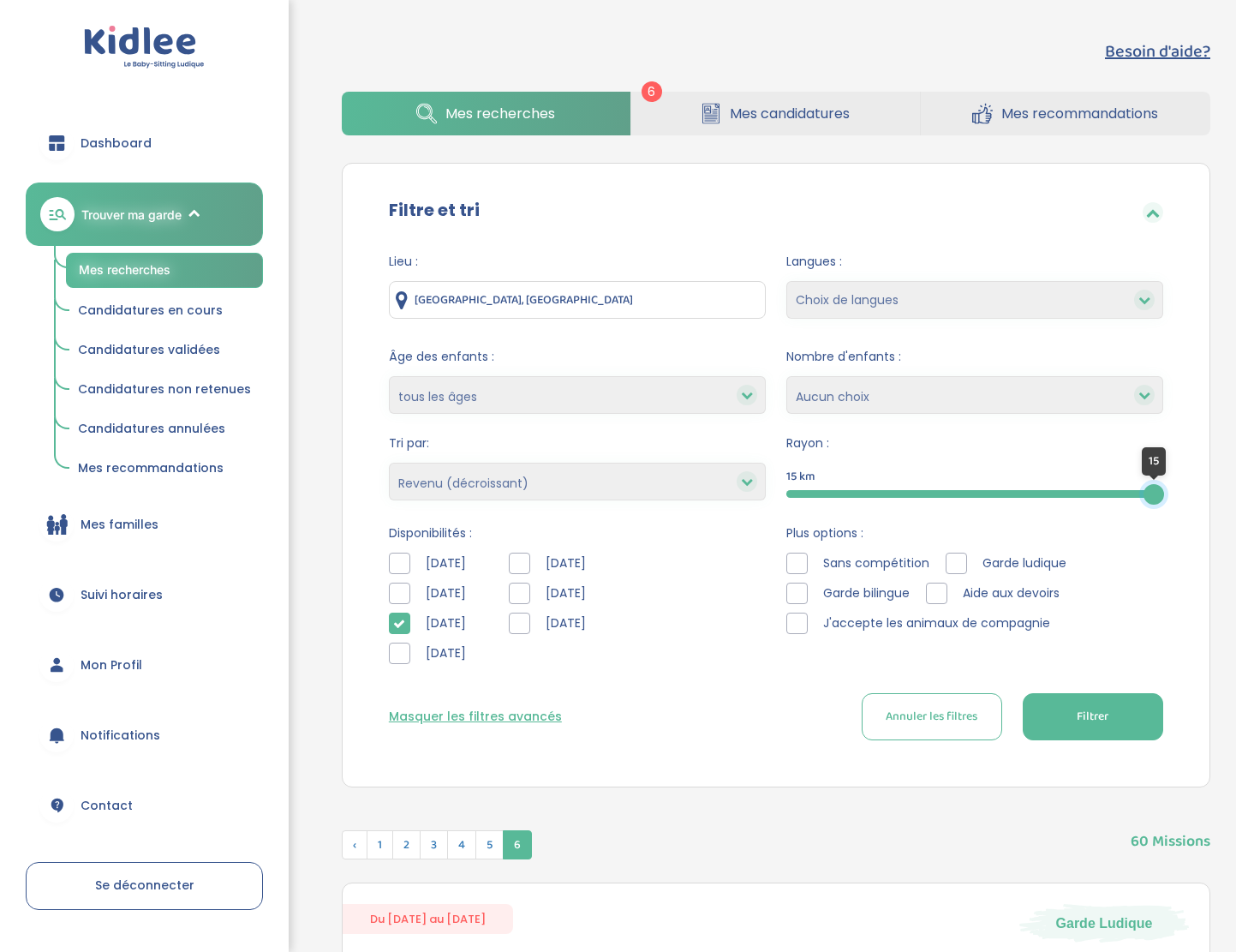
drag, startPoint x: 1046, startPoint y: 491, endPoint x: 1167, endPoint y: 497, distance: 121.1
click at [1165, 496] on div at bounding box center [1153, 494] width 21 height 21
click at [1146, 717] on button "Filtrer" at bounding box center [1093, 717] width 141 height 47
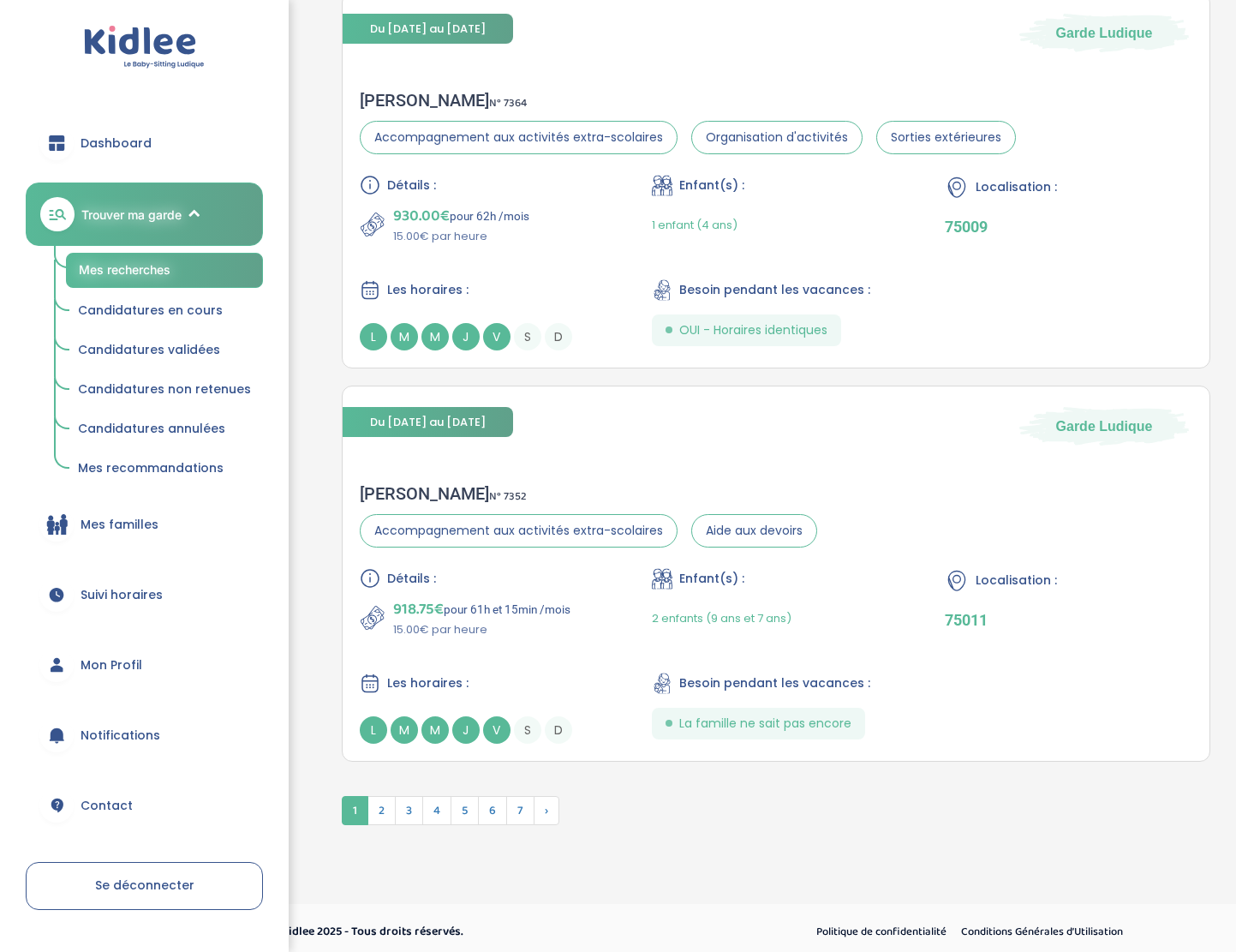
scroll to position [4044, 0]
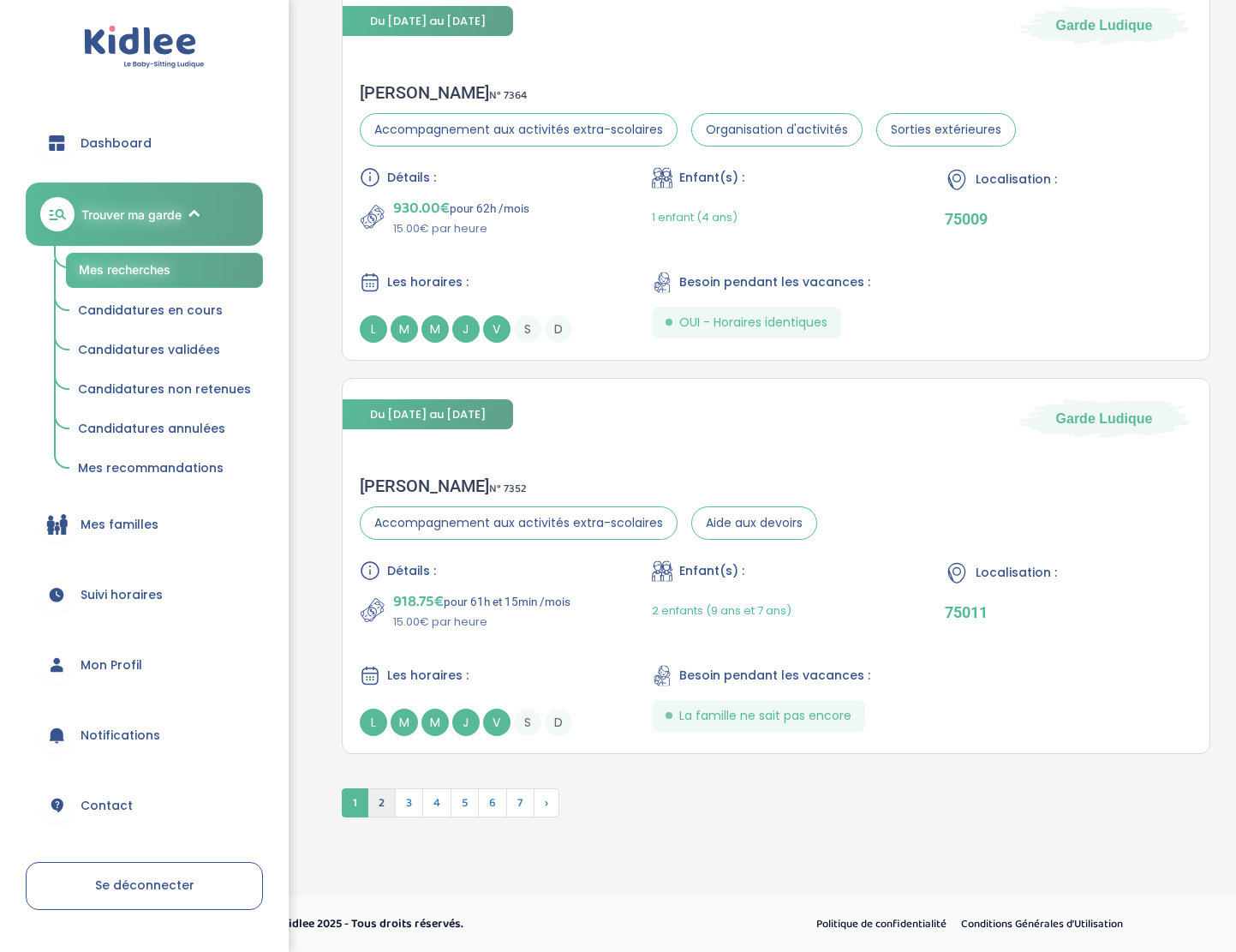
click at [382, 799] on span "2" at bounding box center [381, 803] width 28 height 29
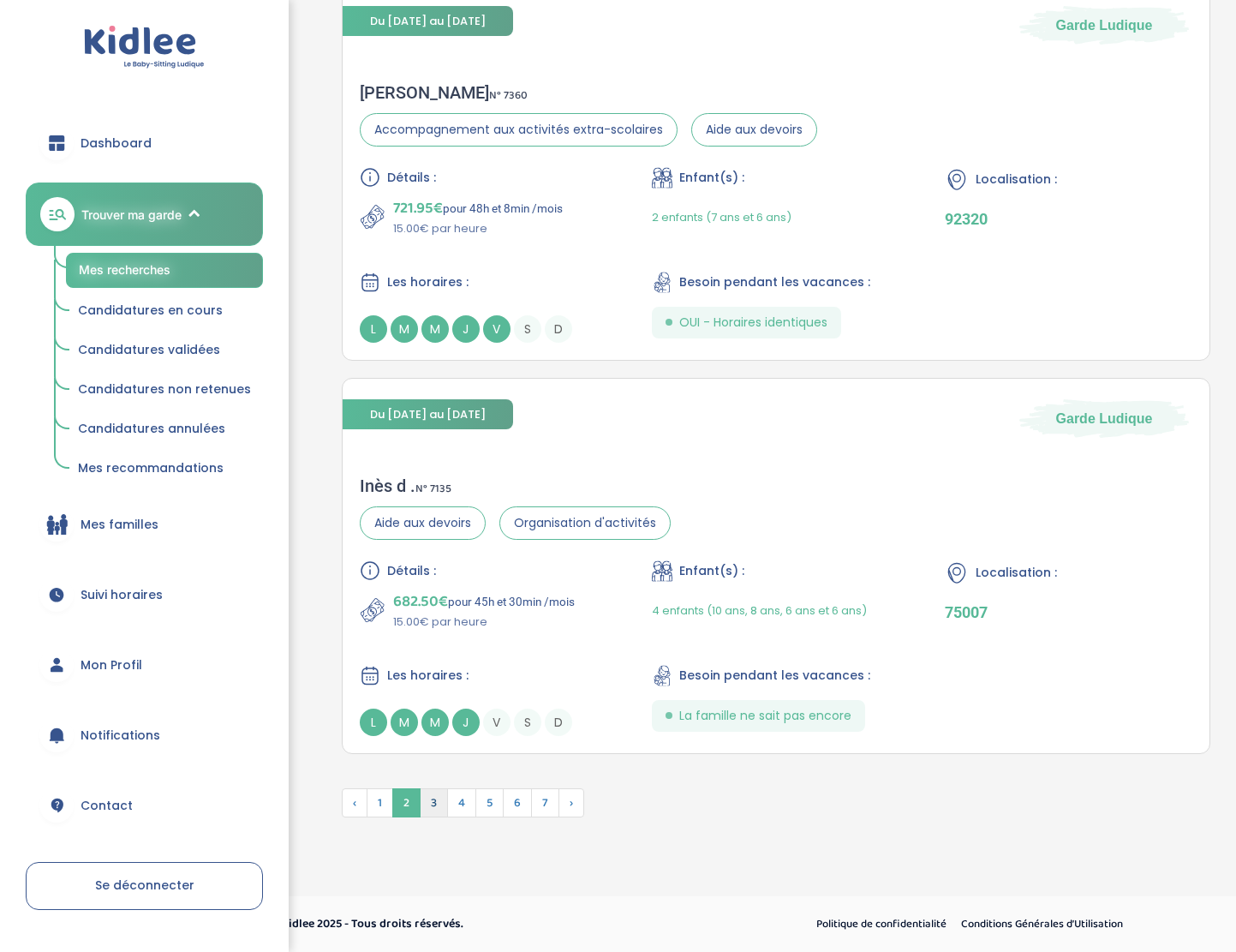
click at [434, 805] on span "3" at bounding box center [433, 803] width 28 height 29
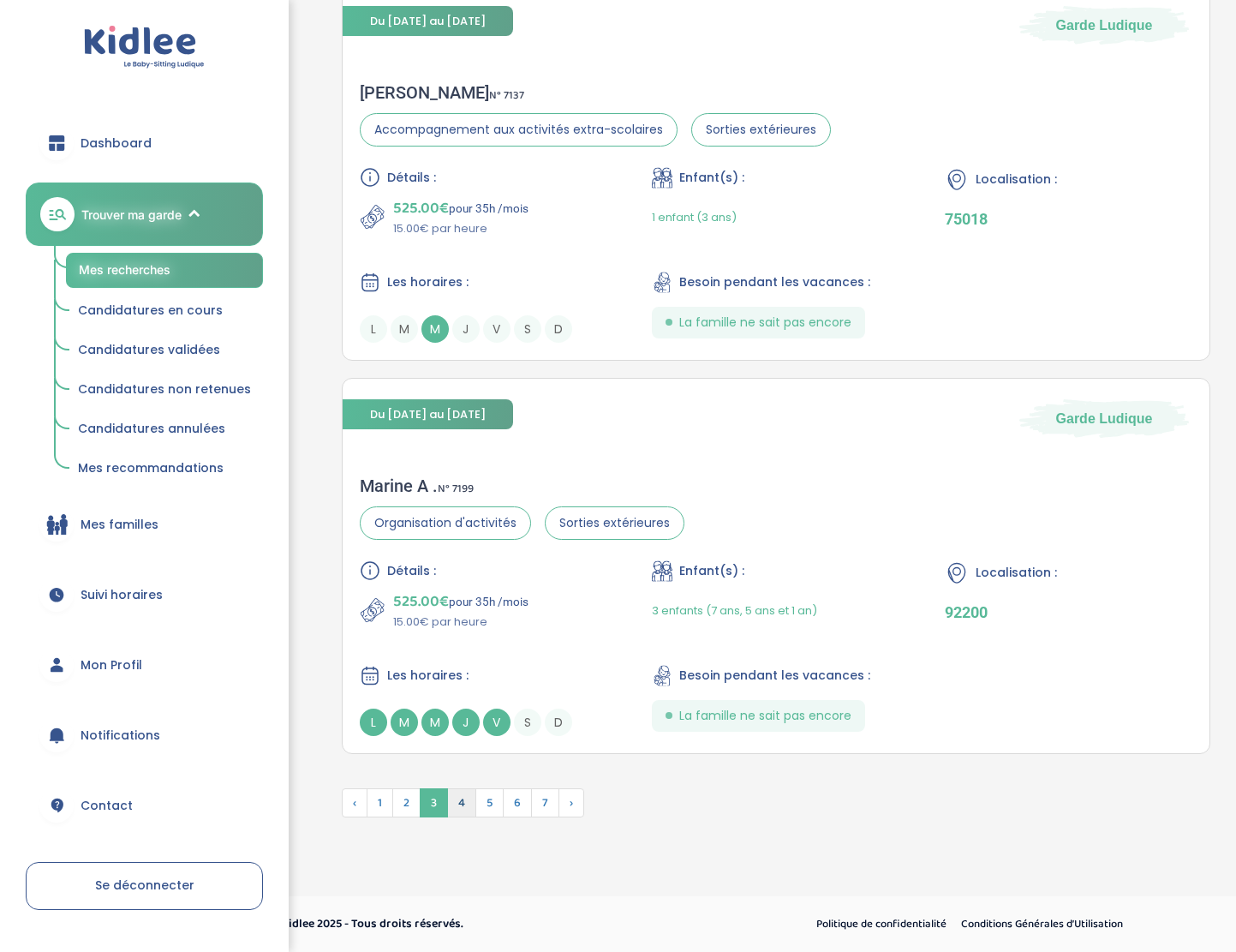
click at [451, 793] on span "4" at bounding box center [462, 803] width 29 height 29
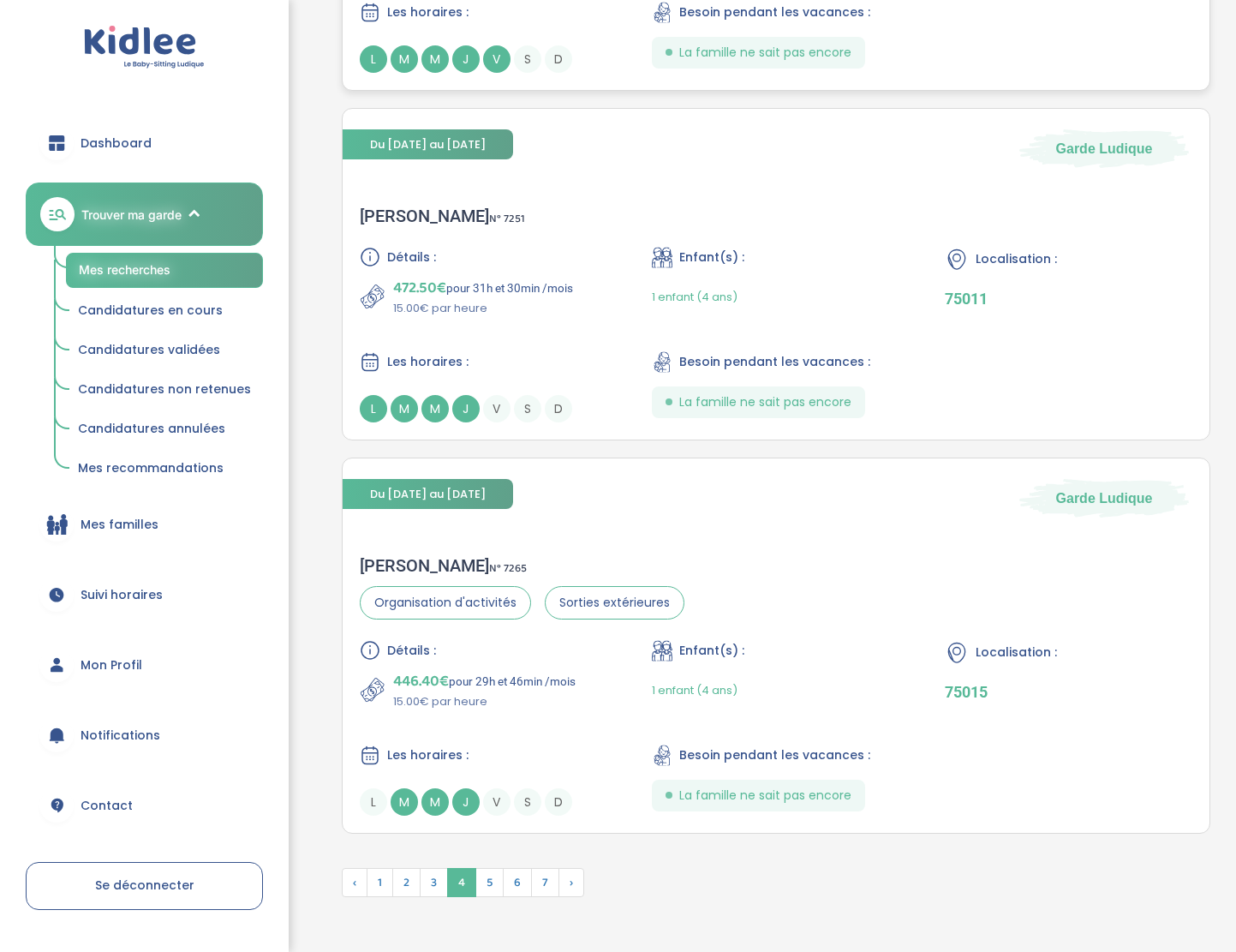
scroll to position [3956, 0]
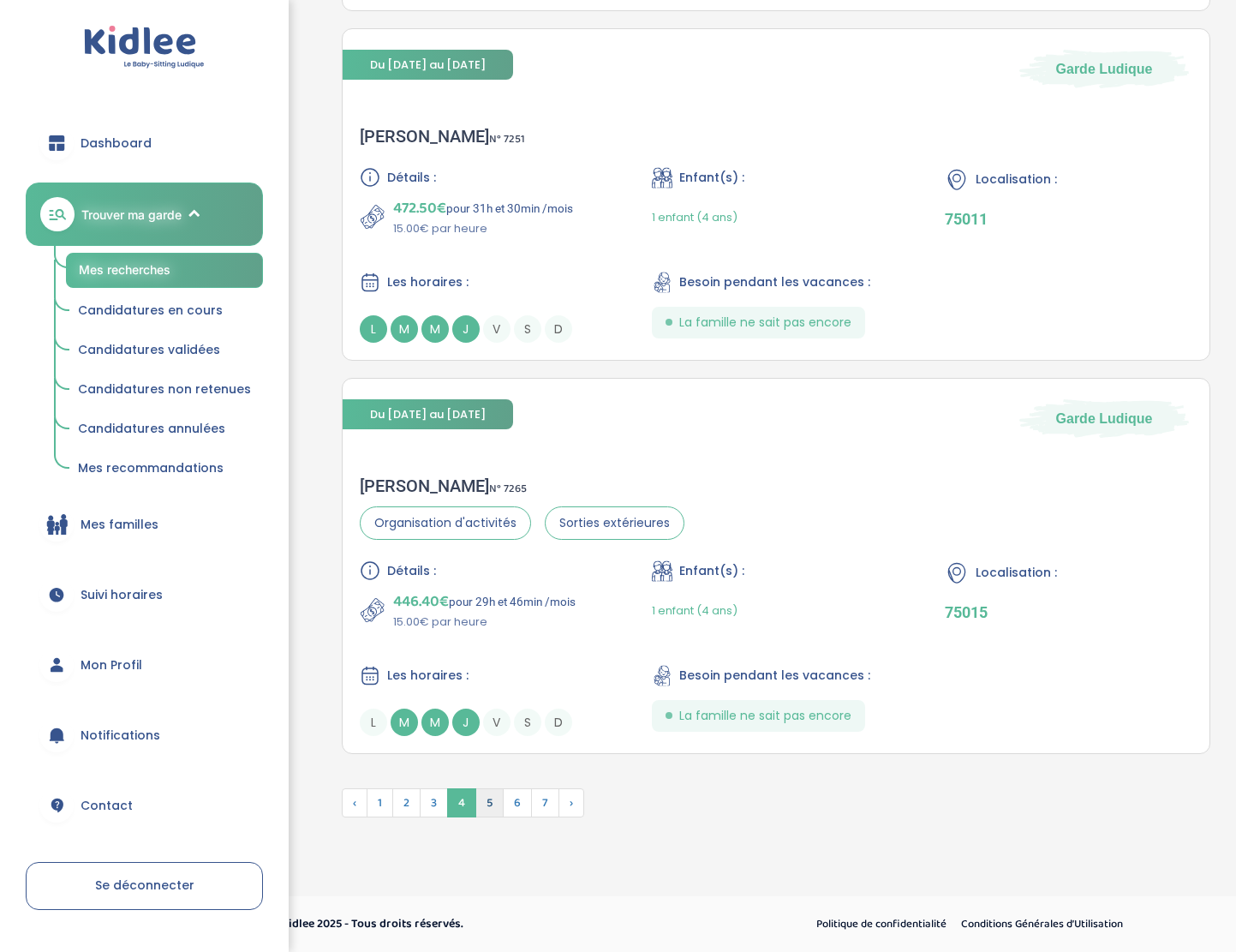
click at [481, 806] on span "5" at bounding box center [489, 803] width 28 height 29
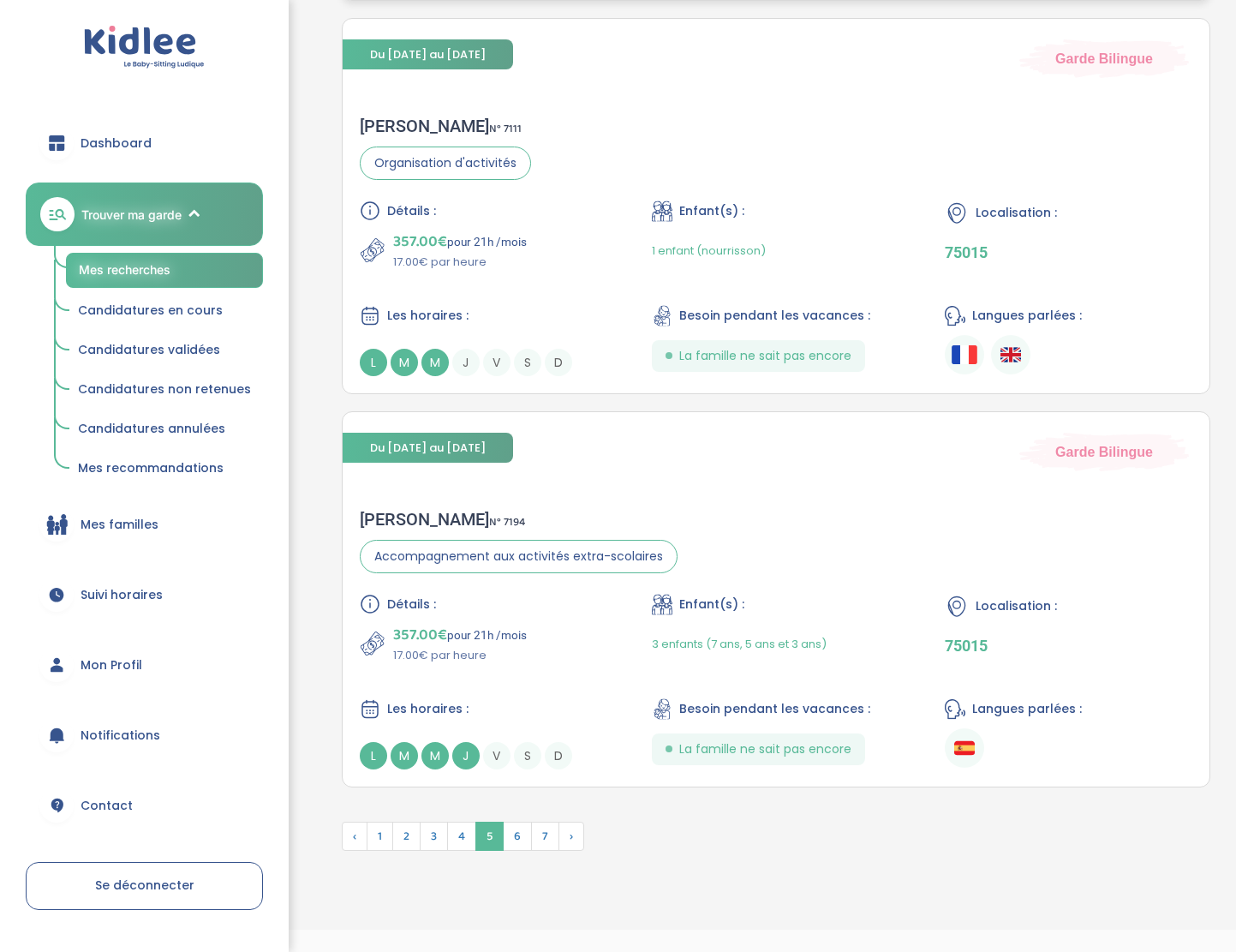
scroll to position [3913, 0]
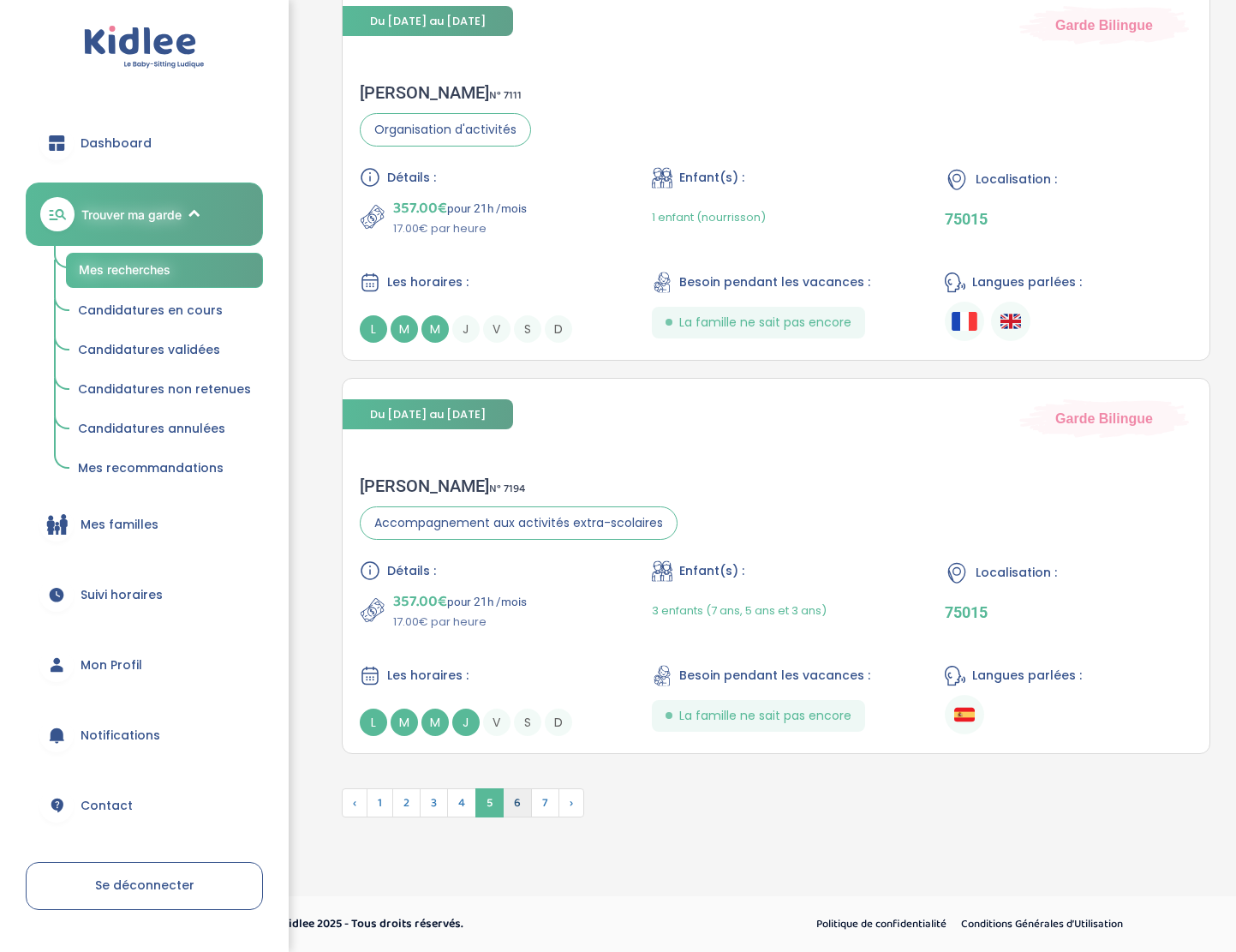
click at [524, 808] on span "6" at bounding box center [517, 803] width 29 height 29
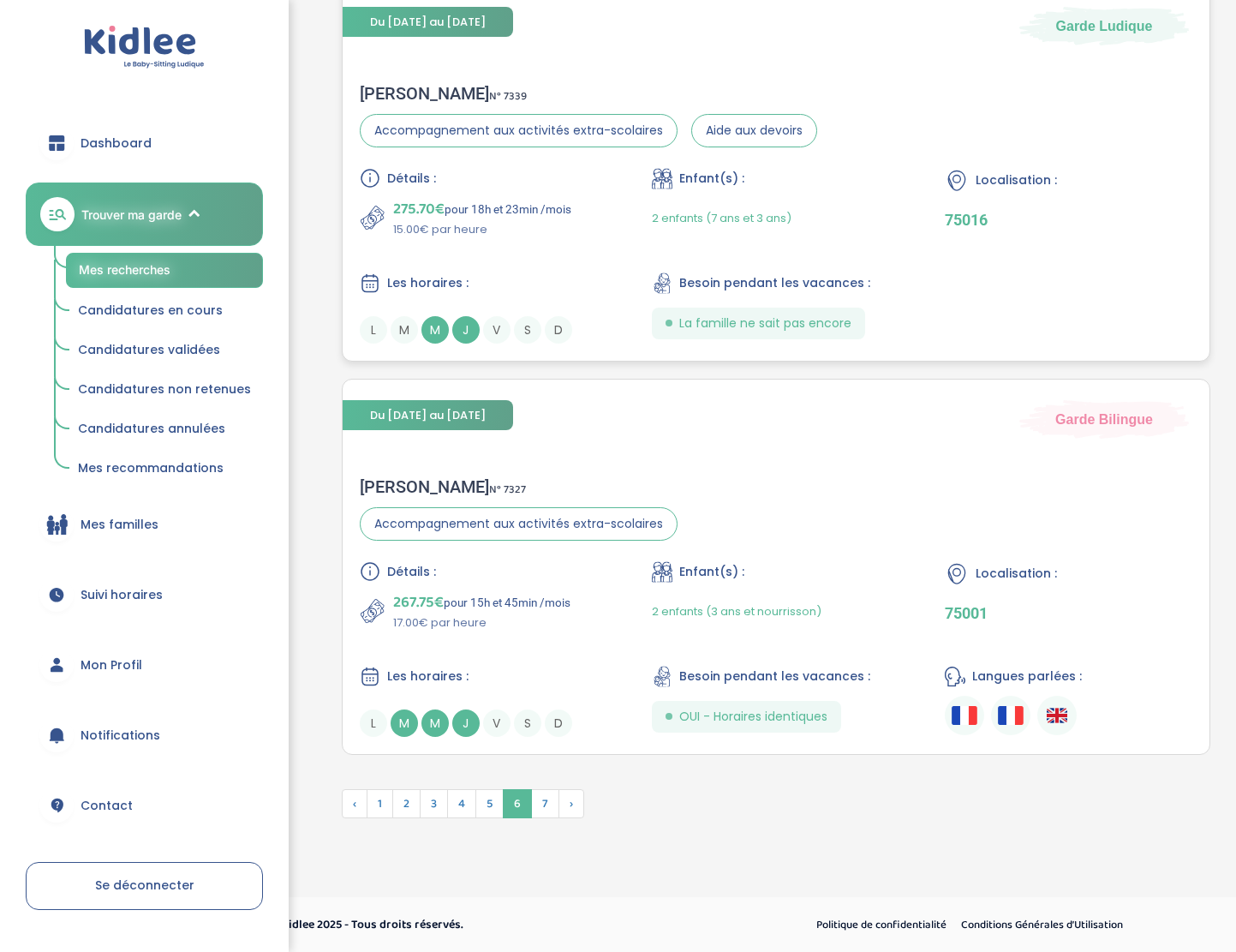
scroll to position [3956, 0]
click at [542, 801] on span "7" at bounding box center [545, 803] width 28 height 29
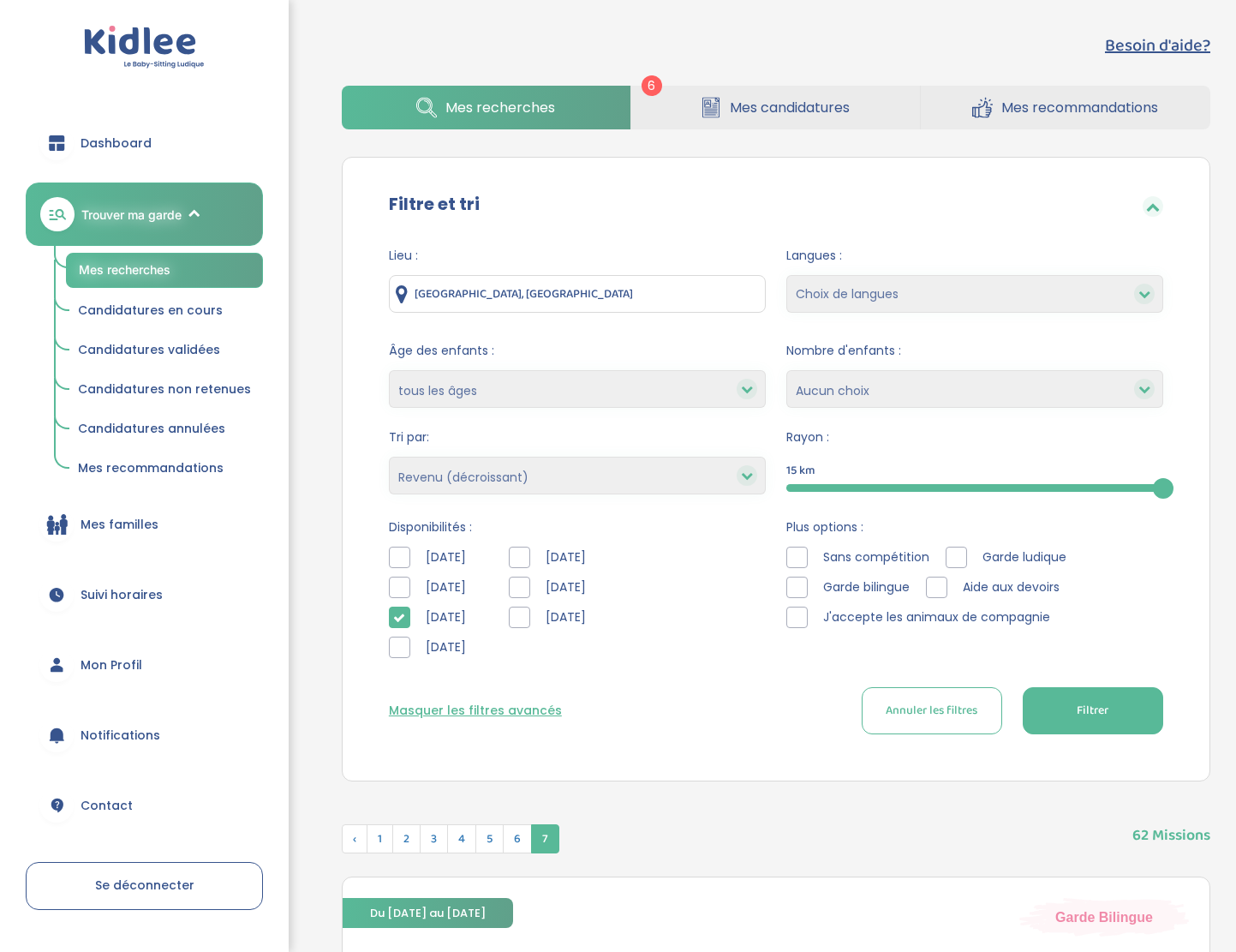
scroll to position [0, 0]
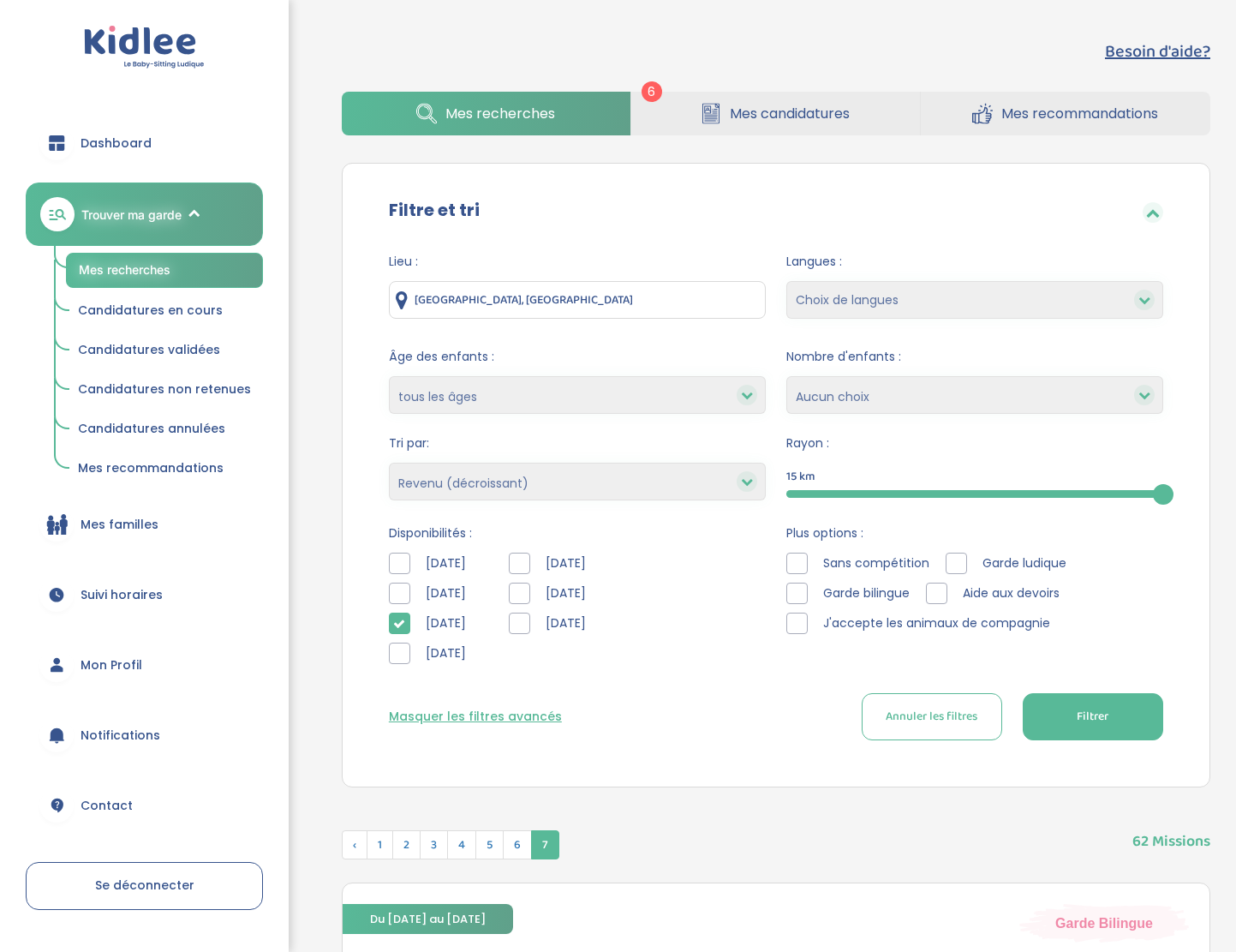
click at [554, 294] on input "Paris, France" at bounding box center [577, 300] width 377 height 38
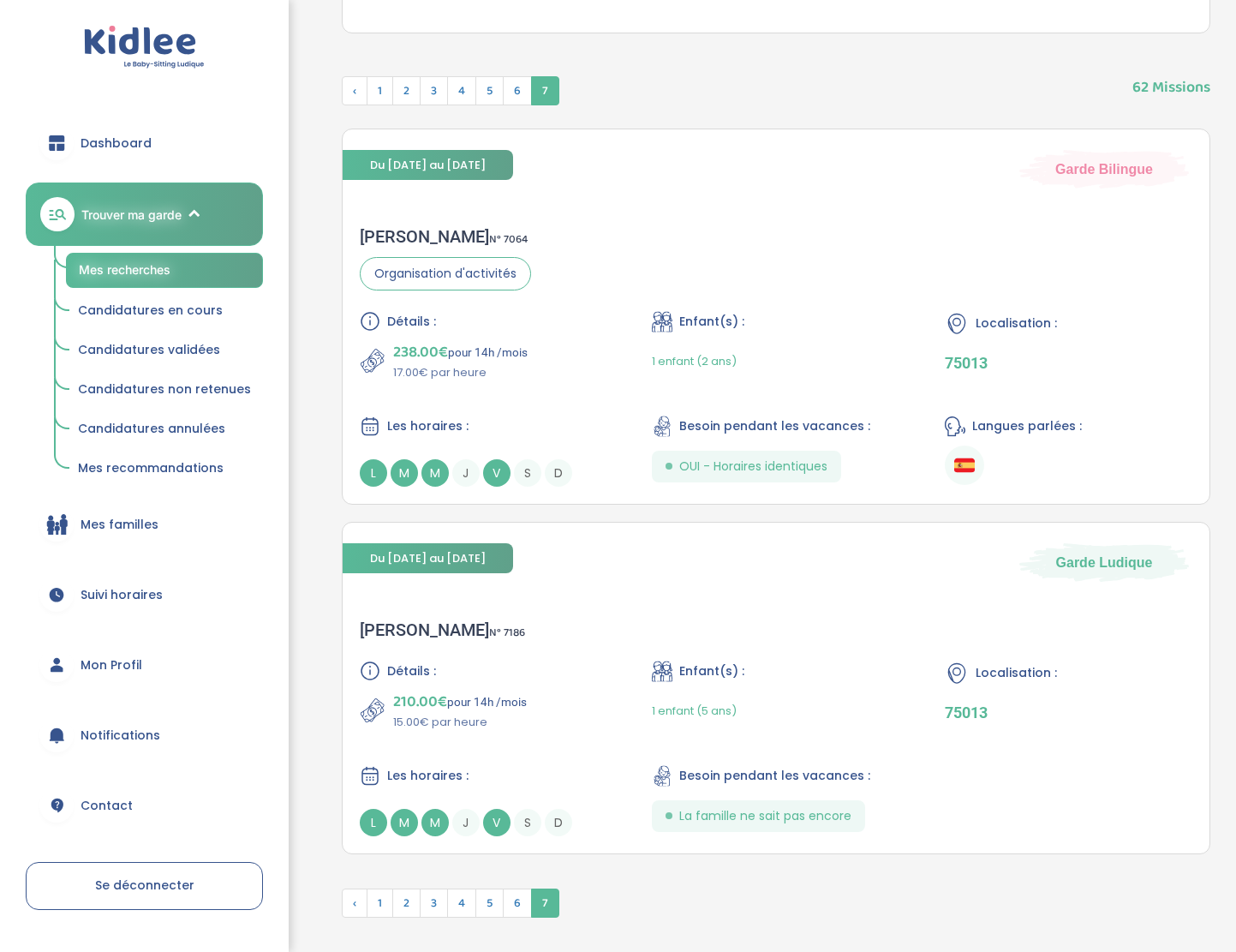
scroll to position [666, 0]
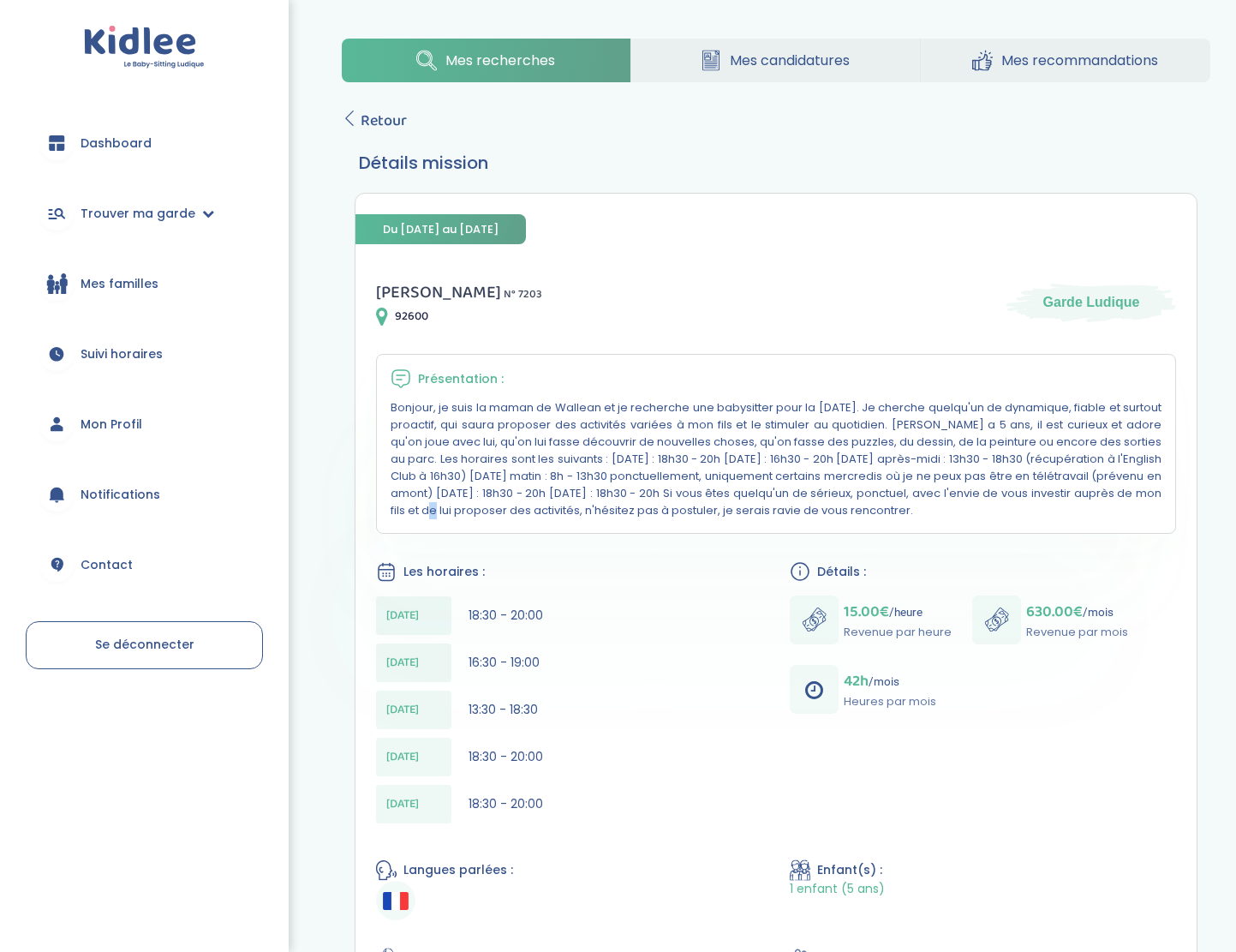
drag, startPoint x: 1046, startPoint y: 489, endPoint x: 1040, endPoint y: 498, distance: 10.8
click at [1040, 498] on p "Bonjour, je suis la maman de Wallean et je recherche une babysitter pour la ren…" at bounding box center [776, 459] width 771 height 120
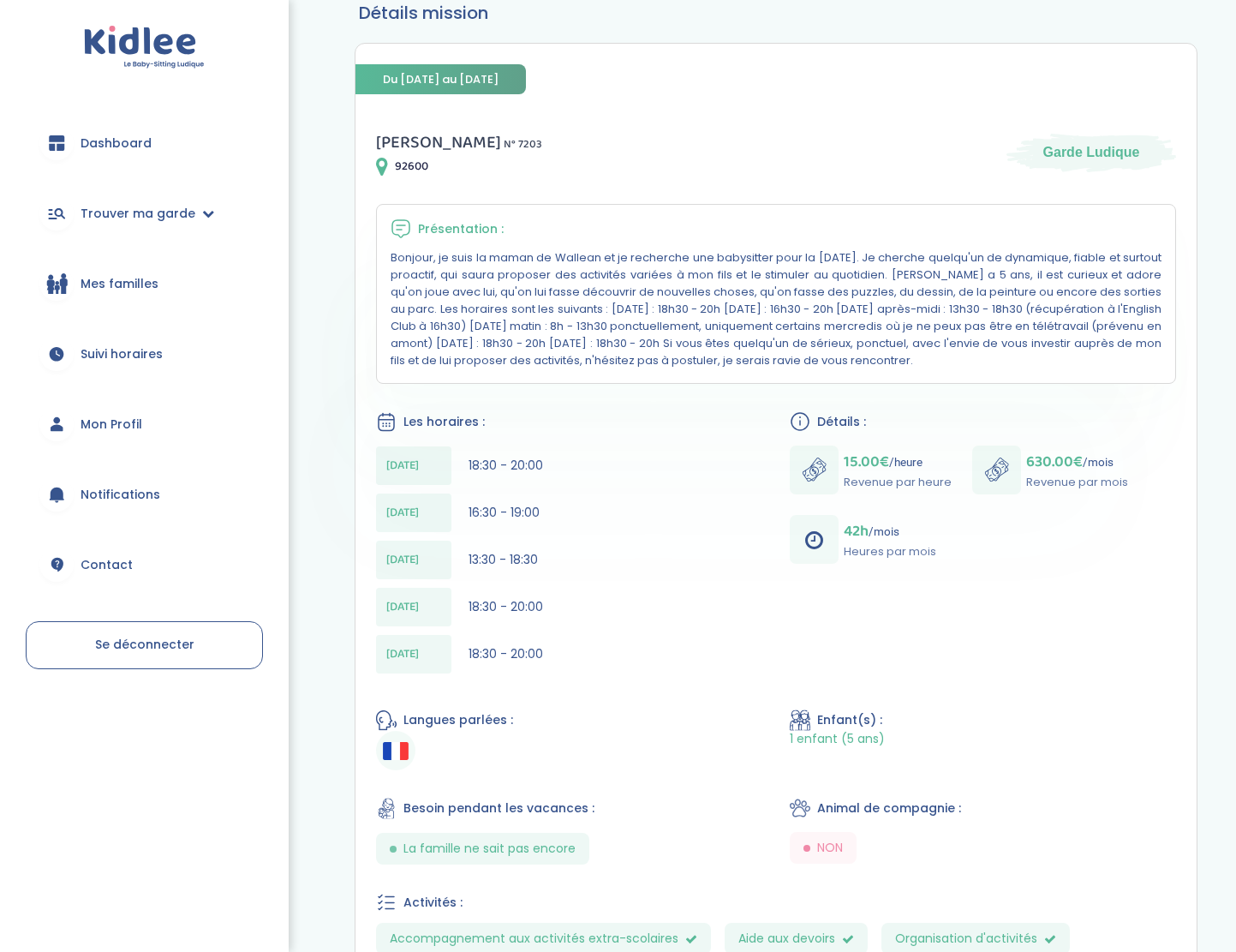
scroll to position [586, 0]
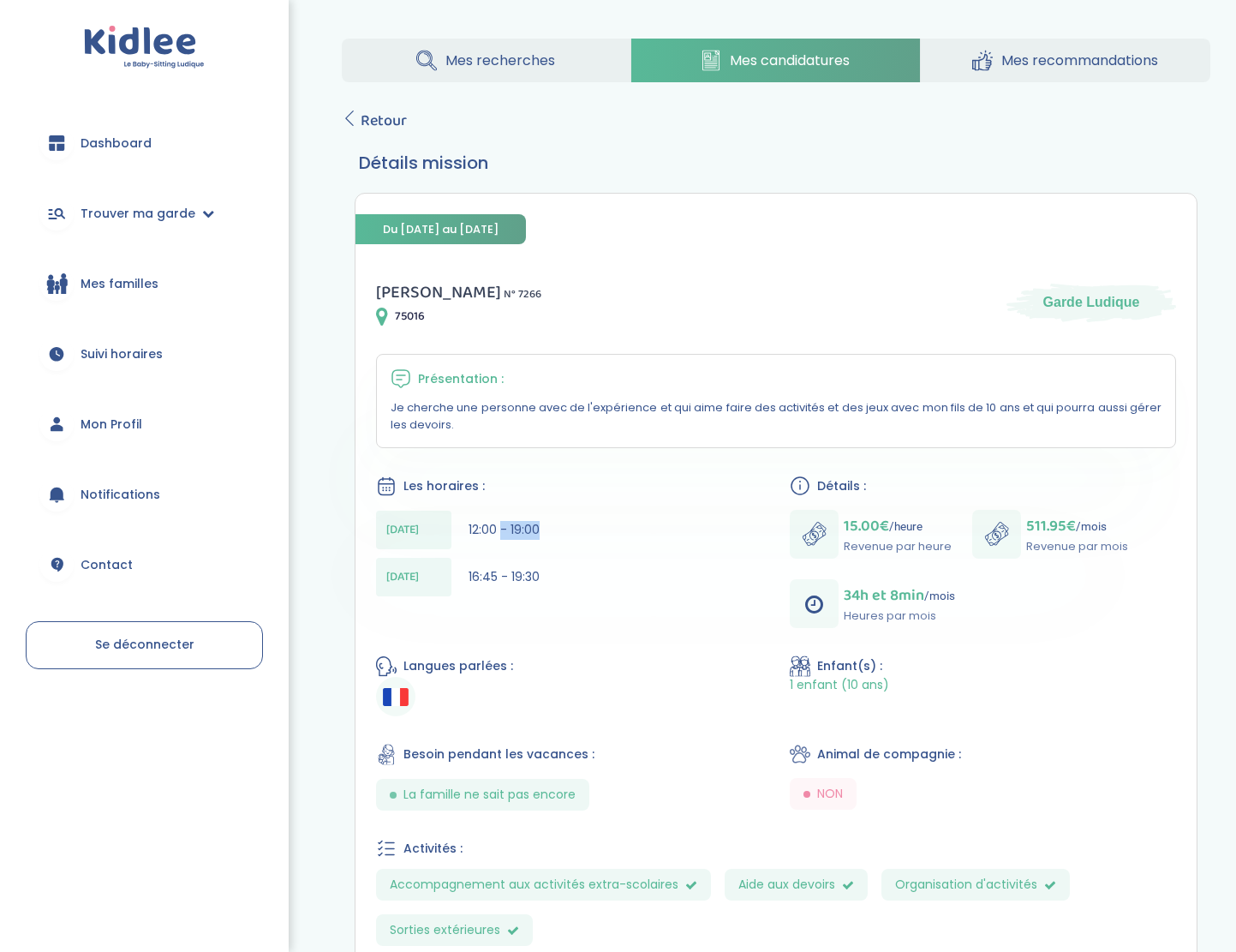
click at [544, 548] on div "Mercredi 12:00 - 19:00" at bounding box center [569, 529] width 387 height 38
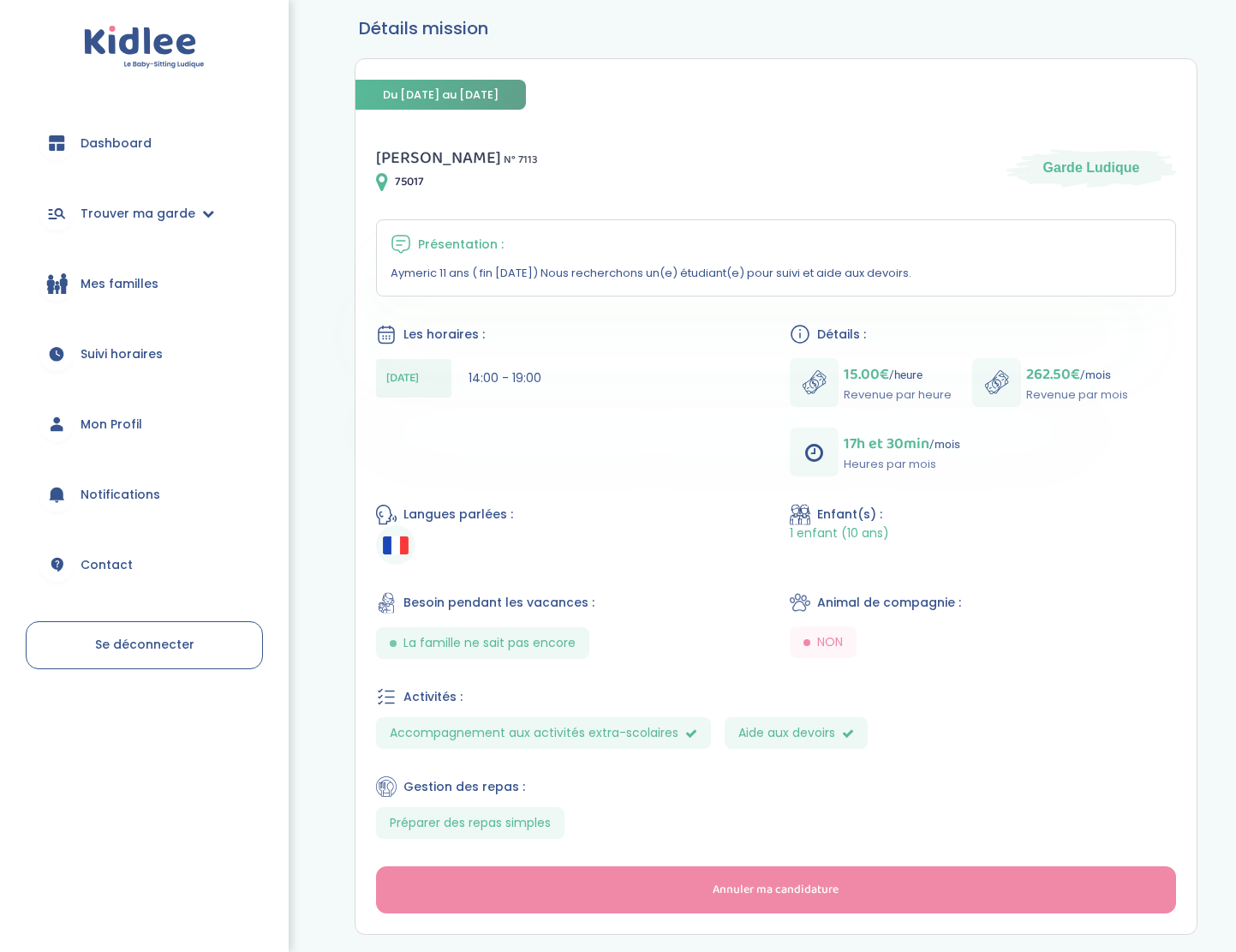
scroll to position [136, 0]
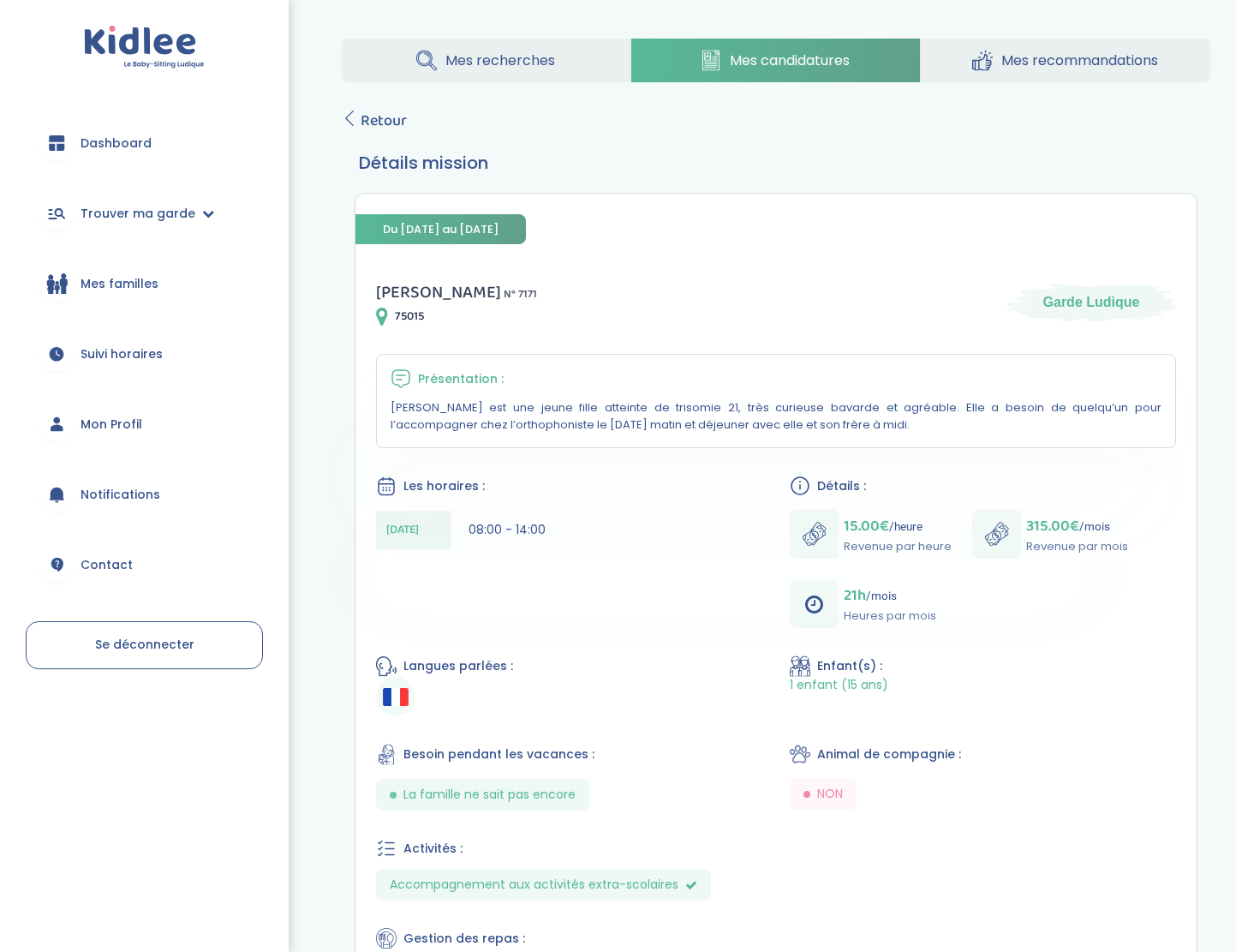
drag, startPoint x: 603, startPoint y: 420, endPoint x: 640, endPoint y: 425, distance: 37.3
click at [640, 425] on p "Margaux est une jeune fille atteinte de trisomie 21, très curieuse bavarde et a…" at bounding box center [776, 416] width 771 height 34
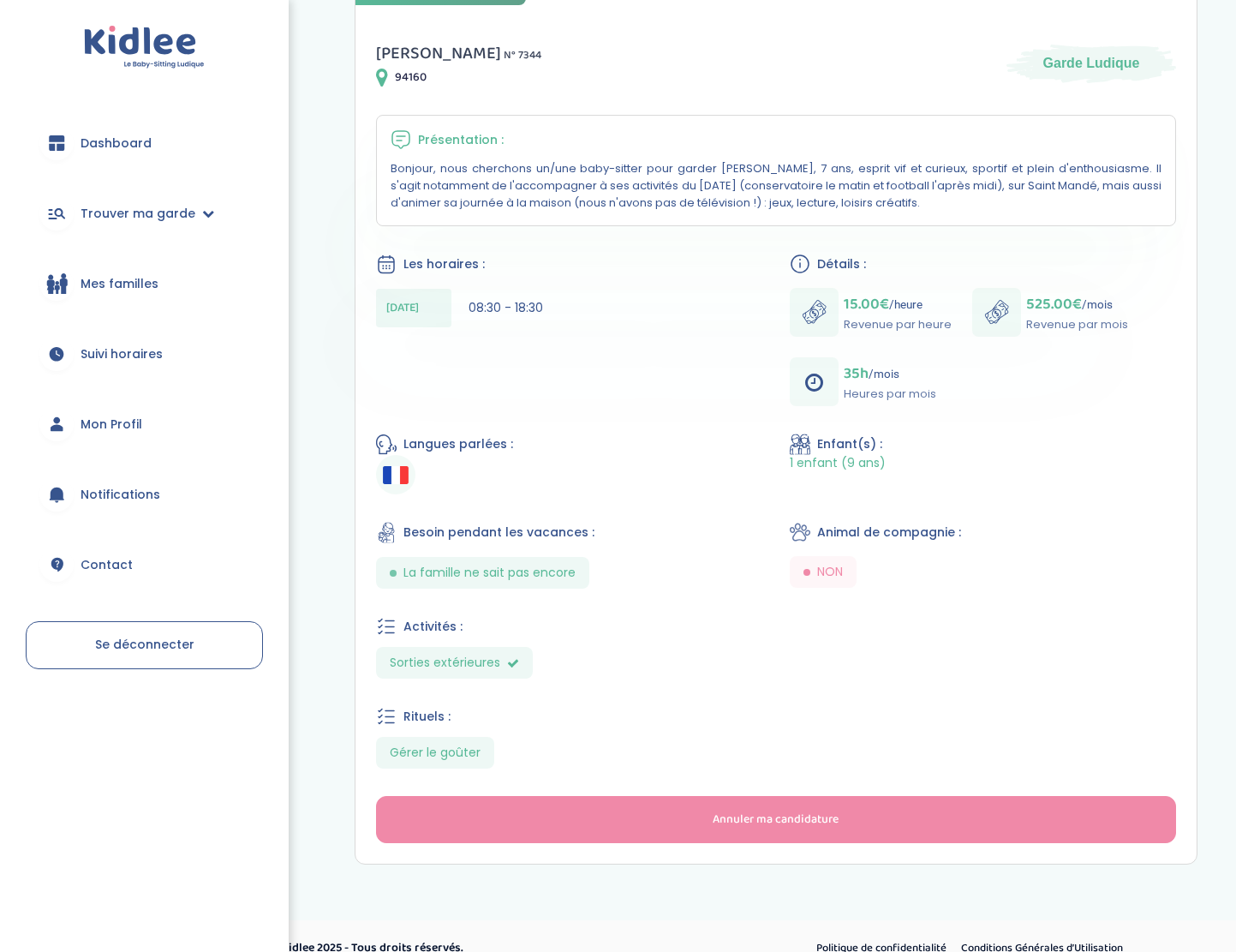
scroll to position [261, 0]
